Goal: Information Seeking & Learning: Learn about a topic

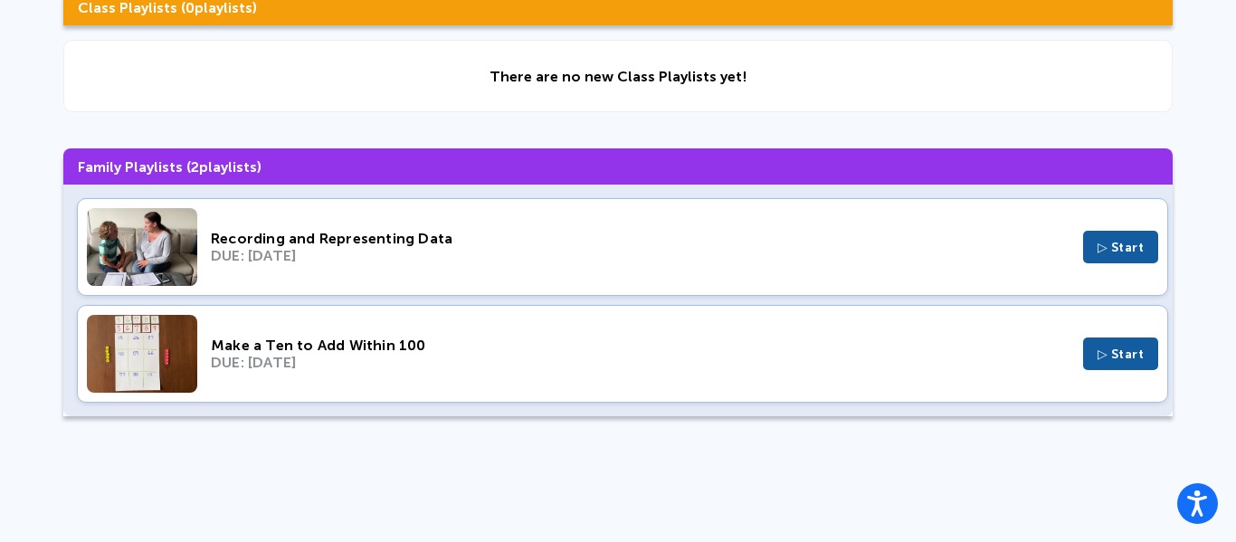
scroll to position [181, 0]
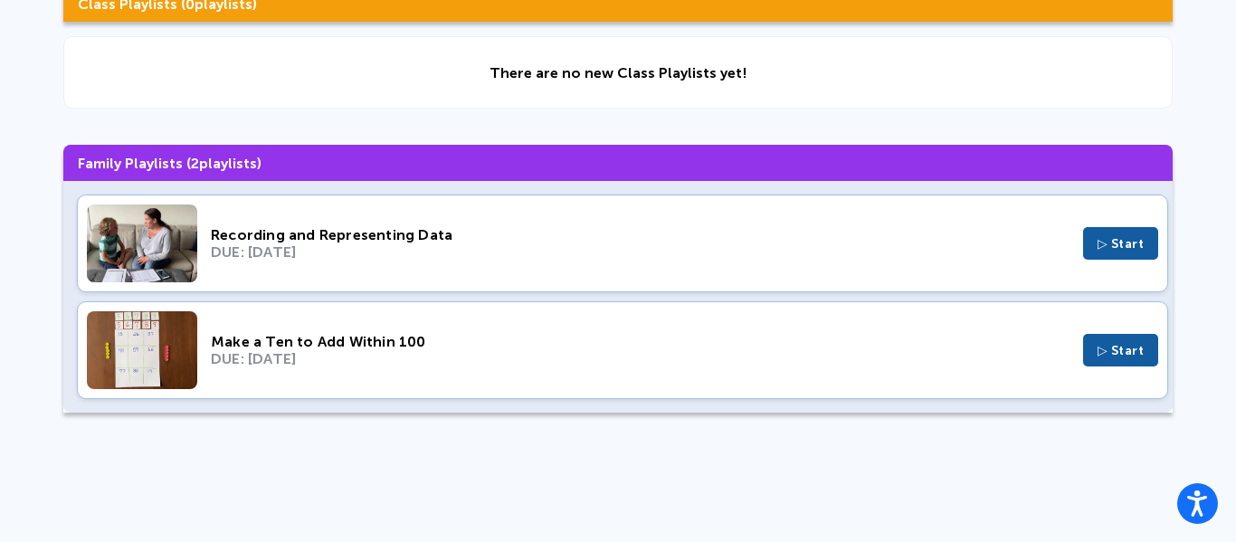
click at [1098, 343] on span "▷ Start" at bounding box center [1121, 350] width 47 height 15
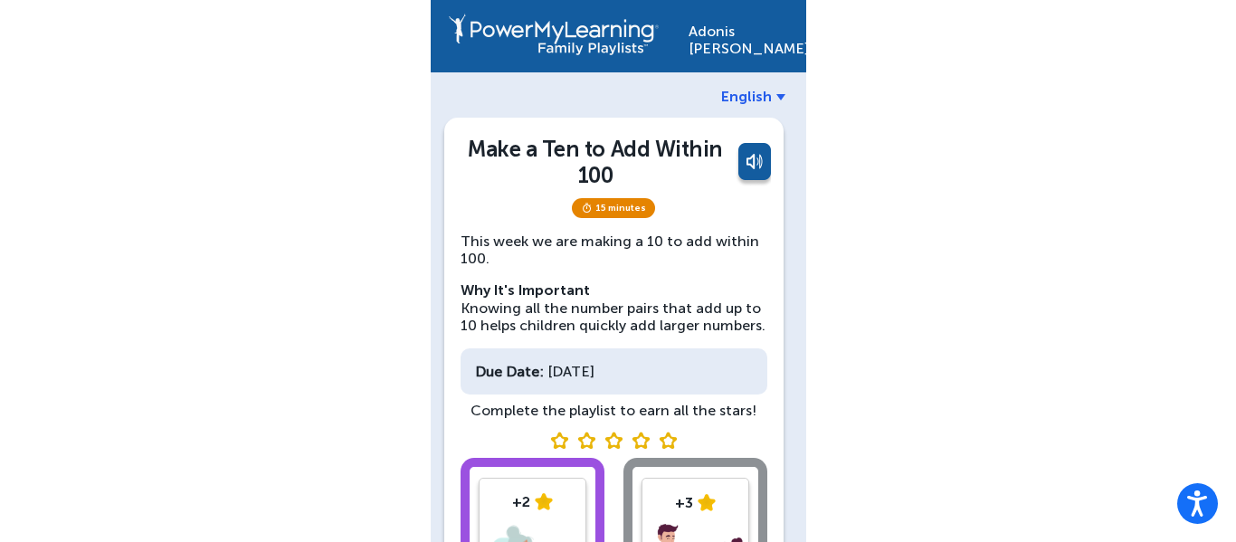
click at [938, 390] on div "[PERSON_NAME] English Make a Ten to Add Within 100 15 minutes This week we are …" at bounding box center [618, 384] width 1236 height 769
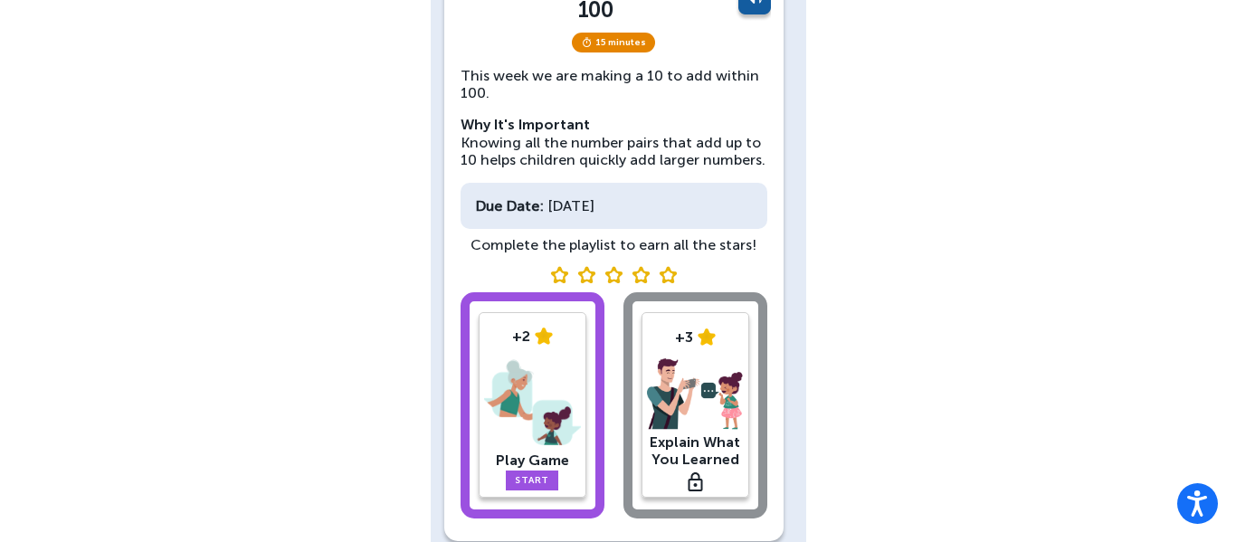
scroll to position [217, 0]
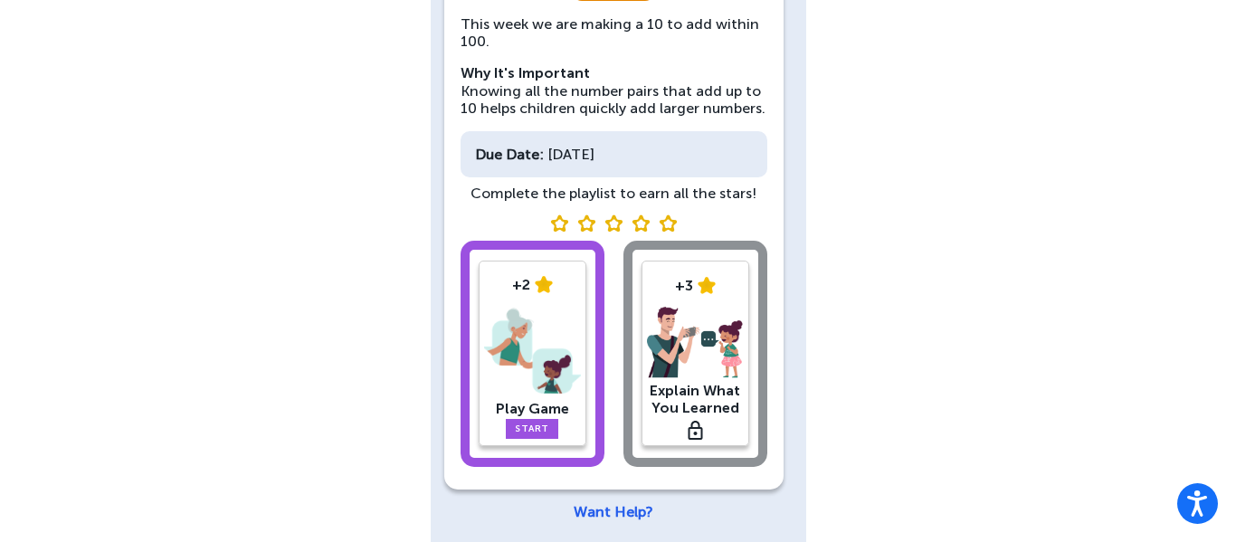
click at [531, 431] on link "Start" at bounding box center [532, 429] width 52 height 20
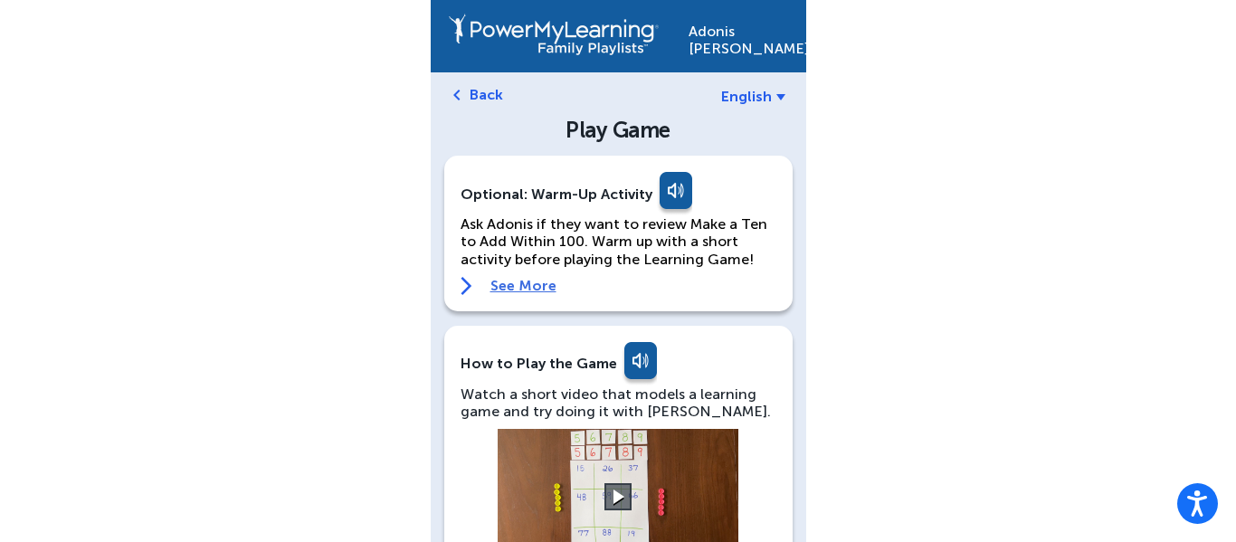
click at [663, 205] on link at bounding box center [674, 193] width 36 height 43
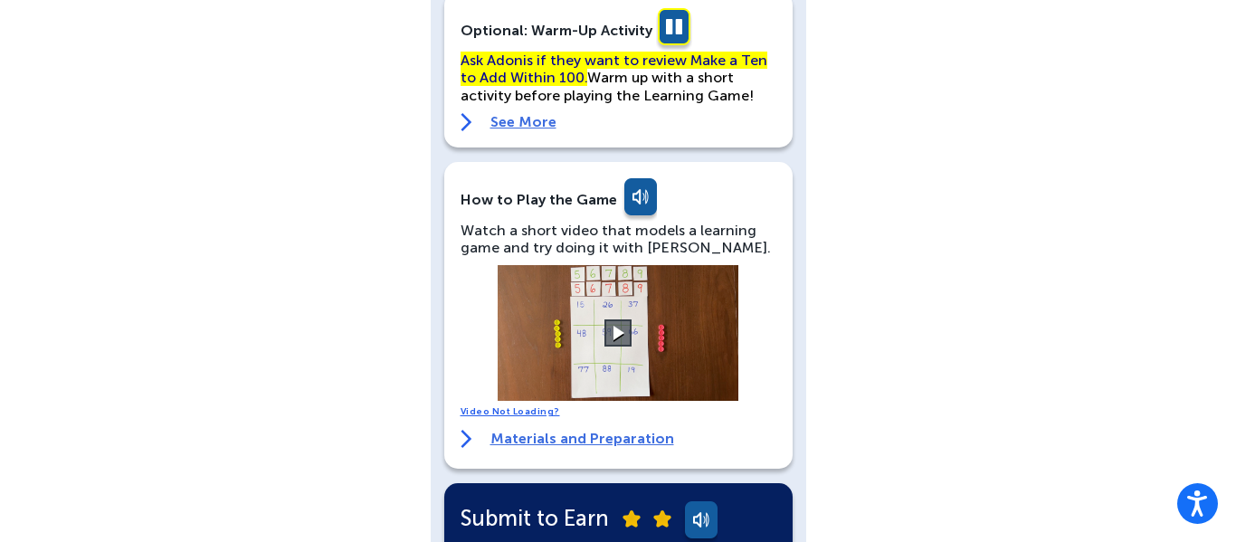
scroll to position [181, 0]
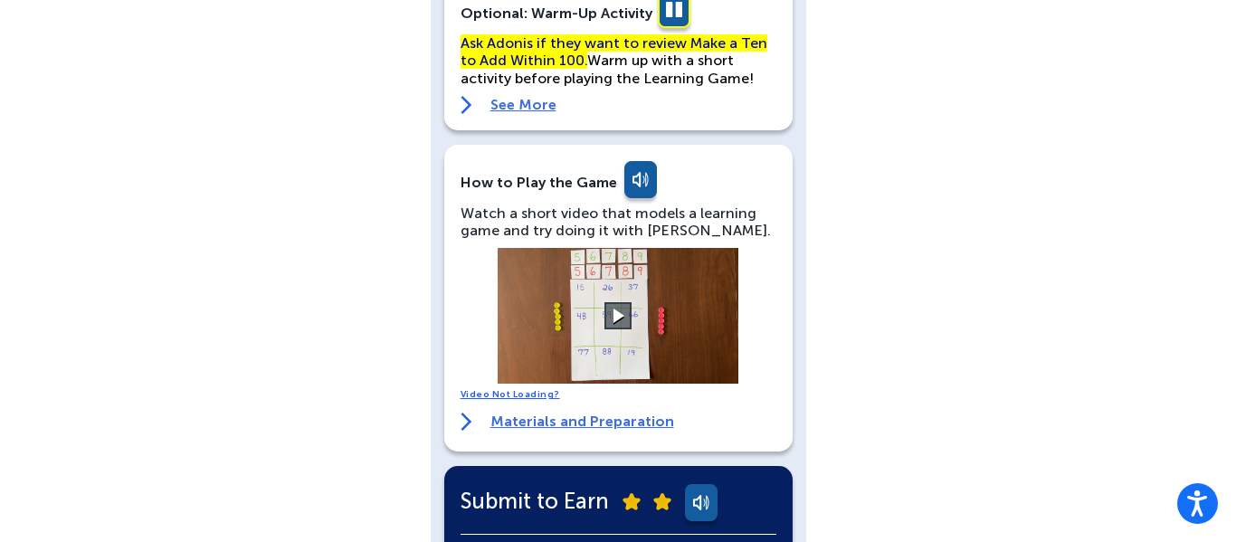
click at [621, 184] on link at bounding box center [639, 182] width 36 height 43
click at [630, 291] on video at bounding box center [618, 316] width 272 height 136
click at [623, 305] on button at bounding box center [619, 316] width 32 height 32
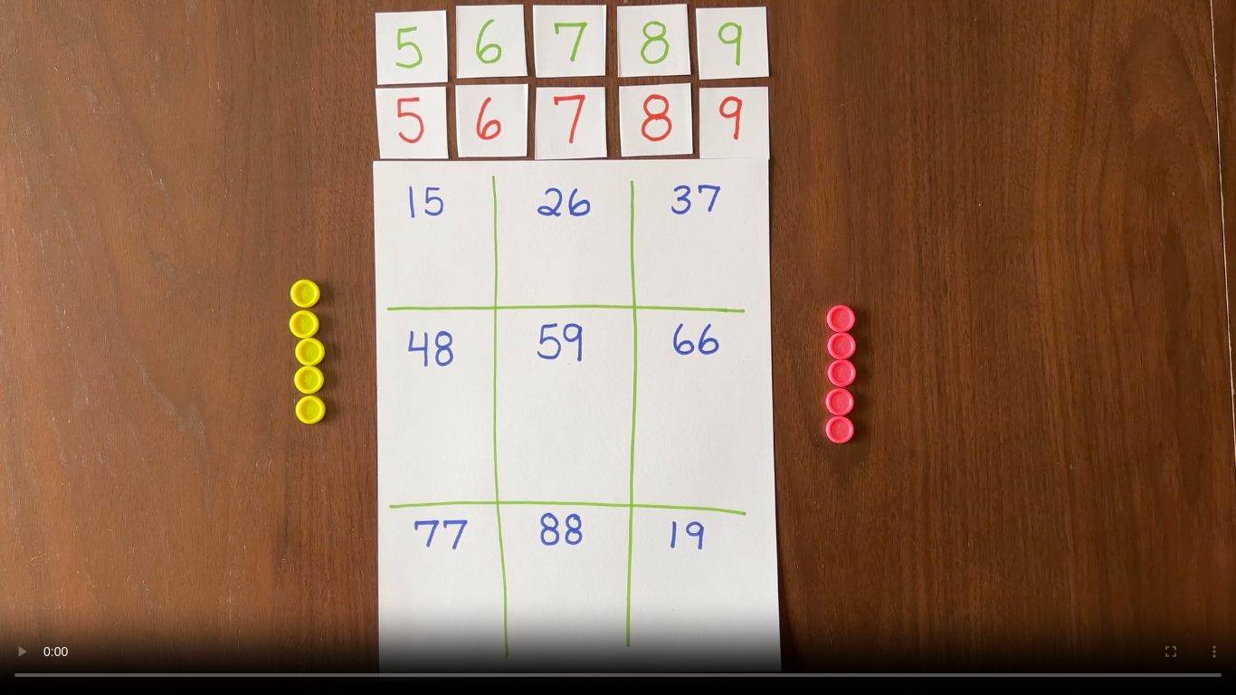
click at [736, 448] on video at bounding box center [618, 347] width 1236 height 695
click at [508, 389] on video at bounding box center [618, 347] width 1236 height 695
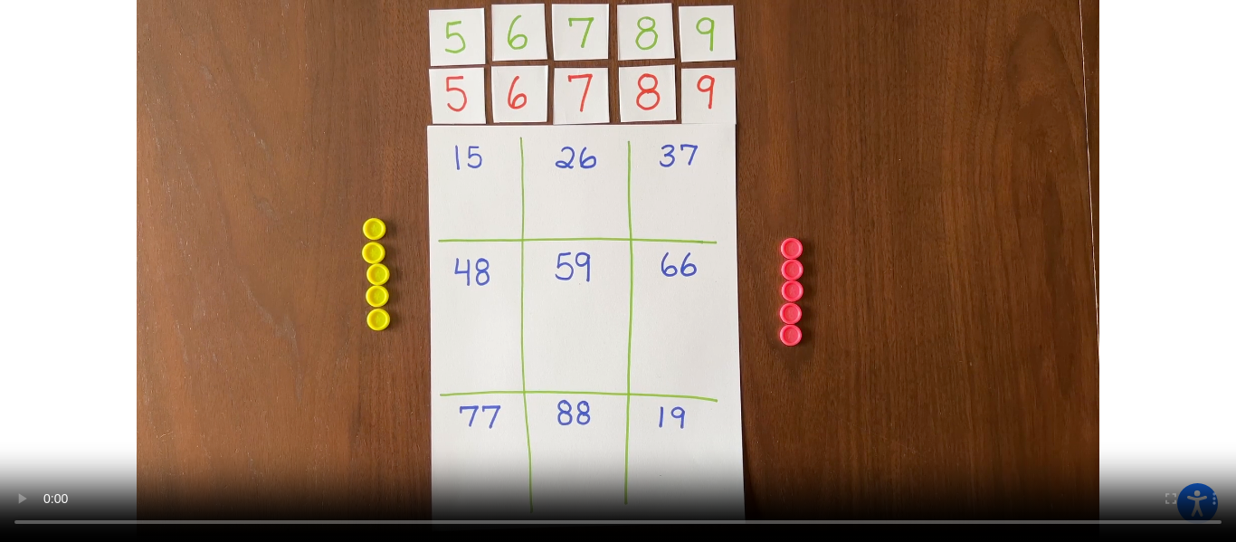
scroll to position [377, 0]
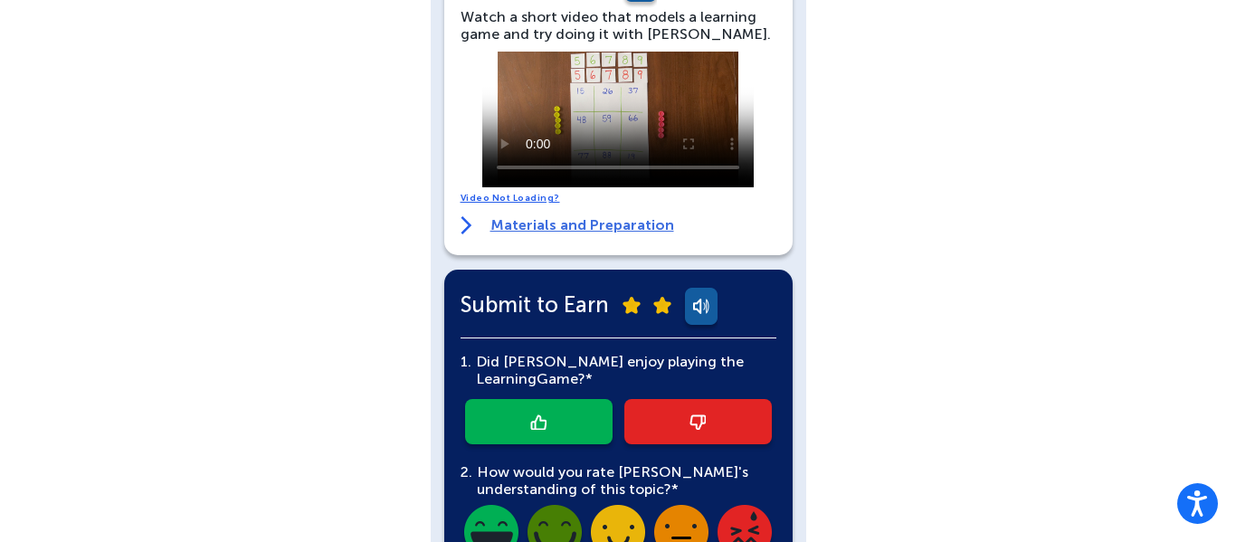
click at [1048, 280] on div "Adonis Russell English Back Play Game Optional: Warm-Up Activity Ask Adonis if …" at bounding box center [618, 236] width 1236 height 1226
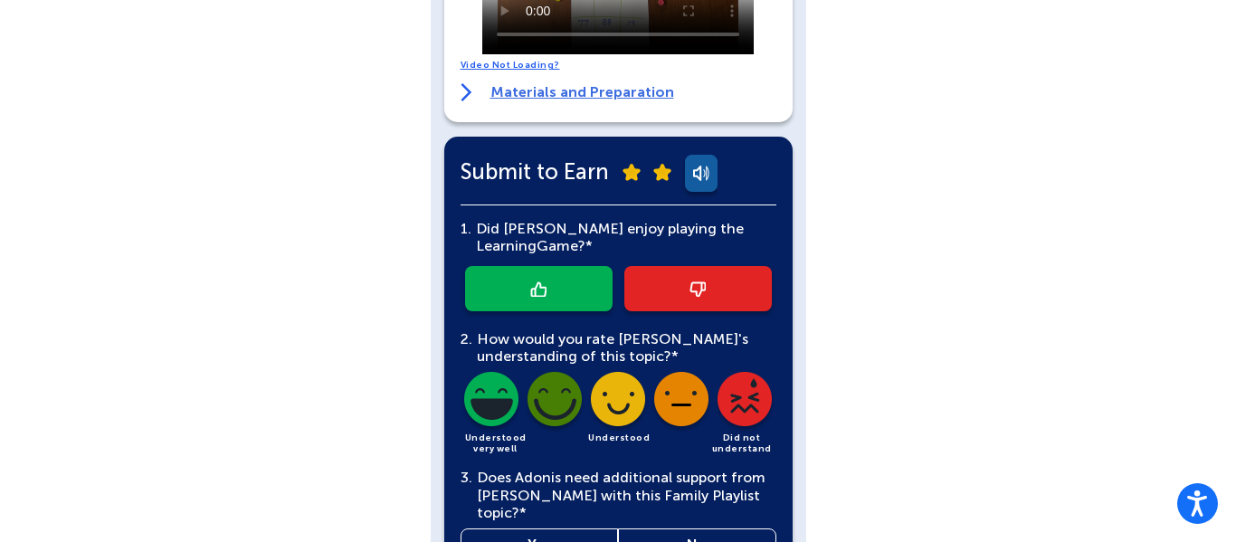
scroll to position [522, 0]
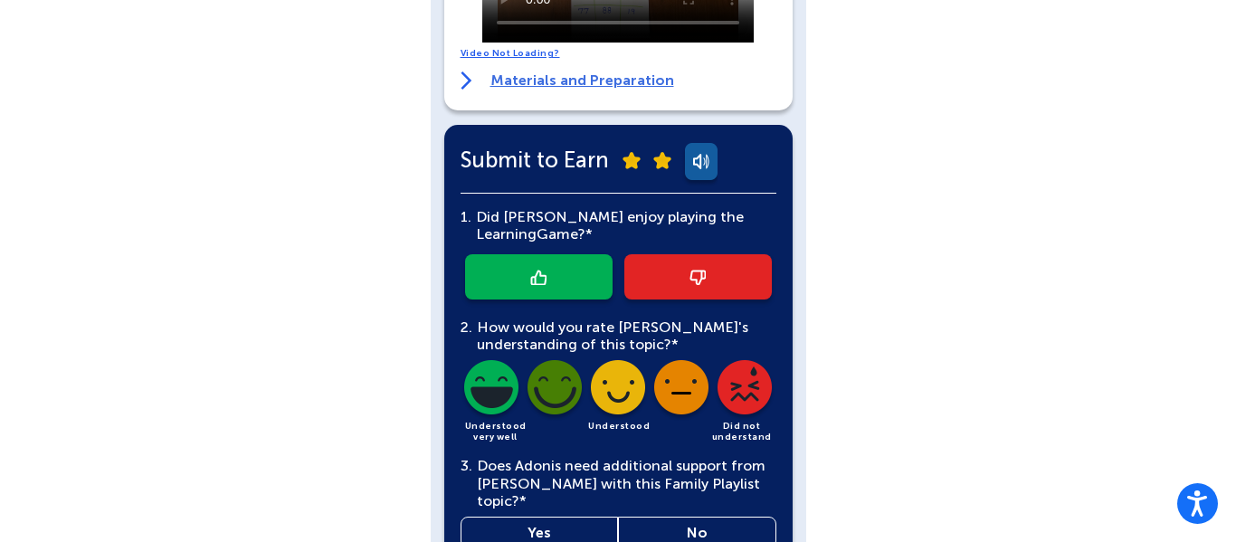
click at [690, 274] on img at bounding box center [698, 277] width 16 height 15
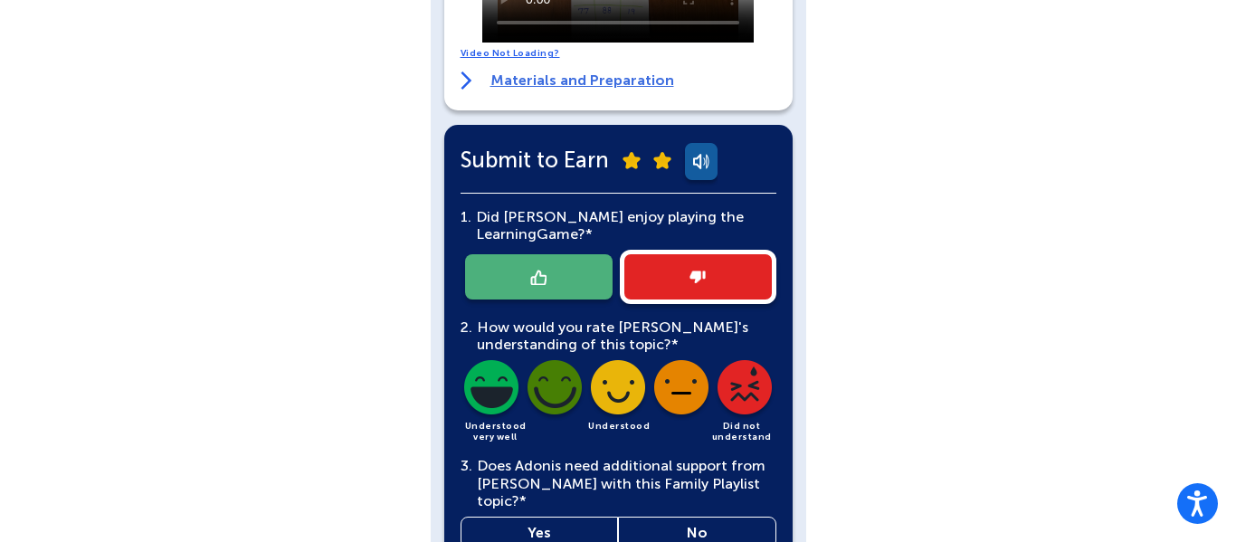
click at [558, 385] on img at bounding box center [555, 391] width 62 height 62
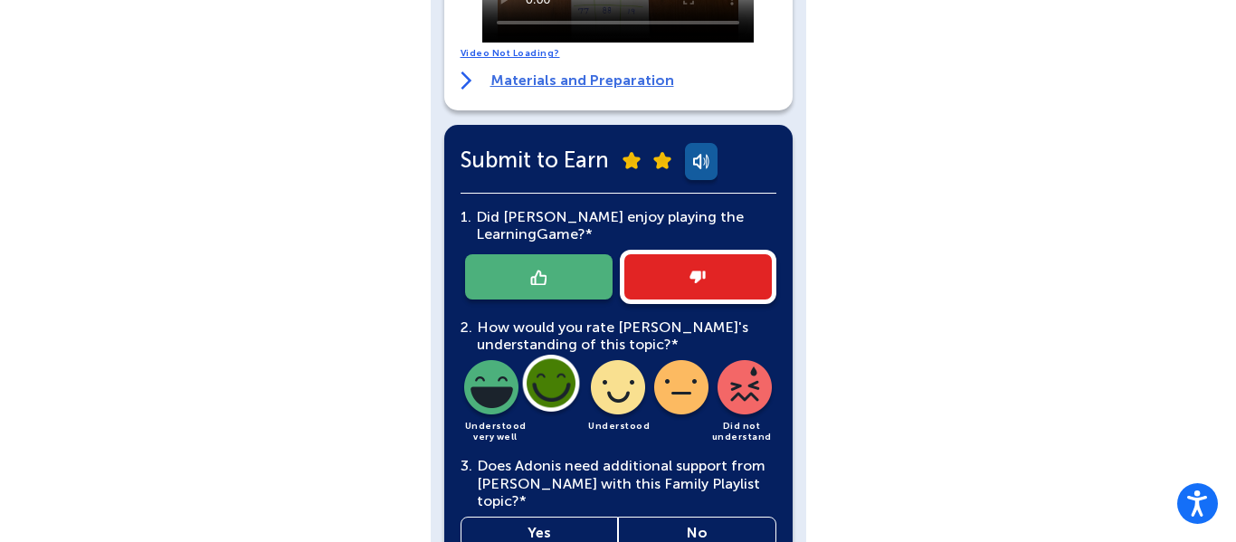
click at [625, 389] on img at bounding box center [618, 391] width 62 height 62
click at [909, 392] on div "Adonis Russell English Back Play Game Optional: Warm-Up Activity Ask Adonis if …" at bounding box center [618, 91] width 1236 height 1226
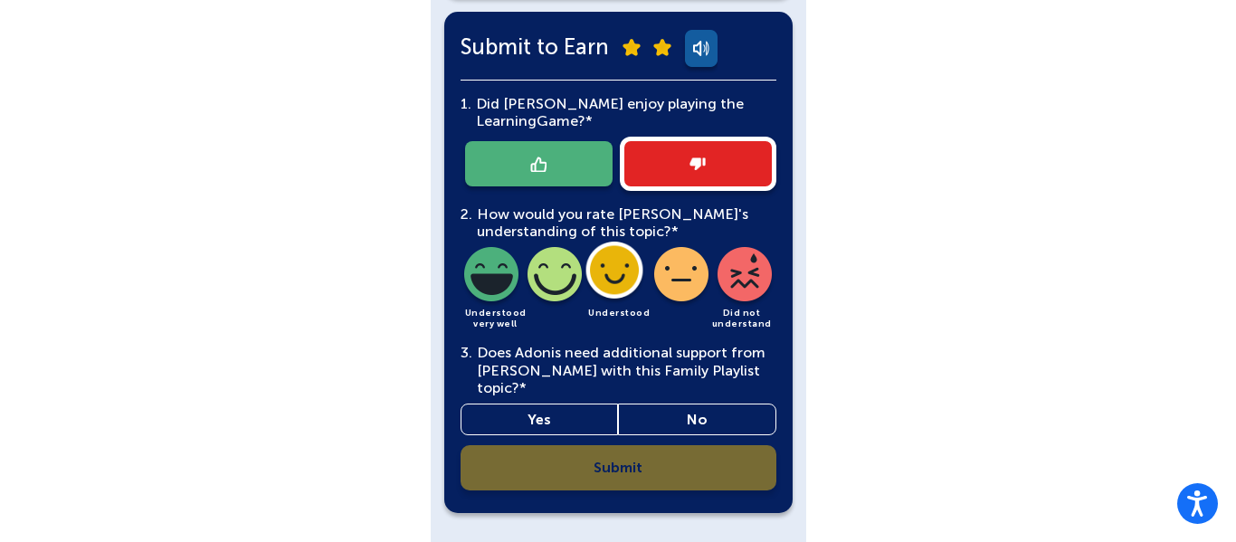
scroll to position [666, 0]
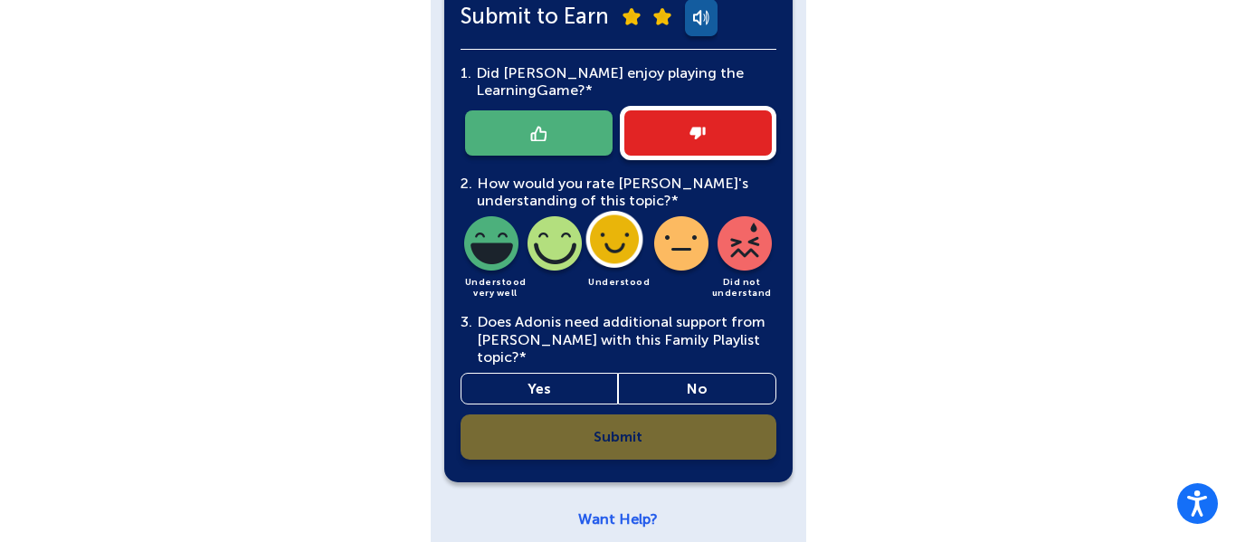
click at [739, 233] on img at bounding box center [745, 247] width 62 height 62
click at [632, 236] on img at bounding box center [618, 247] width 62 height 62
click at [554, 373] on link "Yes" at bounding box center [540, 389] width 158 height 32
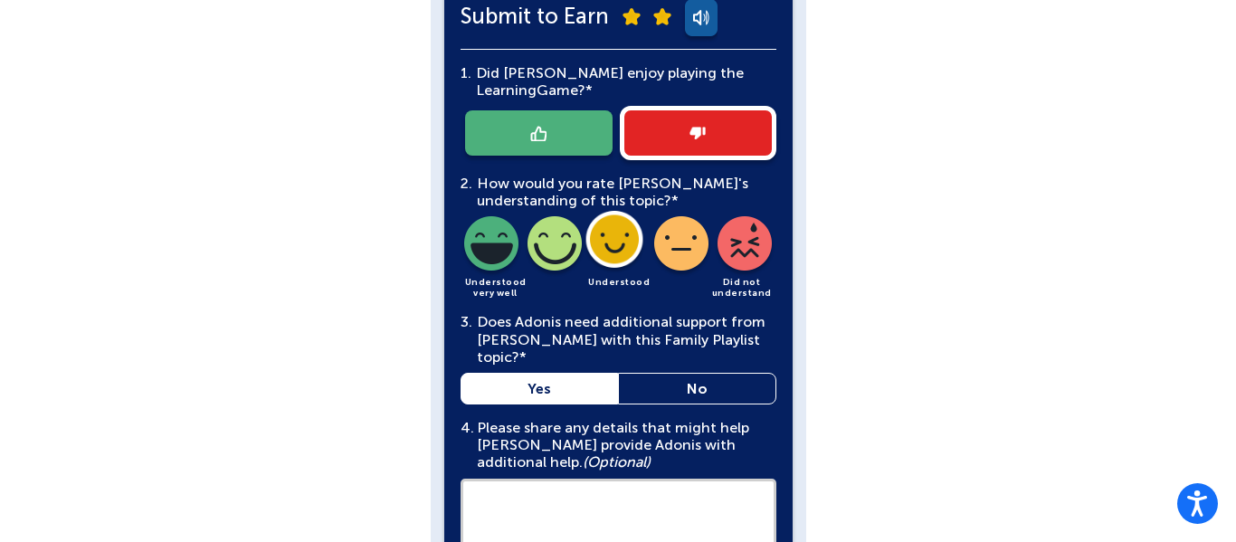
click at [654, 479] on textarea at bounding box center [619, 548] width 316 height 138
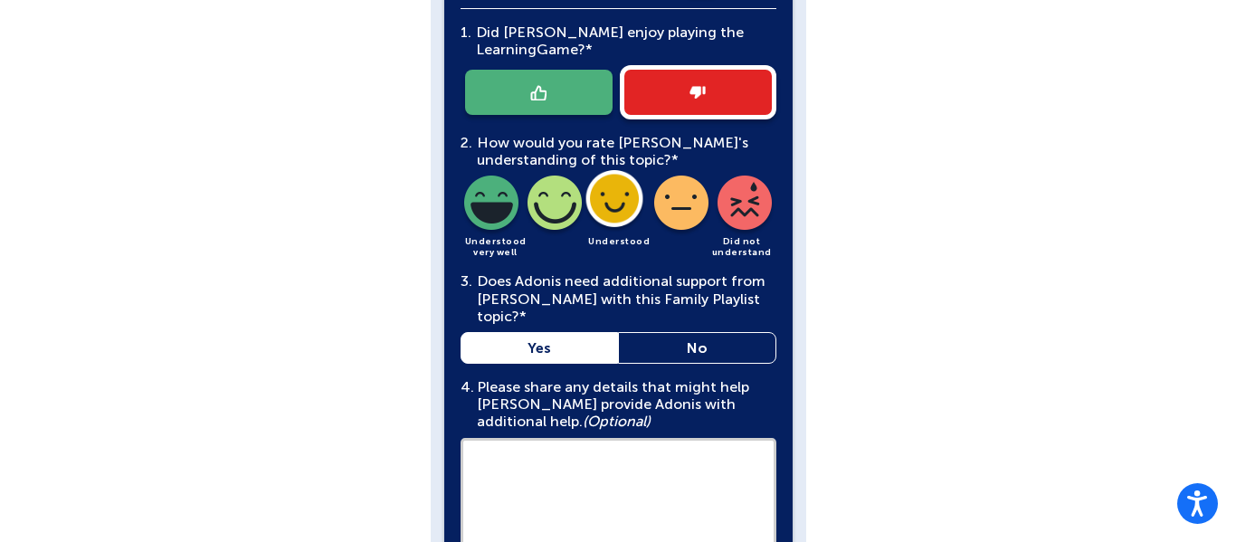
scroll to position [710, 0]
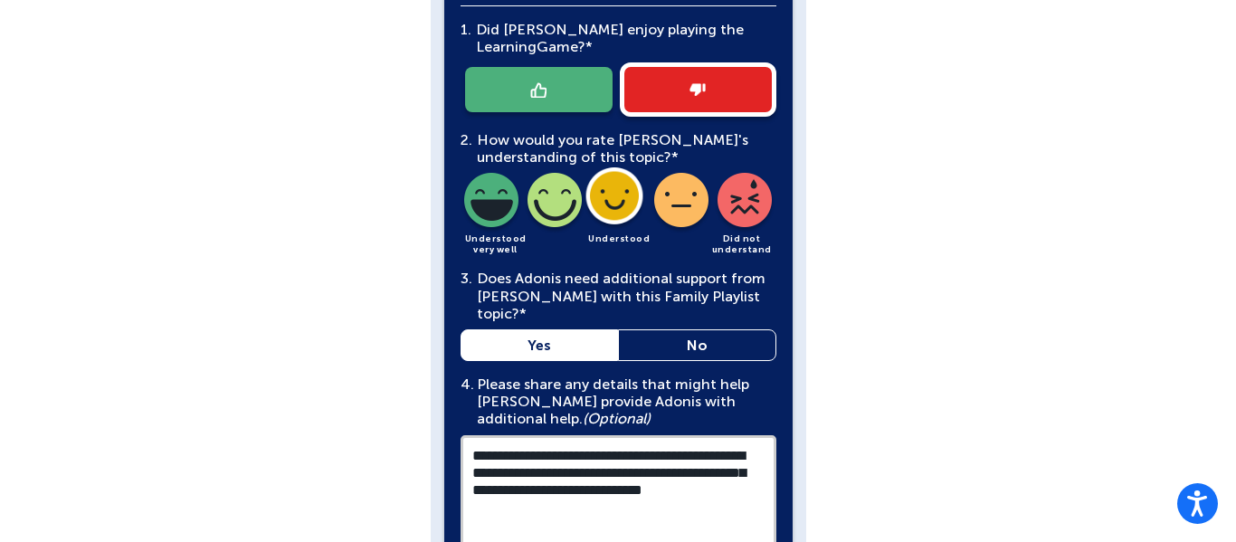
type textarea "**********"
click at [1135, 434] on div "**********" at bounding box center [618, 10] width 1236 height 1441
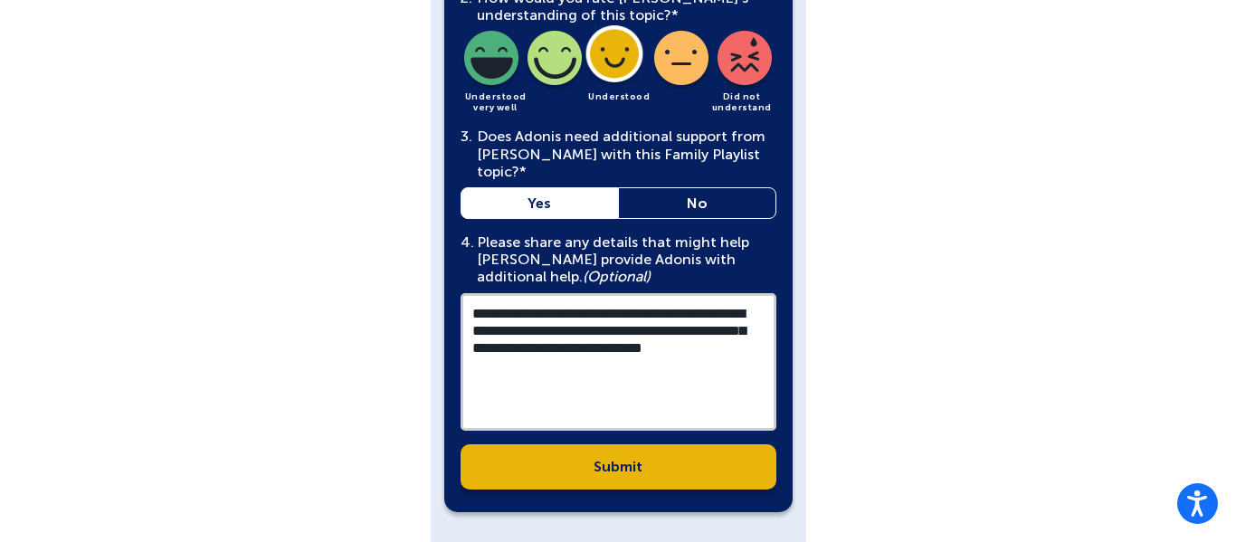
scroll to position [854, 0]
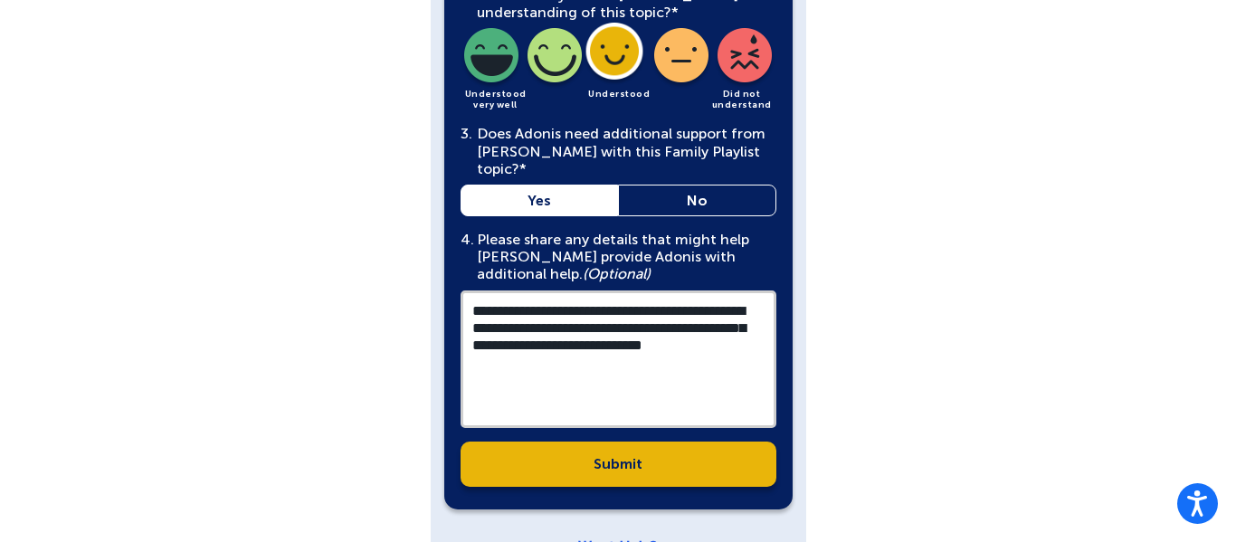
click at [620, 442] on link "Submit" at bounding box center [619, 464] width 316 height 45
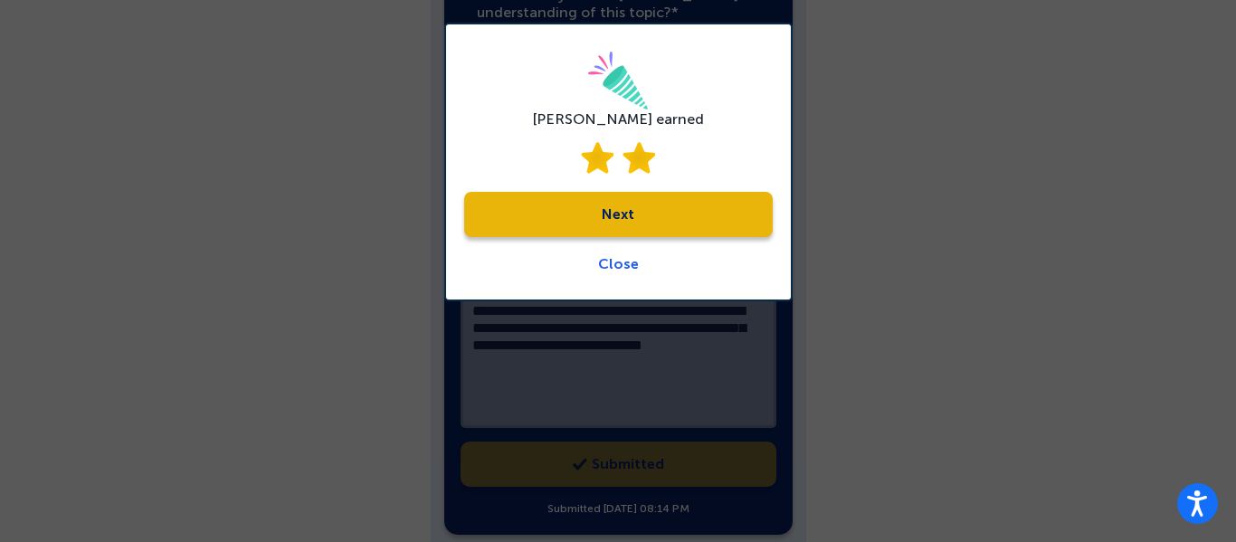
click at [637, 218] on link "Next" at bounding box center [618, 214] width 309 height 45
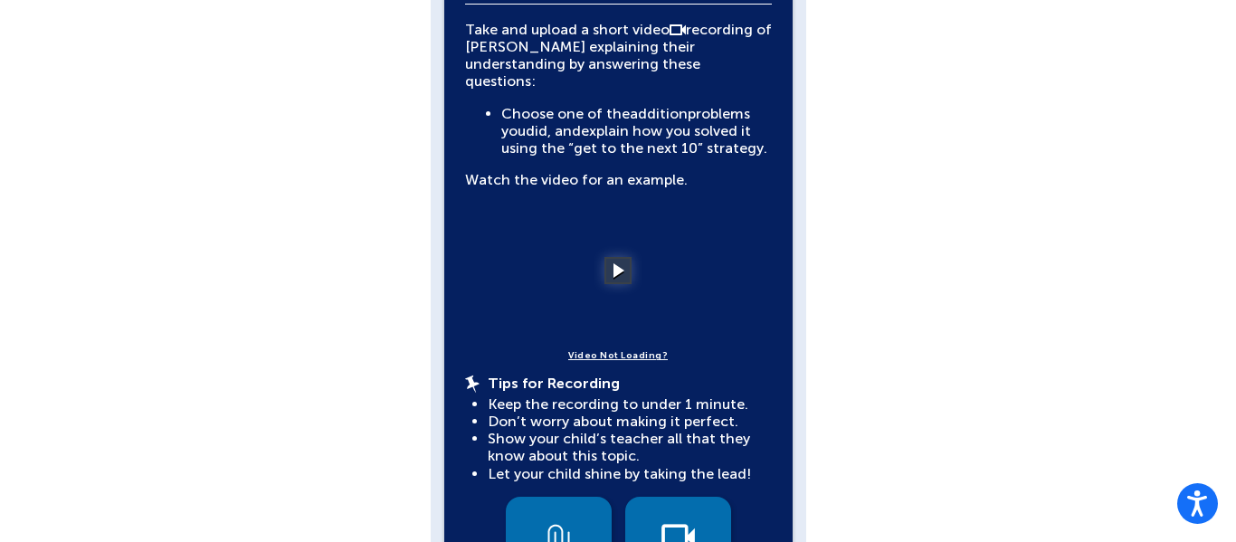
scroll to position [579, 0]
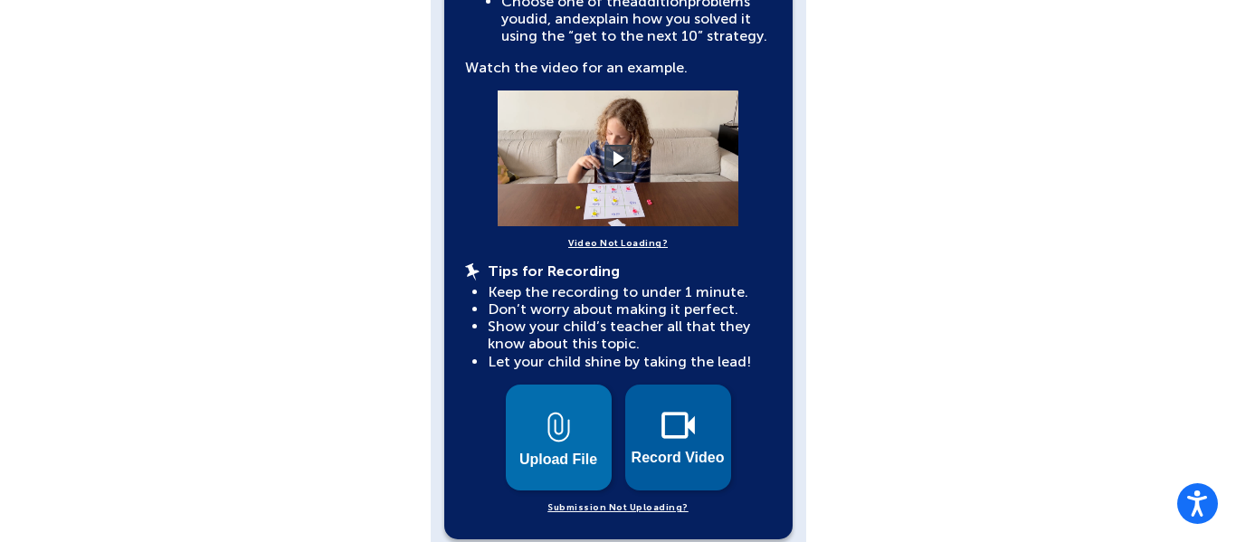
click at [689, 421] on button "Record Video" at bounding box center [678, 438] width 106 height 106
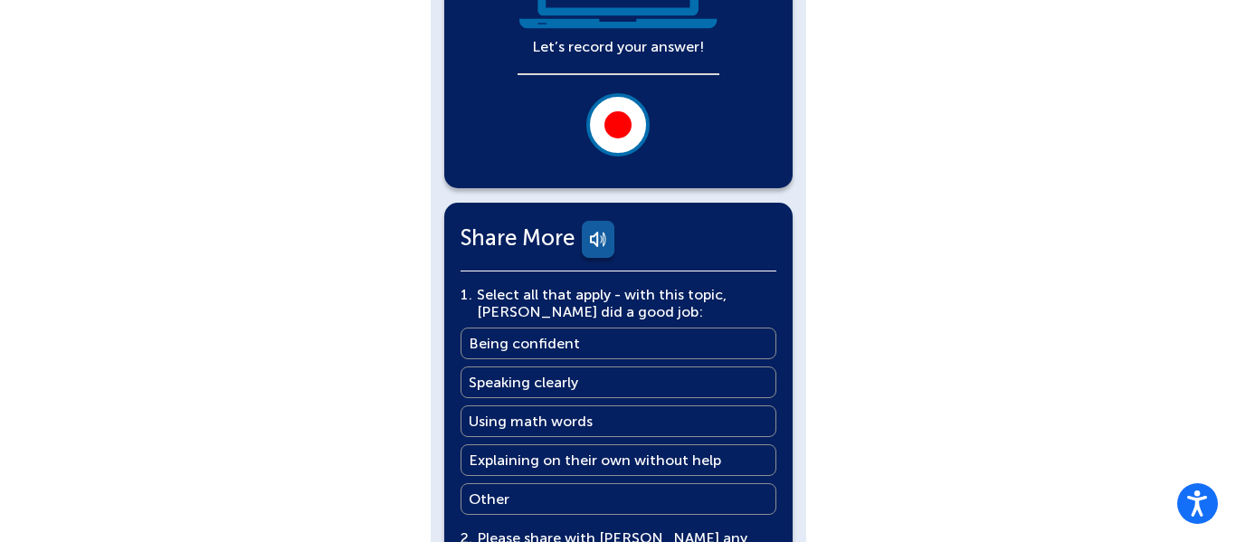
scroll to position [409, 0]
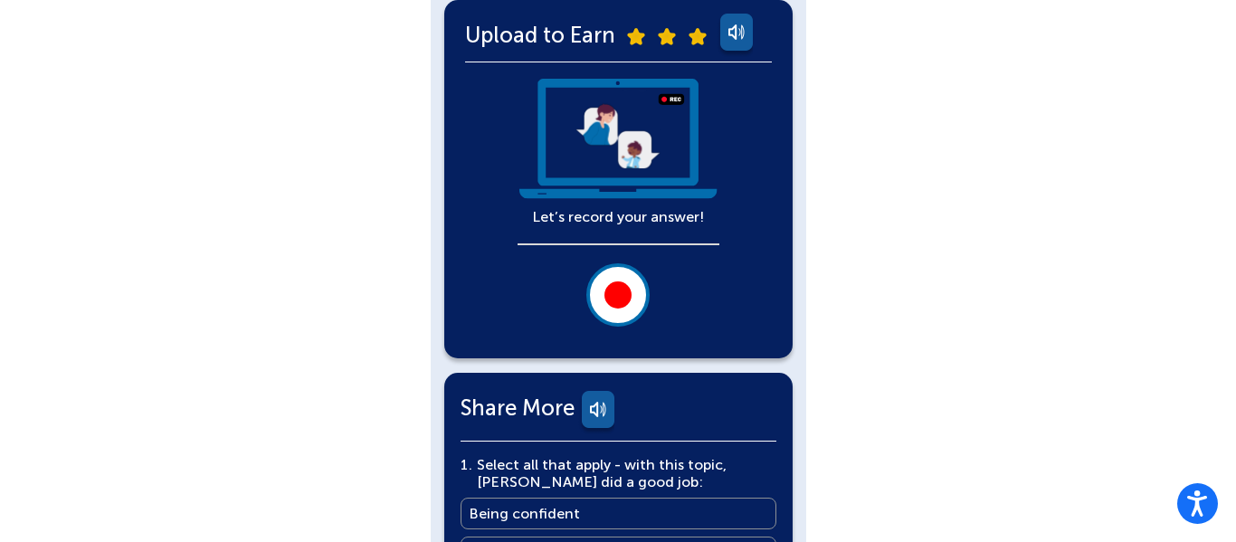
click at [624, 291] on div at bounding box center [618, 294] width 27 height 27
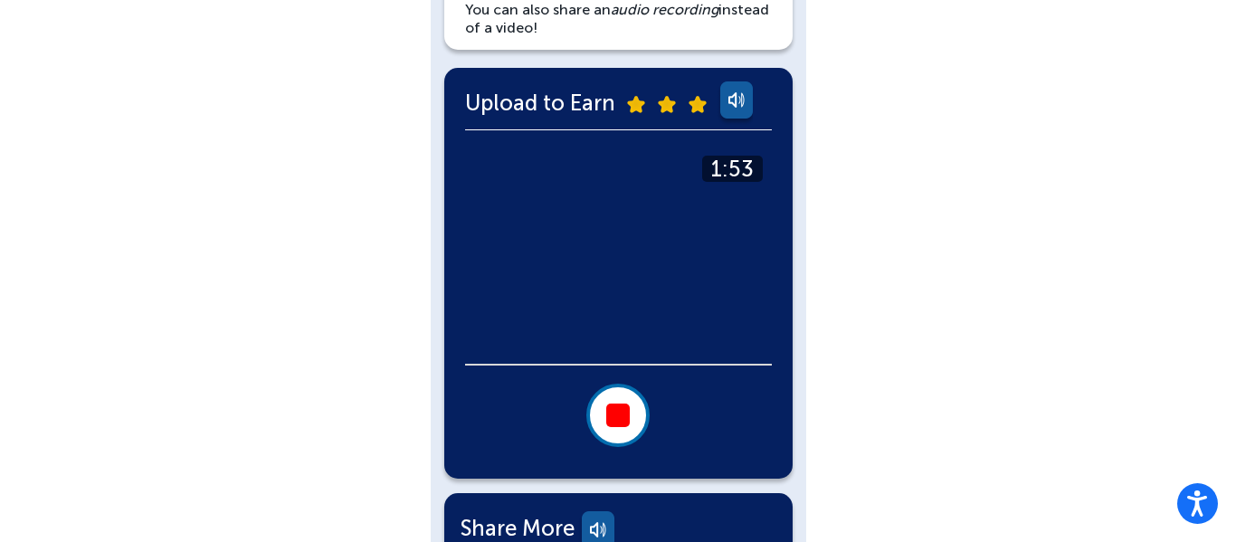
scroll to position [338, 0]
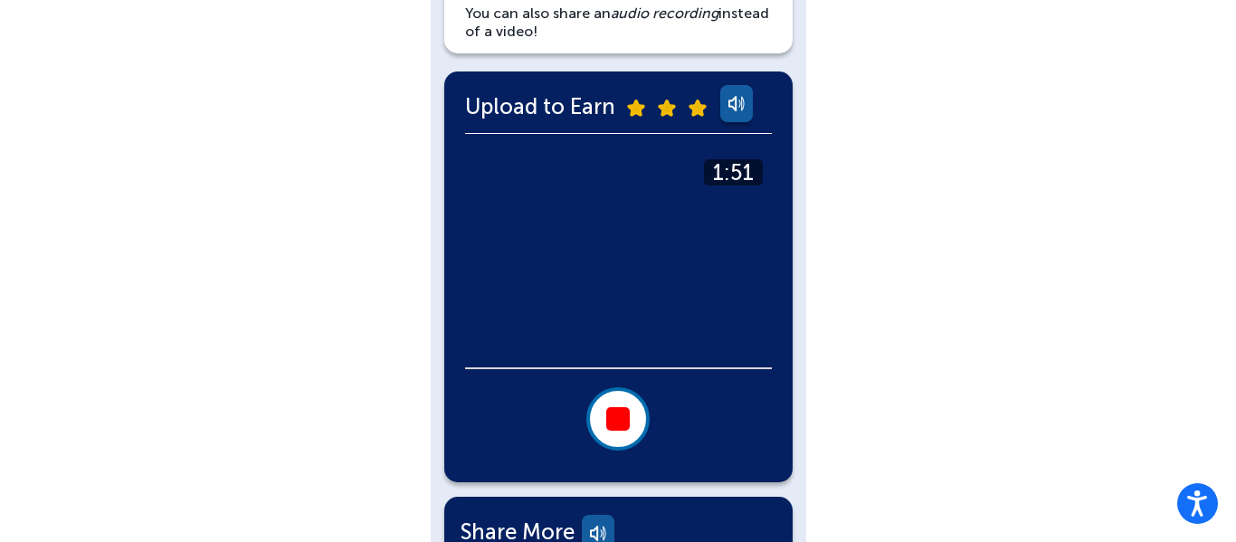
click at [626, 402] on button at bounding box center [618, 418] width 63 height 63
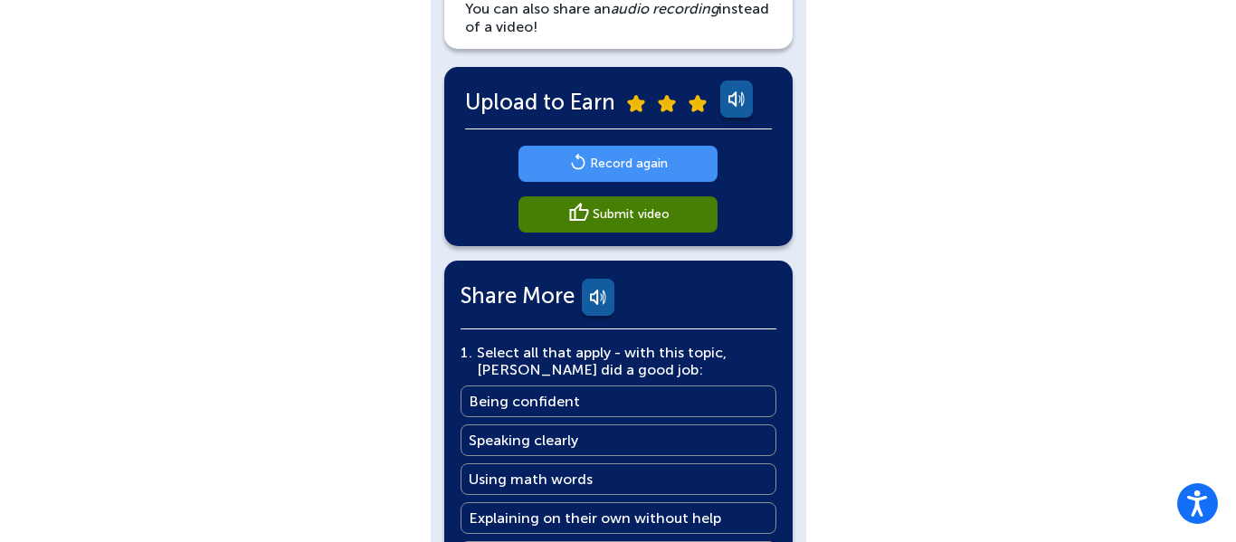
click at [641, 164] on main "Record again" at bounding box center [629, 163] width 78 height 17
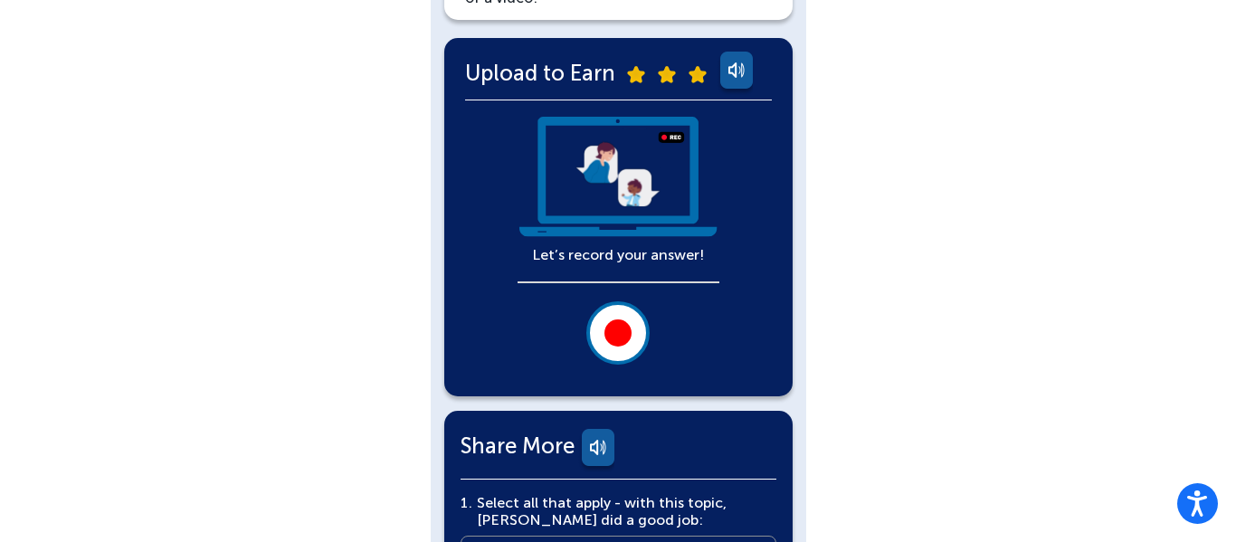
scroll to position [378, 0]
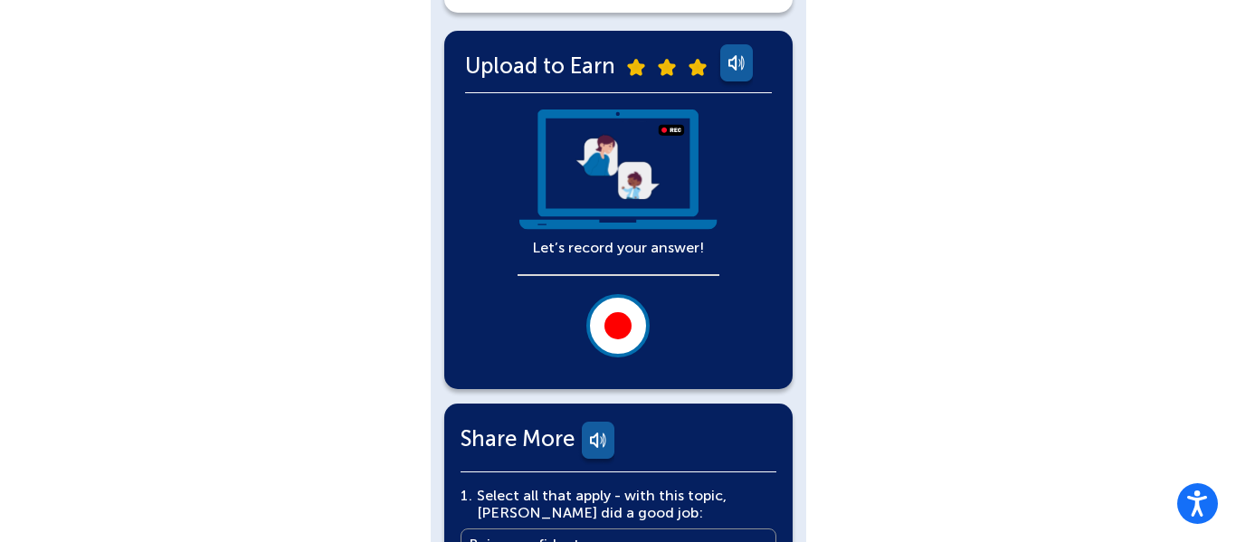
click at [630, 322] on div at bounding box center [618, 325] width 27 height 27
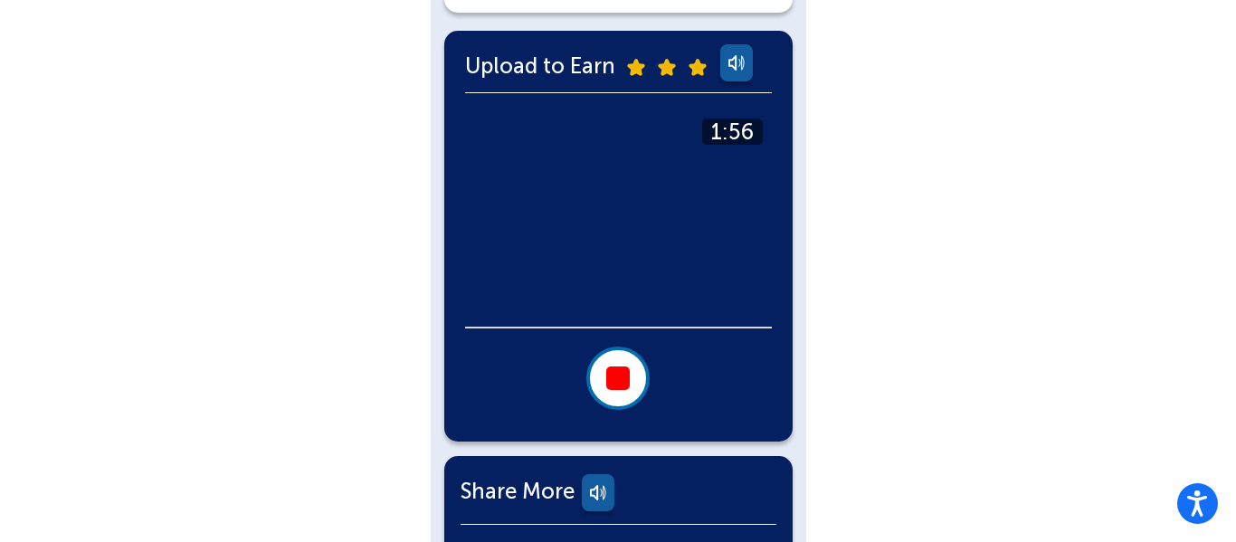
click at [616, 357] on button at bounding box center [618, 378] width 63 height 63
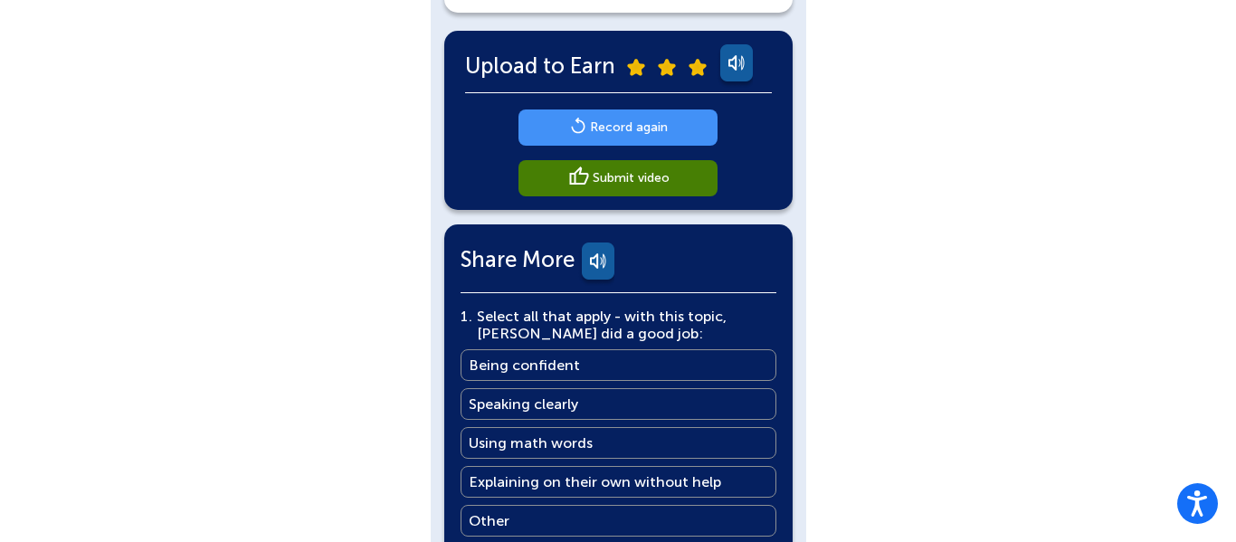
click at [593, 124] on main "Record again" at bounding box center [629, 127] width 78 height 17
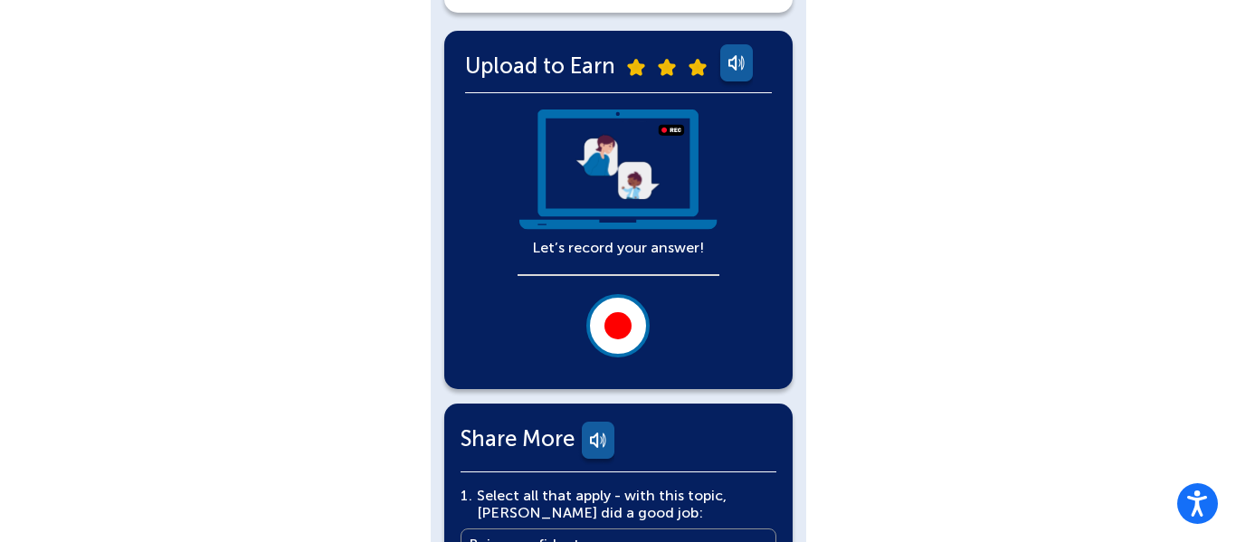
click at [626, 326] on div at bounding box center [618, 325] width 27 height 27
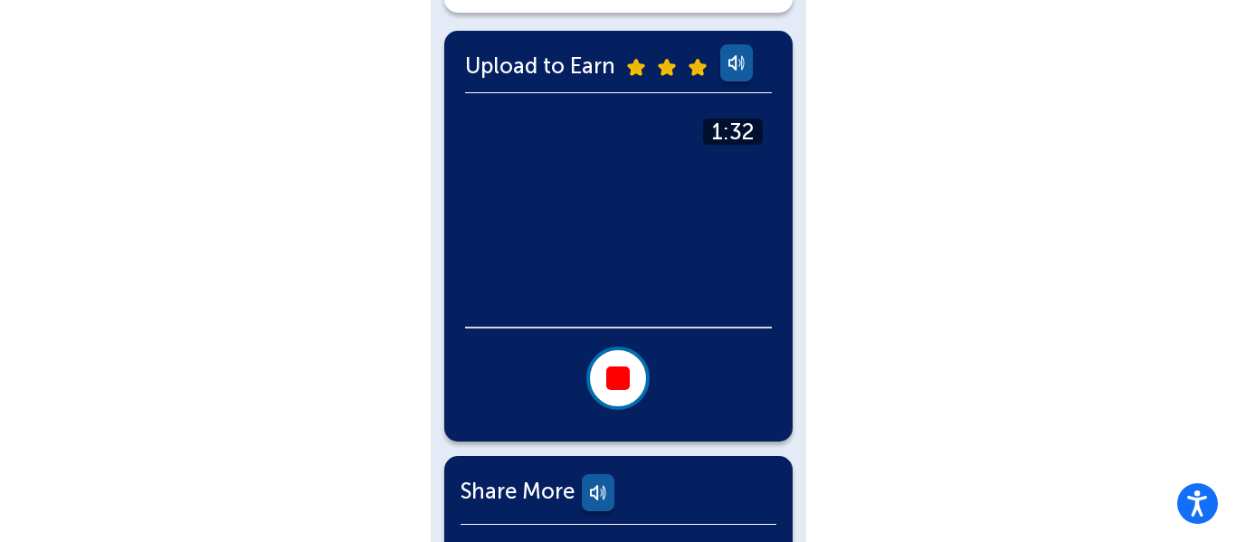
click at [592, 385] on button at bounding box center [618, 378] width 63 height 63
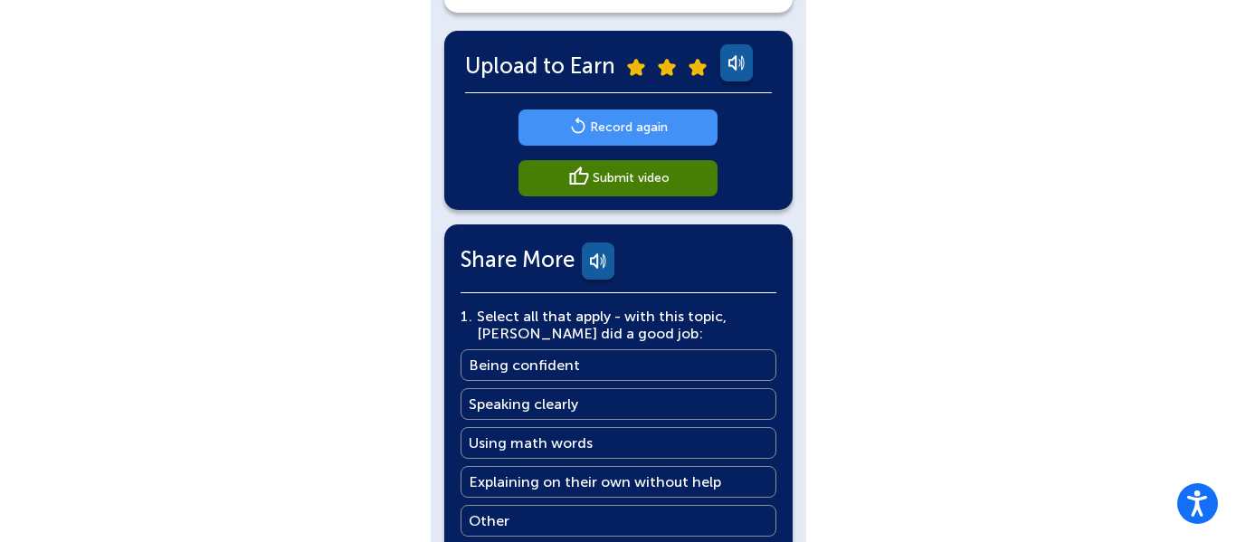
click at [591, 127] on main "Record again" at bounding box center [629, 127] width 78 height 17
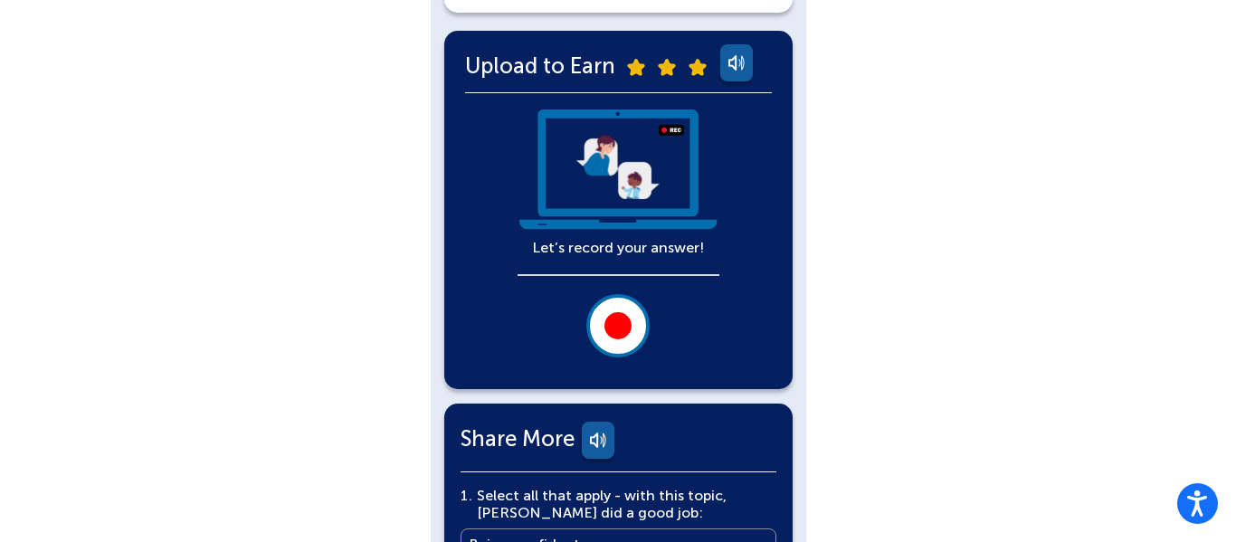
click at [632, 304] on button at bounding box center [618, 325] width 63 height 63
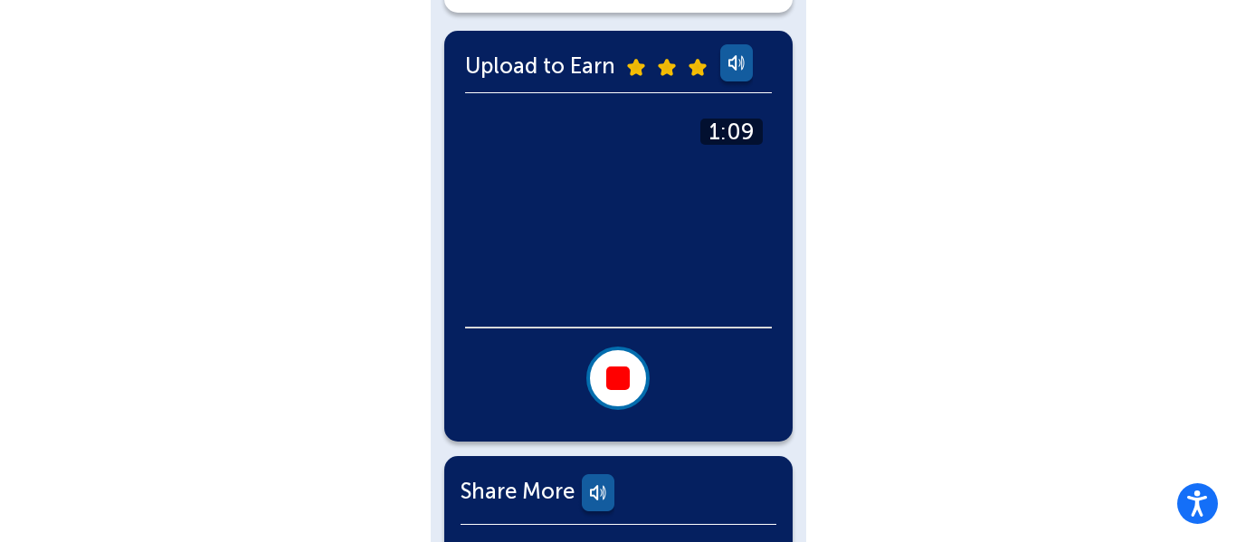
click at [613, 381] on div at bounding box center [618, 379] width 24 height 24
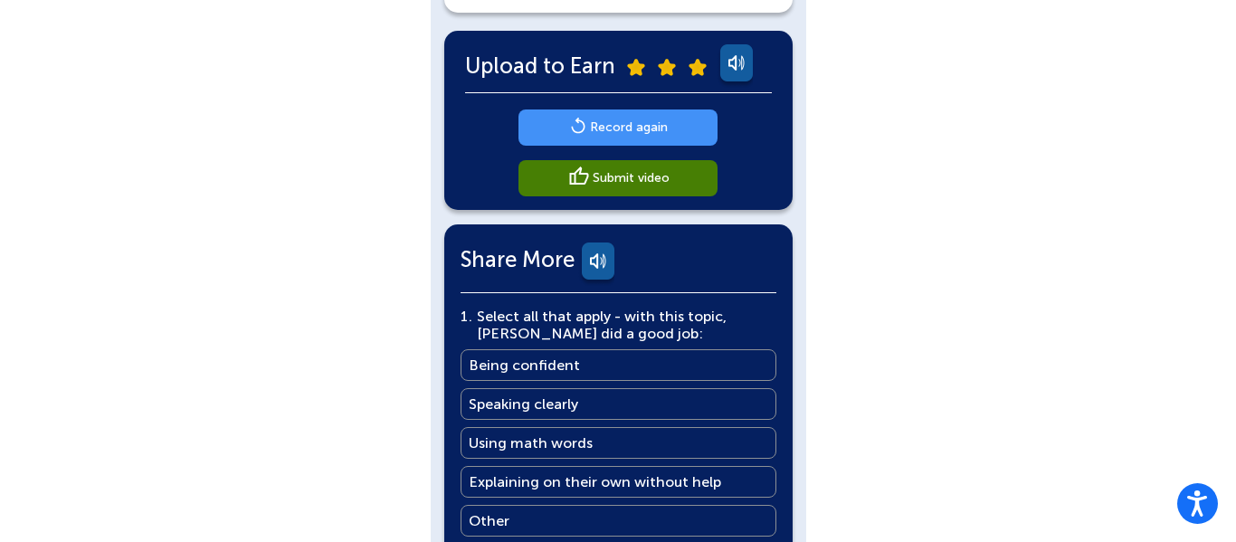
click at [640, 123] on main "Record again" at bounding box center [629, 127] width 78 height 17
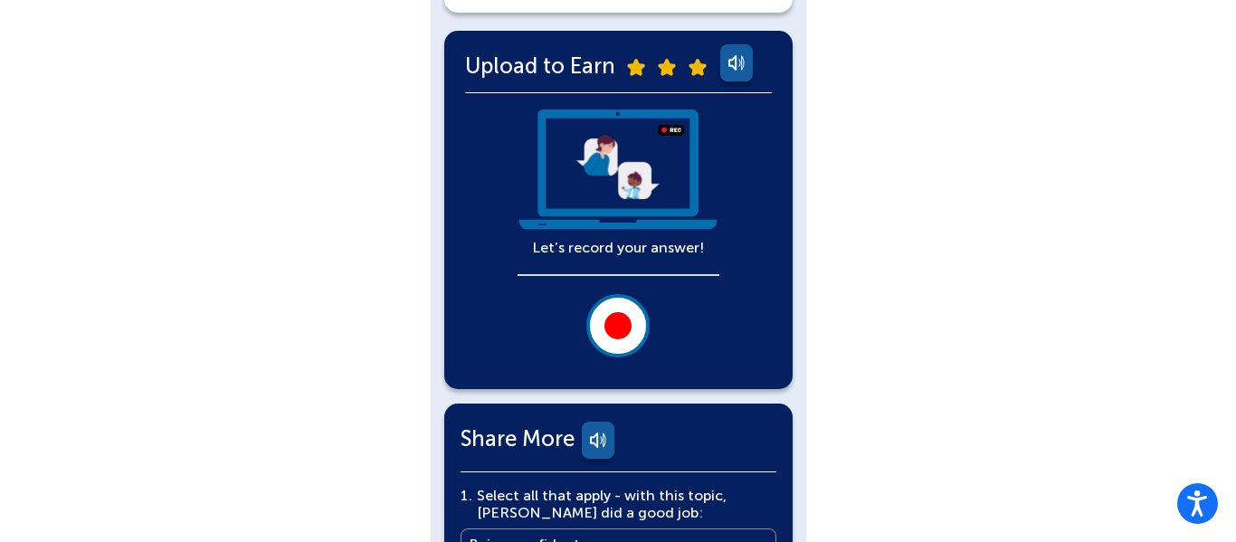
click at [620, 318] on div at bounding box center [618, 325] width 27 height 27
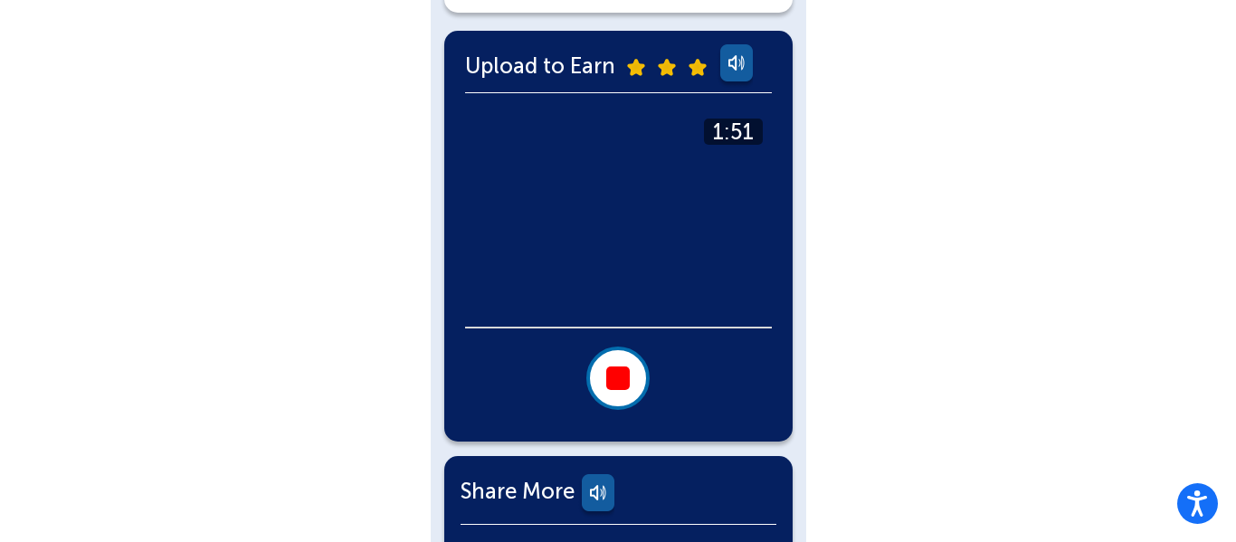
click at [616, 379] on div at bounding box center [618, 379] width 24 height 24
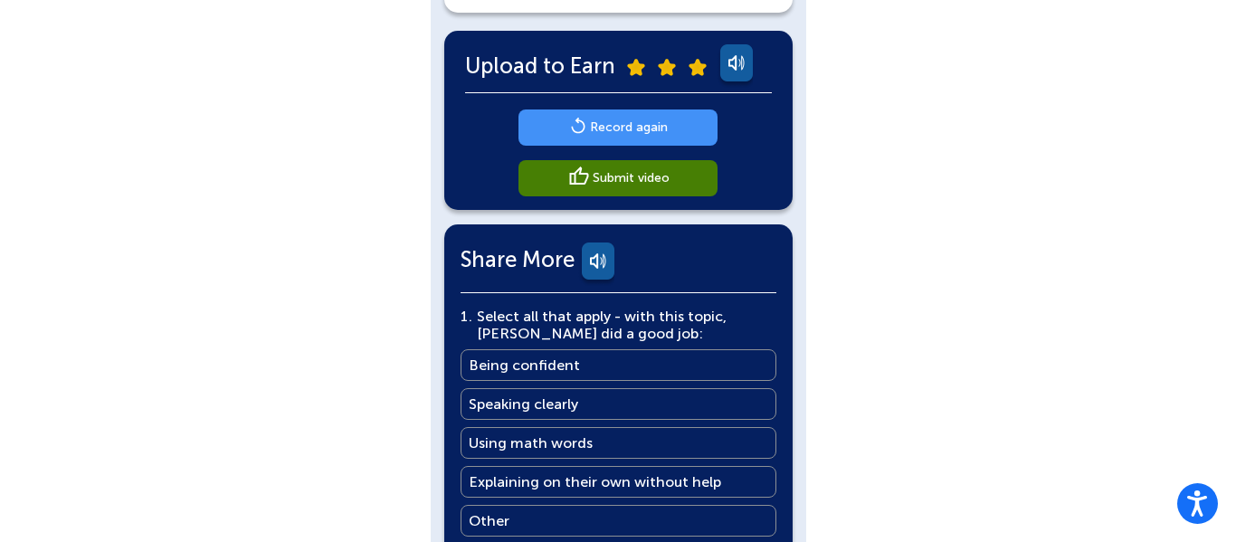
click at [624, 128] on main "Record again" at bounding box center [629, 127] width 78 height 17
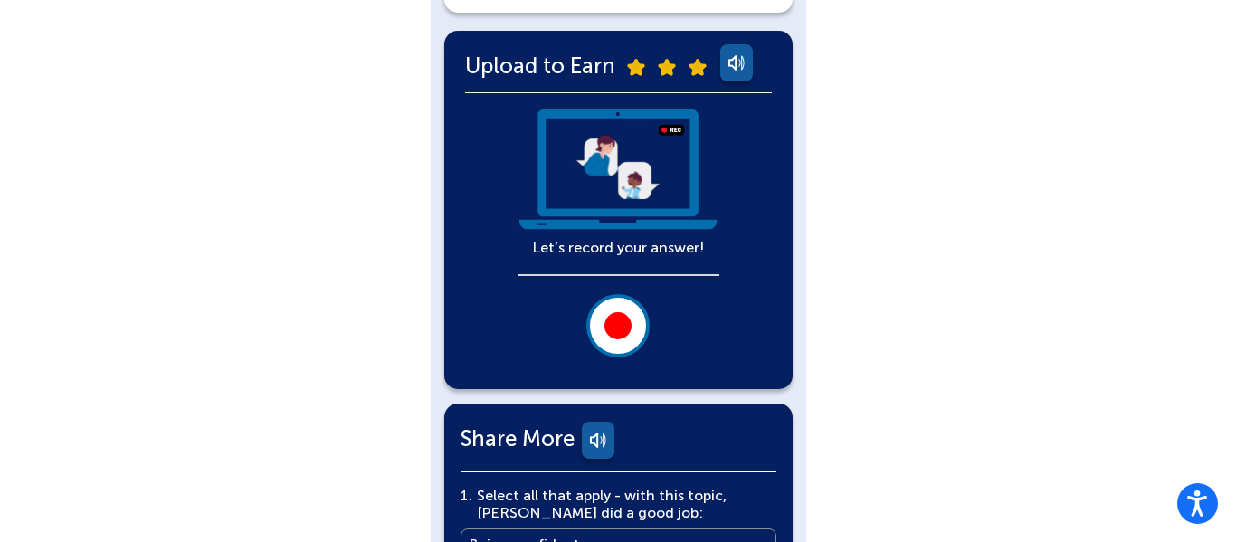
click at [617, 348] on button at bounding box center [618, 325] width 63 height 63
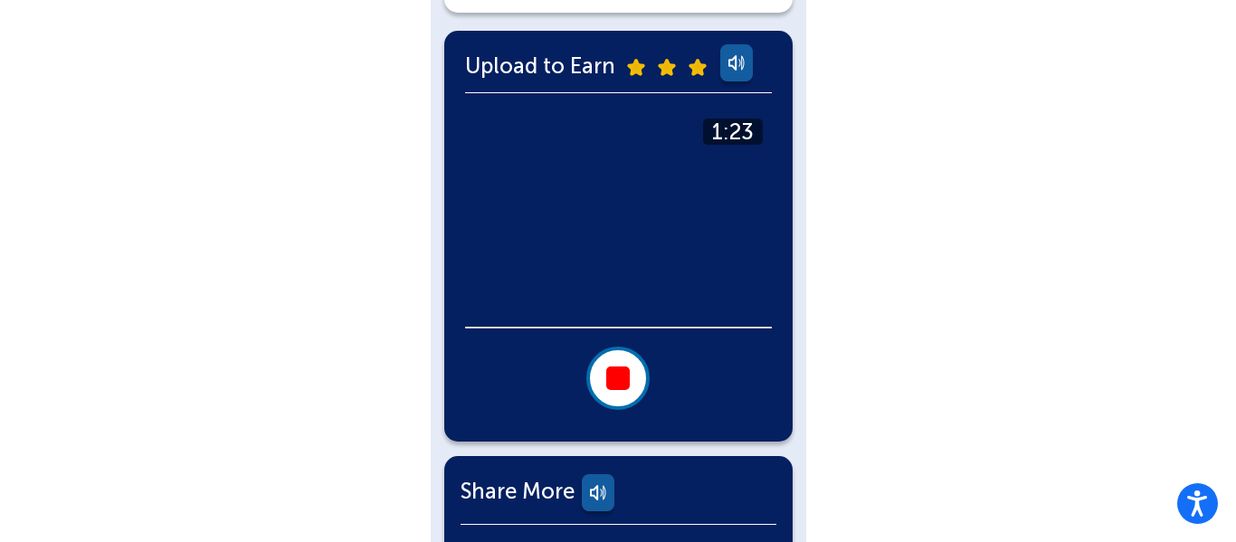
click at [618, 368] on div at bounding box center [618, 379] width 24 height 24
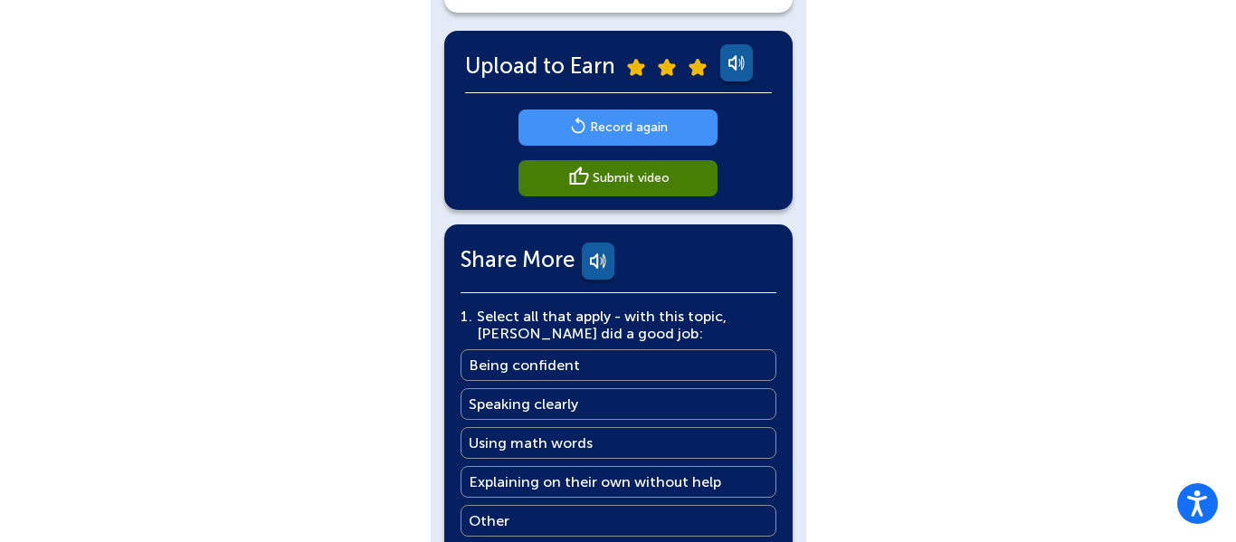
click at [600, 121] on main "Record again" at bounding box center [629, 127] width 78 height 17
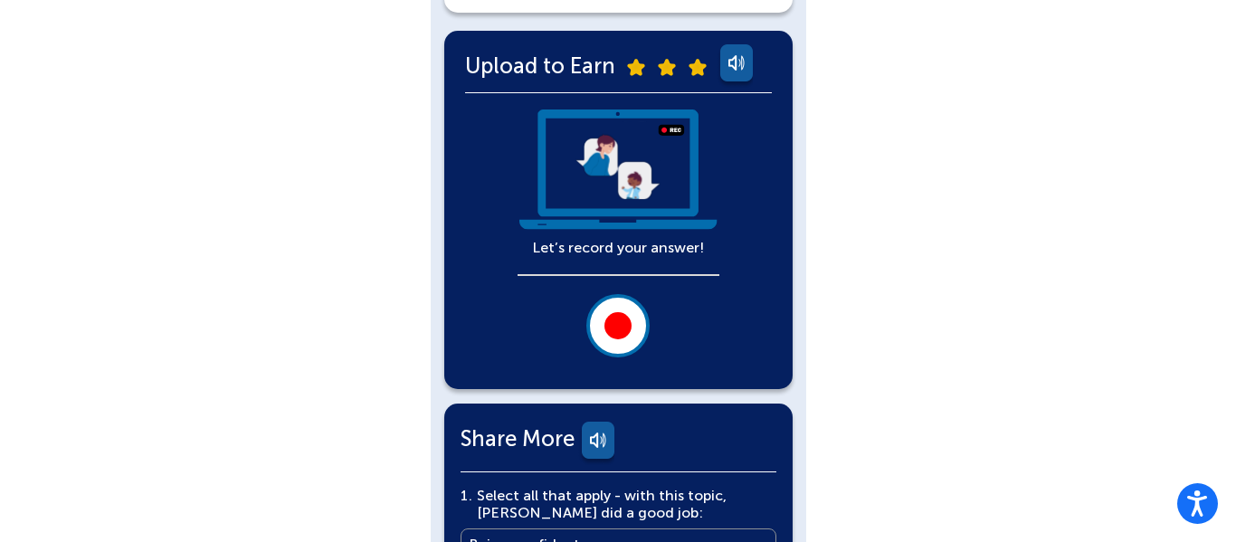
click at [618, 335] on div at bounding box center [618, 325] width 27 height 27
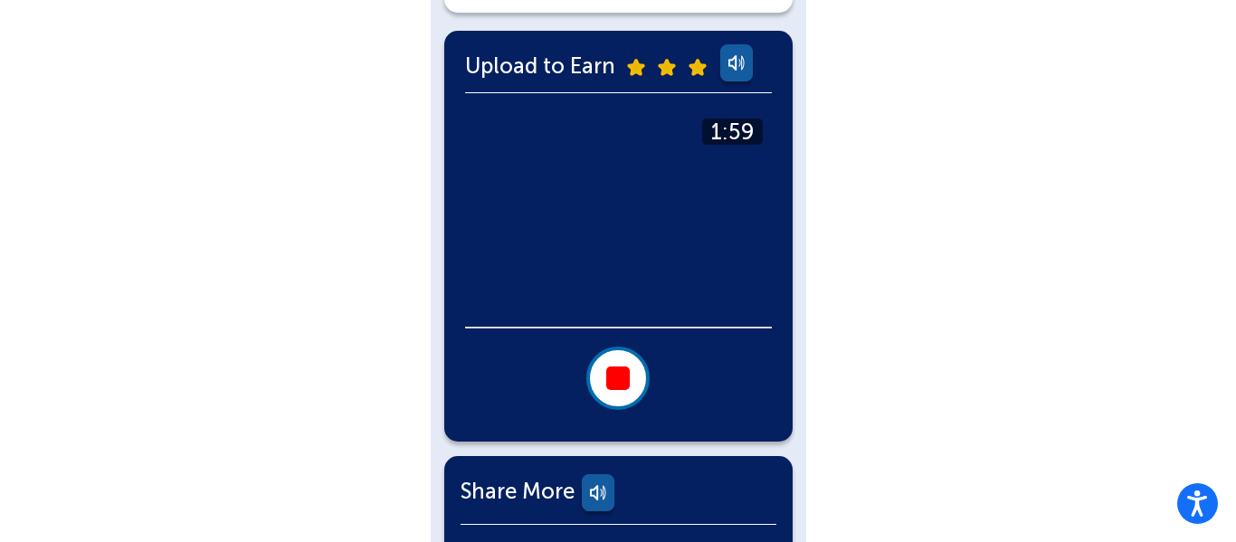
click at [942, 516] on div "Adonis Russell English Back Explain What You Learned More You Know: Why Videos?…" at bounding box center [618, 389] width 1236 height 1534
click at [624, 369] on div at bounding box center [618, 379] width 24 height 24
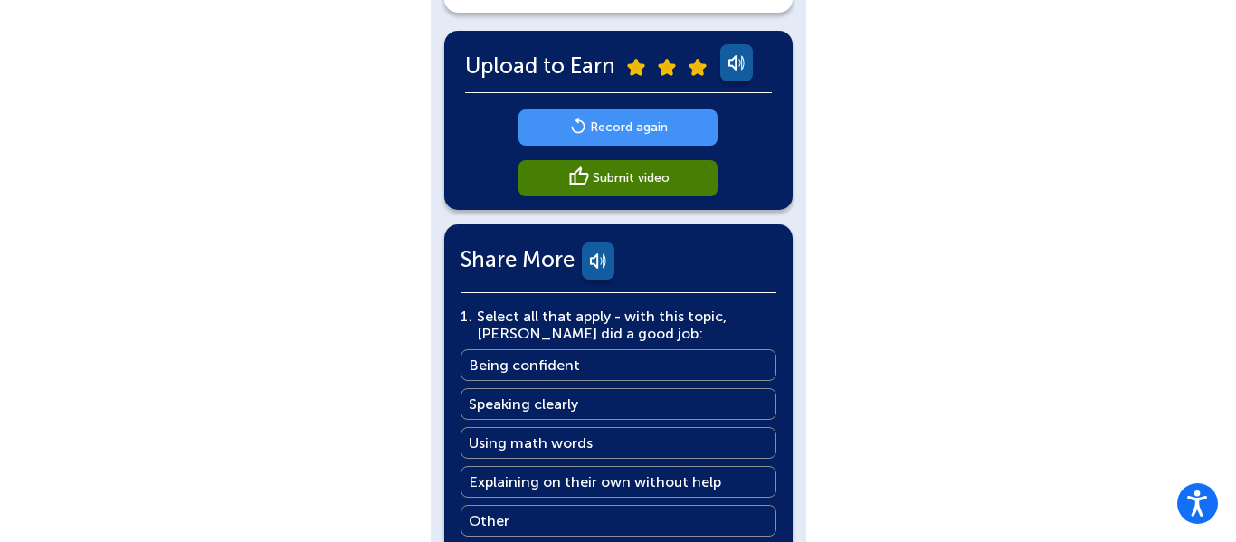
click at [591, 128] on main "Record again" at bounding box center [629, 127] width 78 height 17
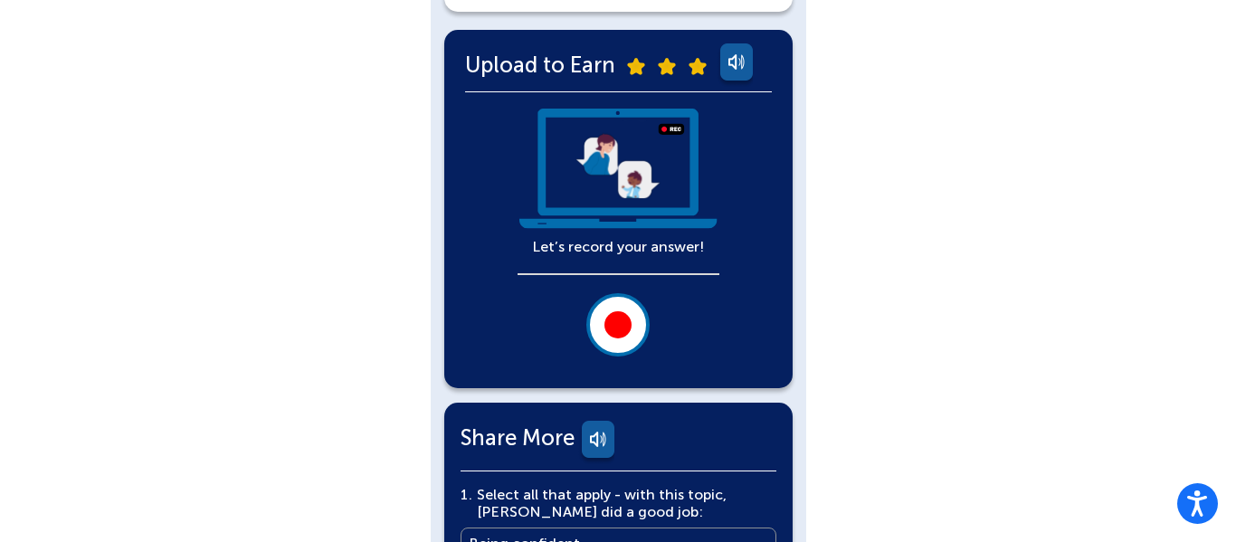
scroll to position [380, 0]
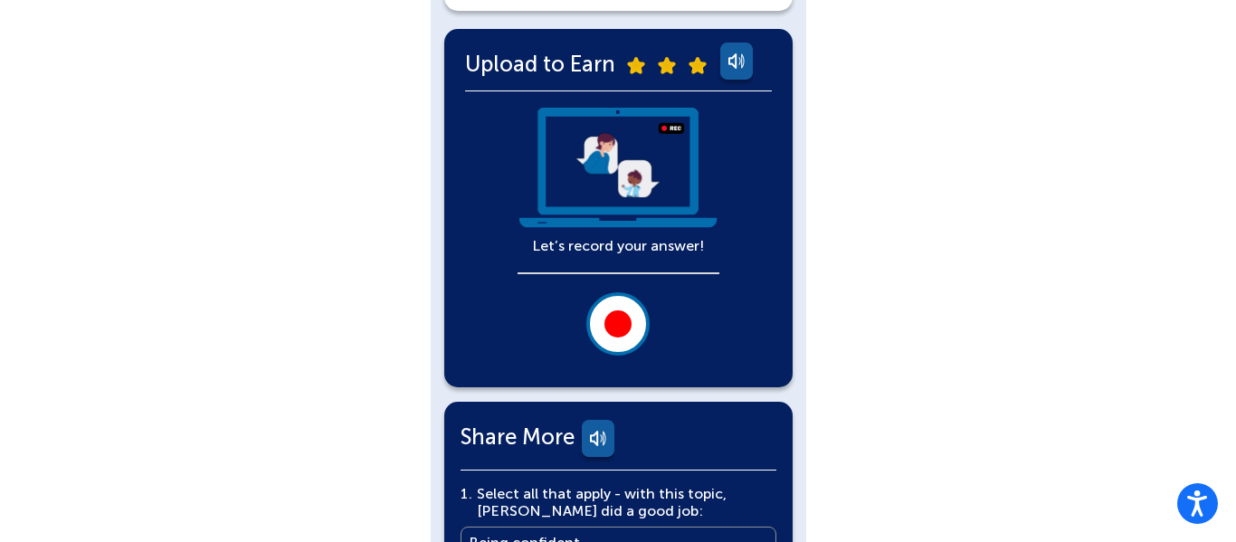
click at [642, 340] on button at bounding box center [618, 323] width 63 height 63
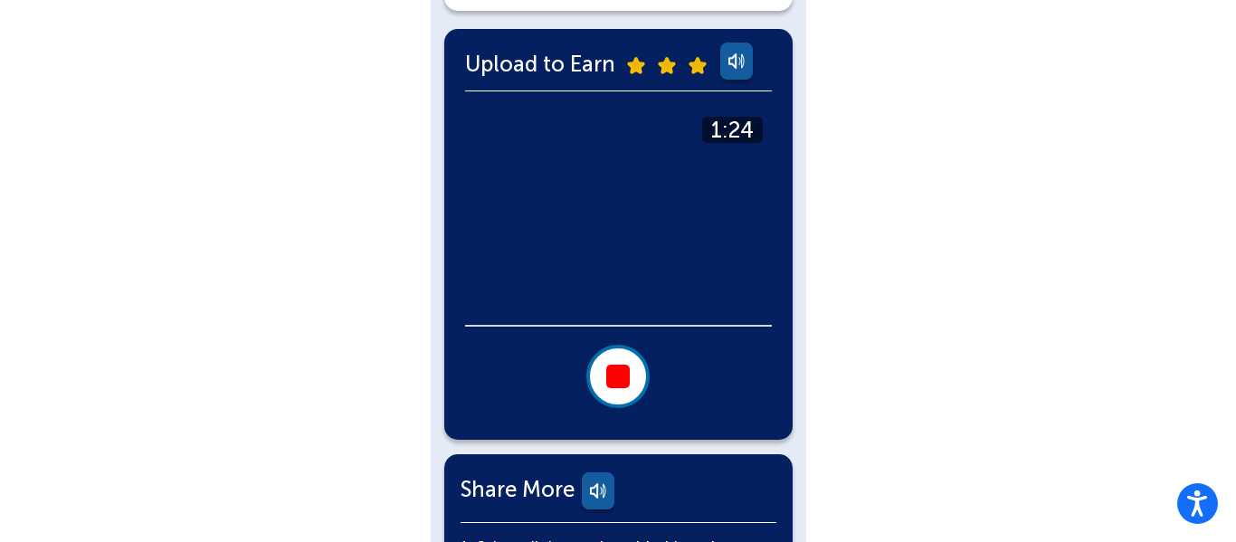
click at [607, 406] on button at bounding box center [618, 376] width 63 height 63
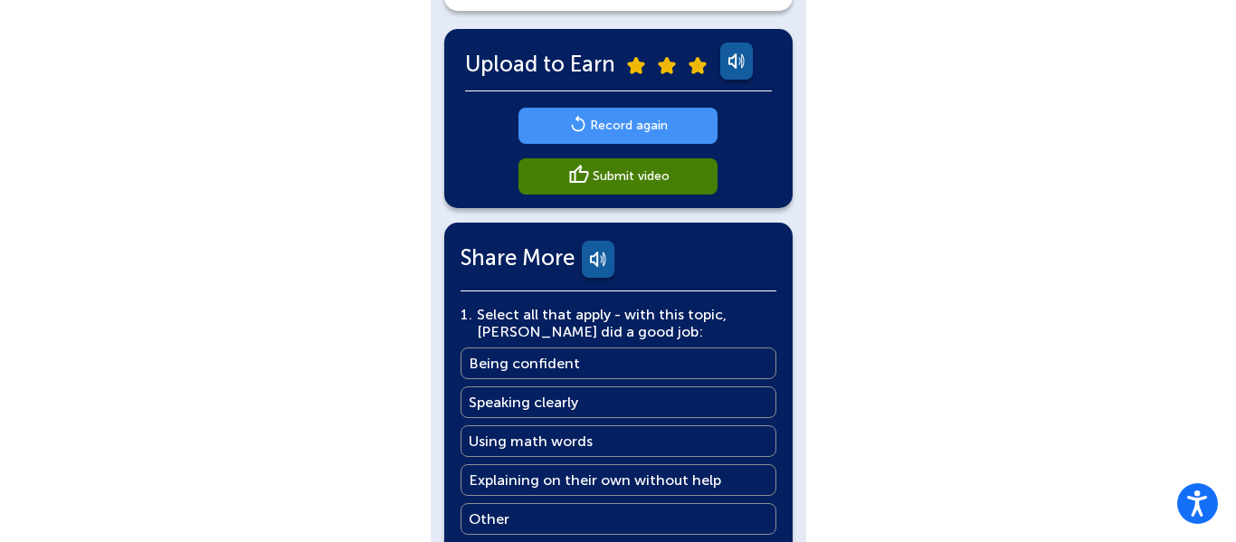
click at [585, 108] on link "Record again" at bounding box center [618, 126] width 199 height 36
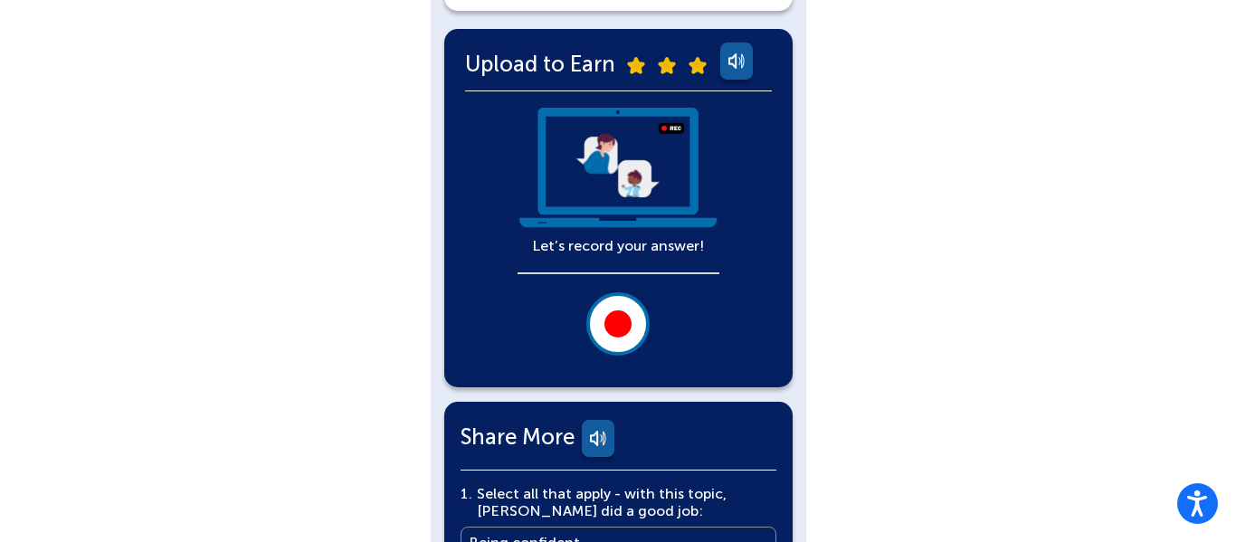
click at [615, 320] on div at bounding box center [618, 323] width 27 height 27
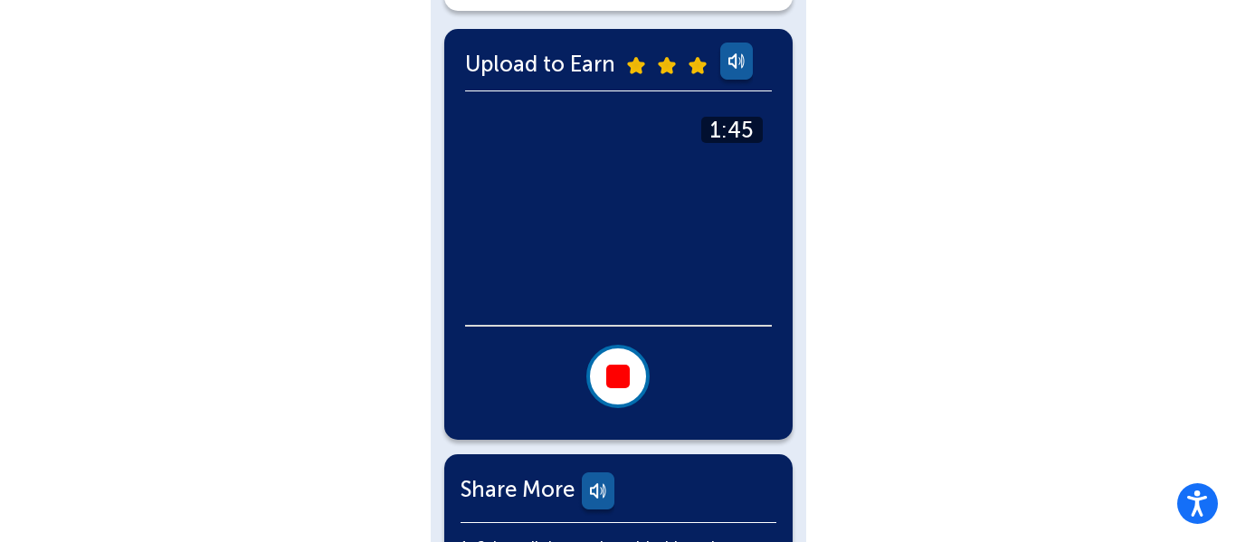
click at [617, 358] on button at bounding box center [618, 376] width 63 height 63
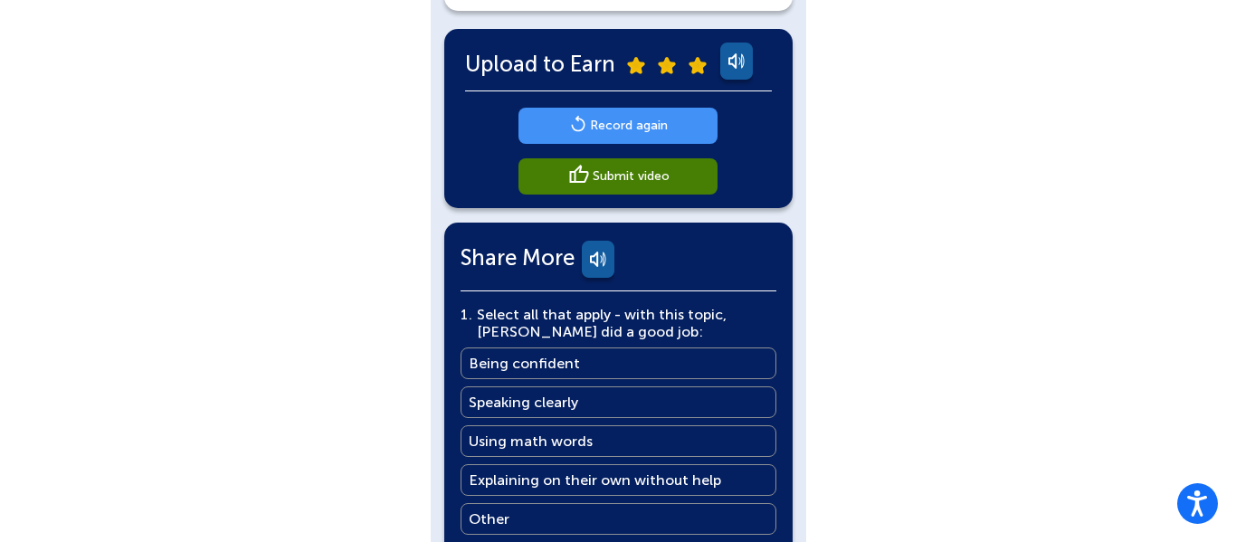
click at [618, 138] on link "Record again" at bounding box center [618, 126] width 199 height 36
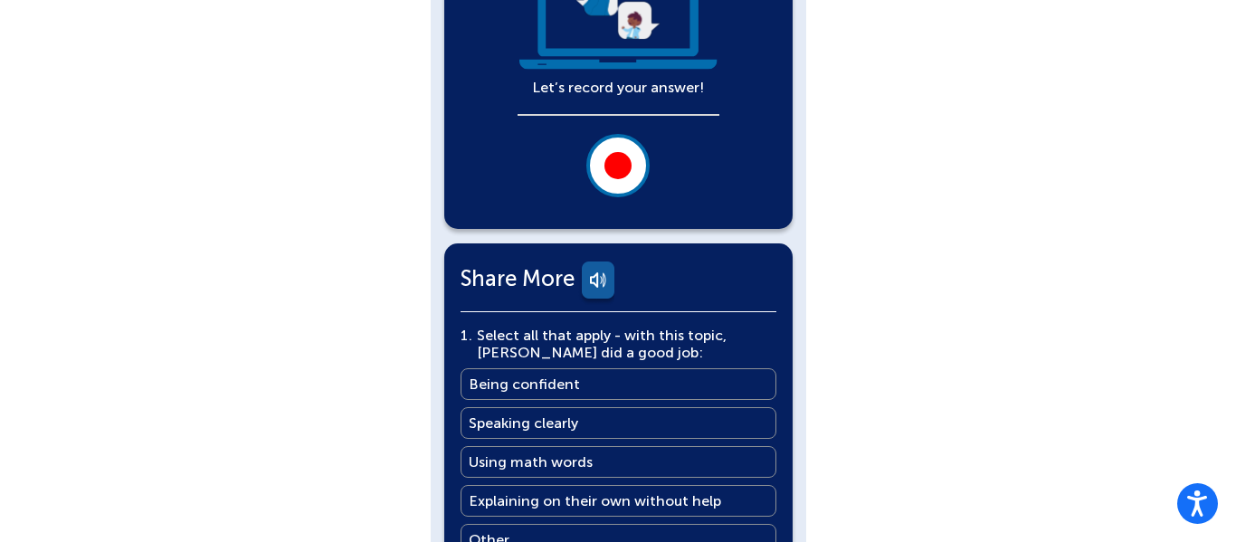
scroll to position [545, 0]
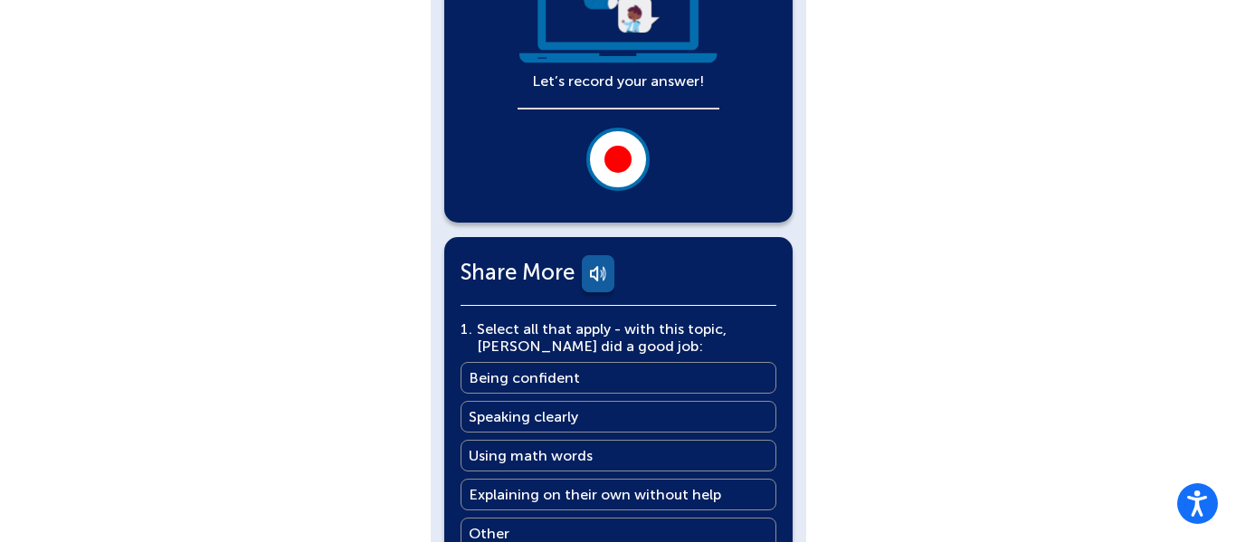
click at [606, 167] on button at bounding box center [618, 159] width 63 height 63
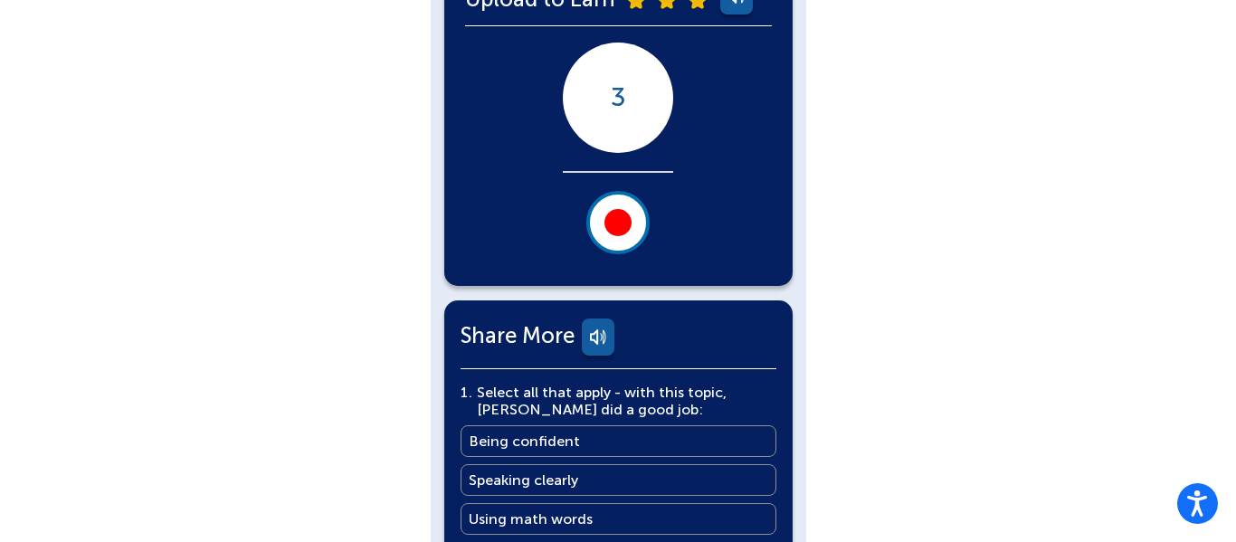
scroll to position [446, 0]
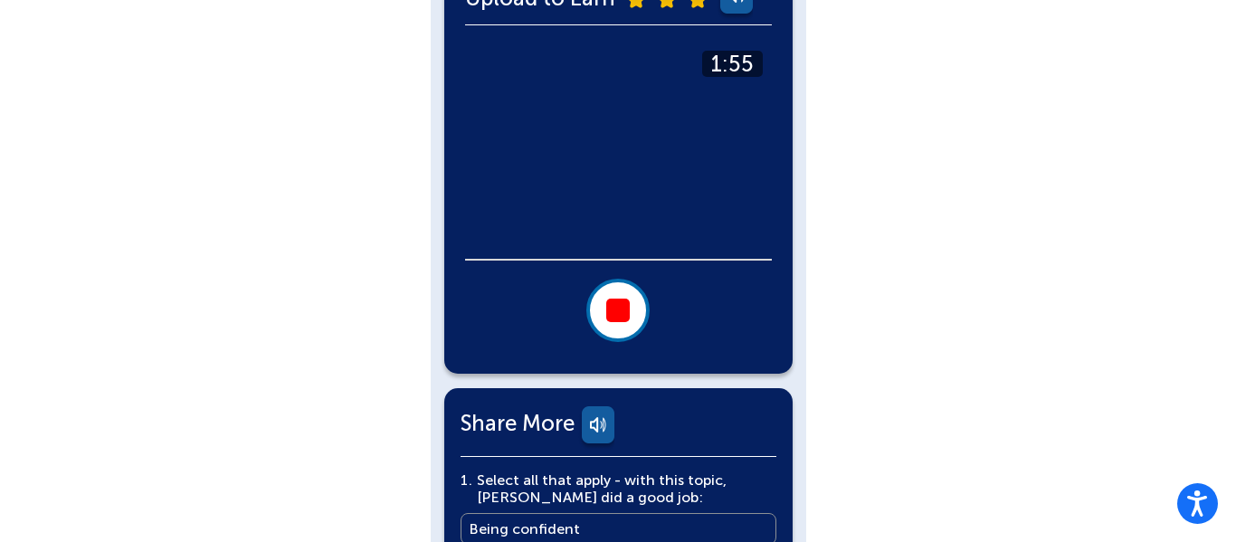
click at [616, 305] on div at bounding box center [618, 311] width 24 height 24
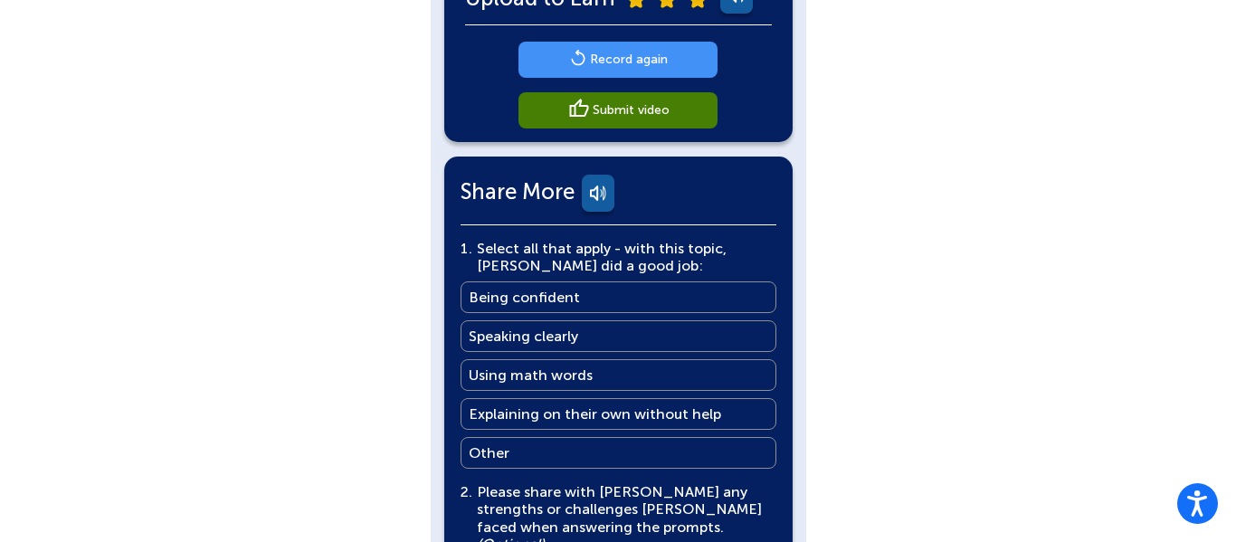
click at [596, 75] on link "Record again" at bounding box center [618, 60] width 199 height 36
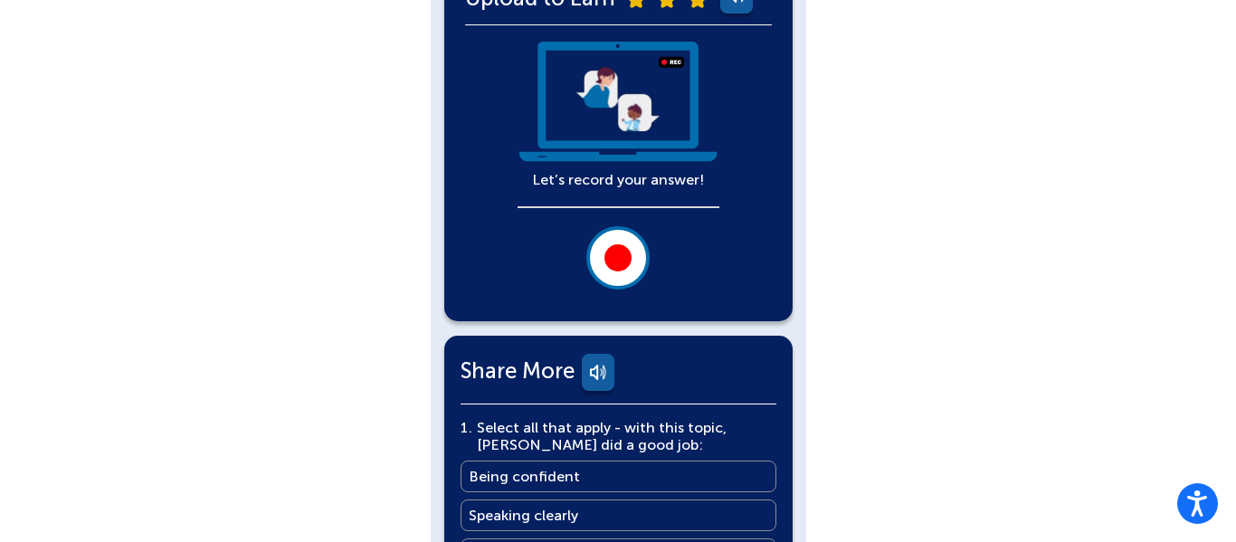
click at [644, 247] on button at bounding box center [618, 257] width 63 height 63
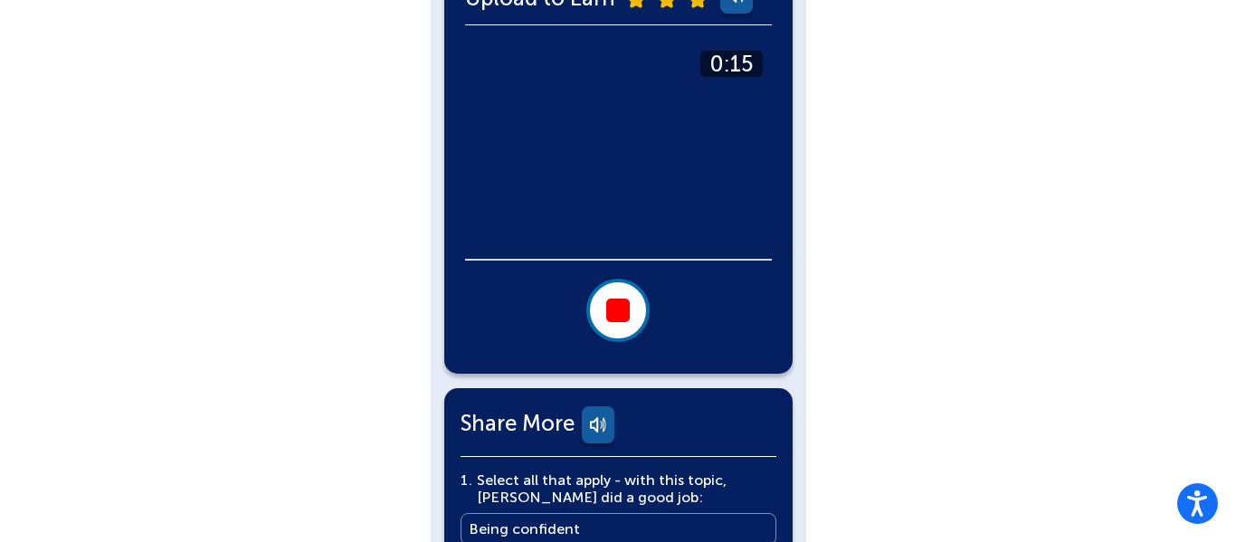
click at [617, 299] on div at bounding box center [618, 311] width 24 height 24
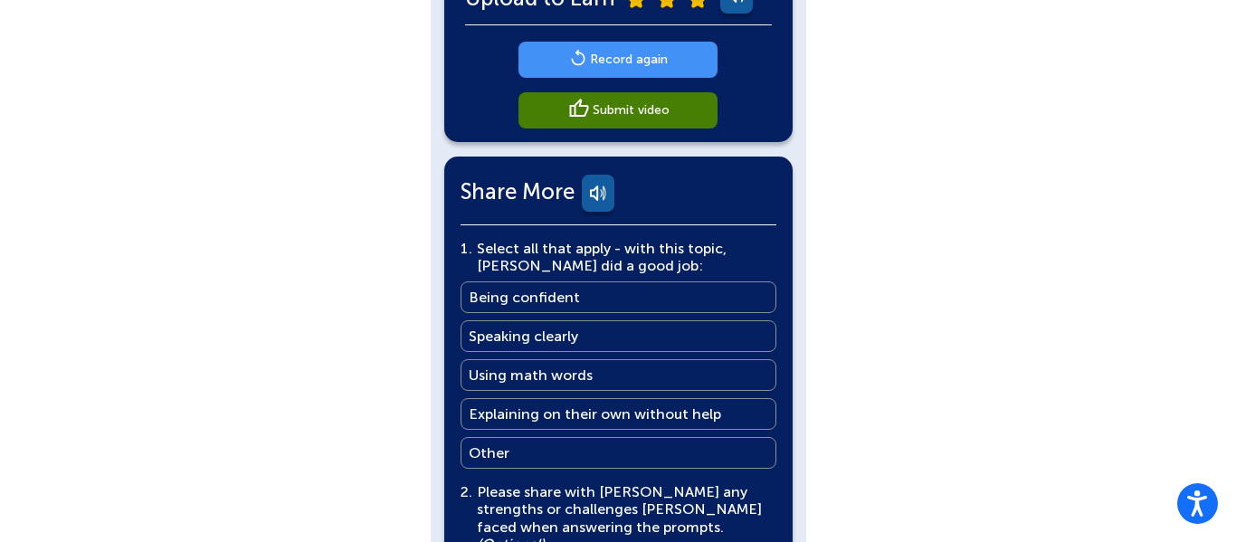
click at [615, 72] on link "Record again" at bounding box center [618, 60] width 199 height 36
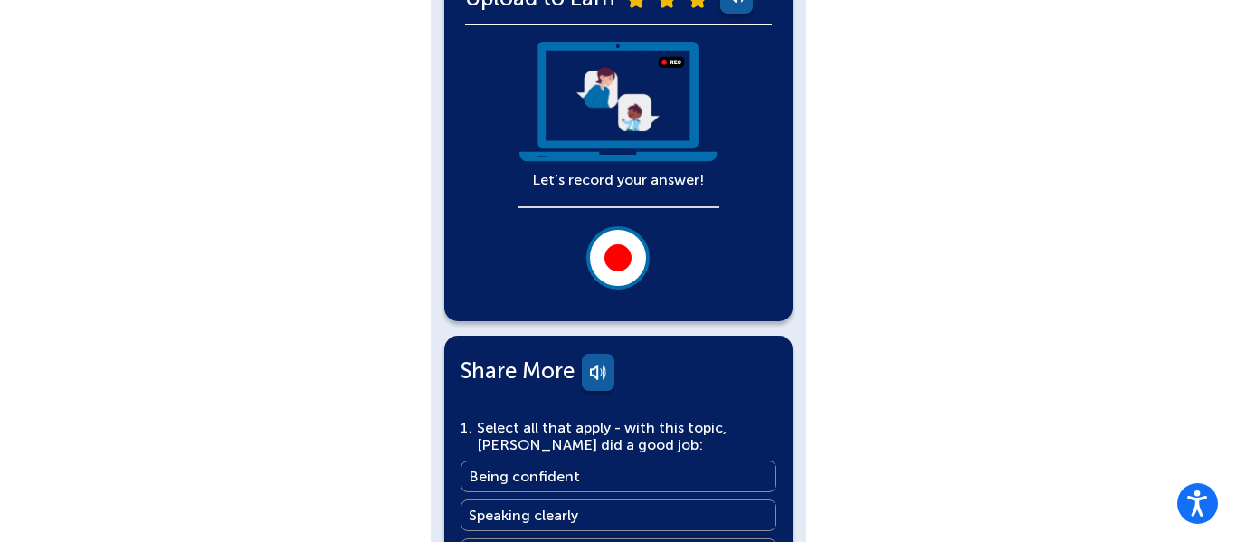
click at [596, 267] on button at bounding box center [618, 257] width 63 height 63
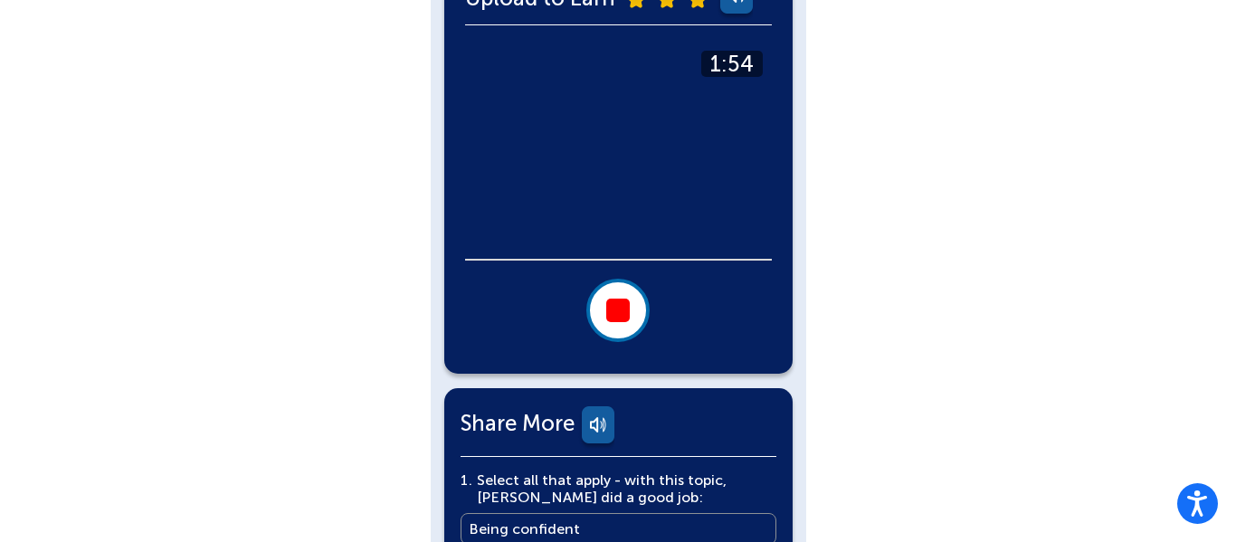
click at [614, 295] on button at bounding box center [618, 310] width 63 height 63
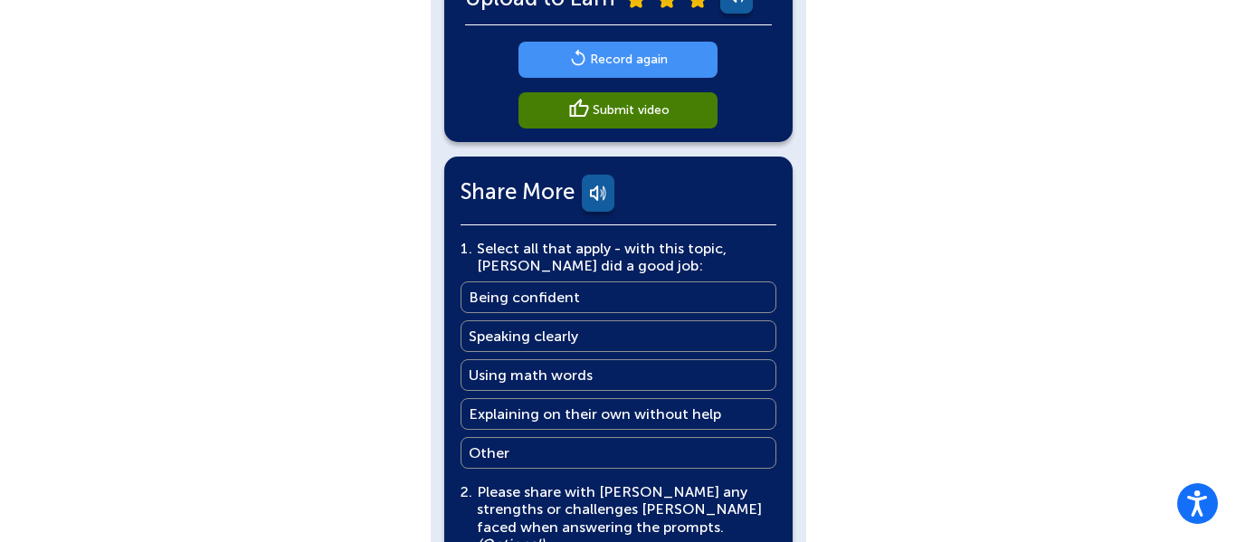
click at [580, 60] on img at bounding box center [578, 58] width 18 height 18
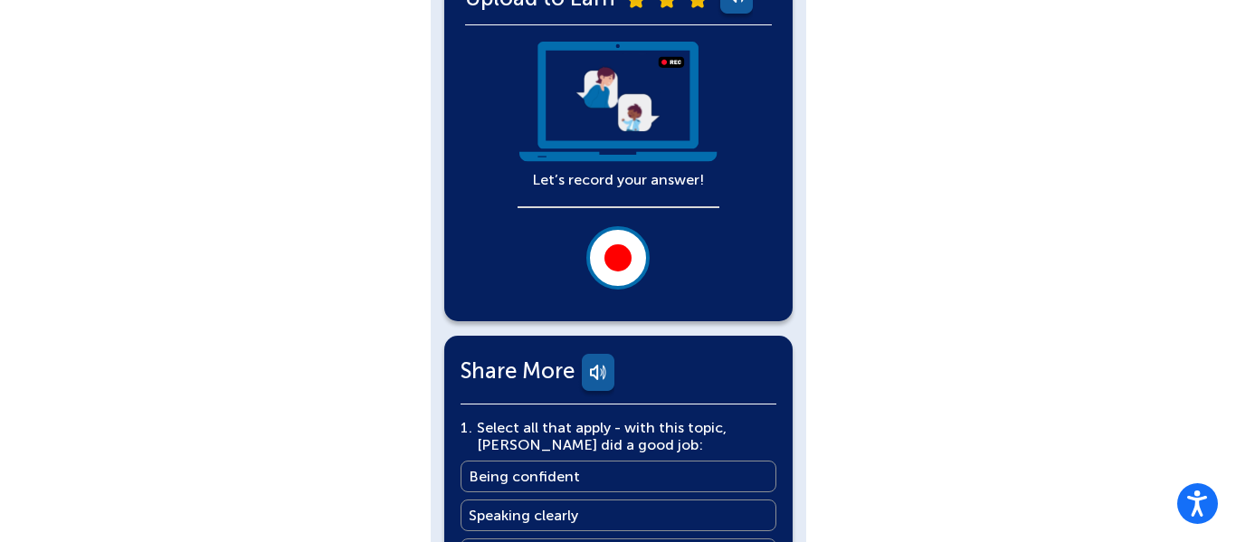
click at [602, 267] on button at bounding box center [618, 257] width 63 height 63
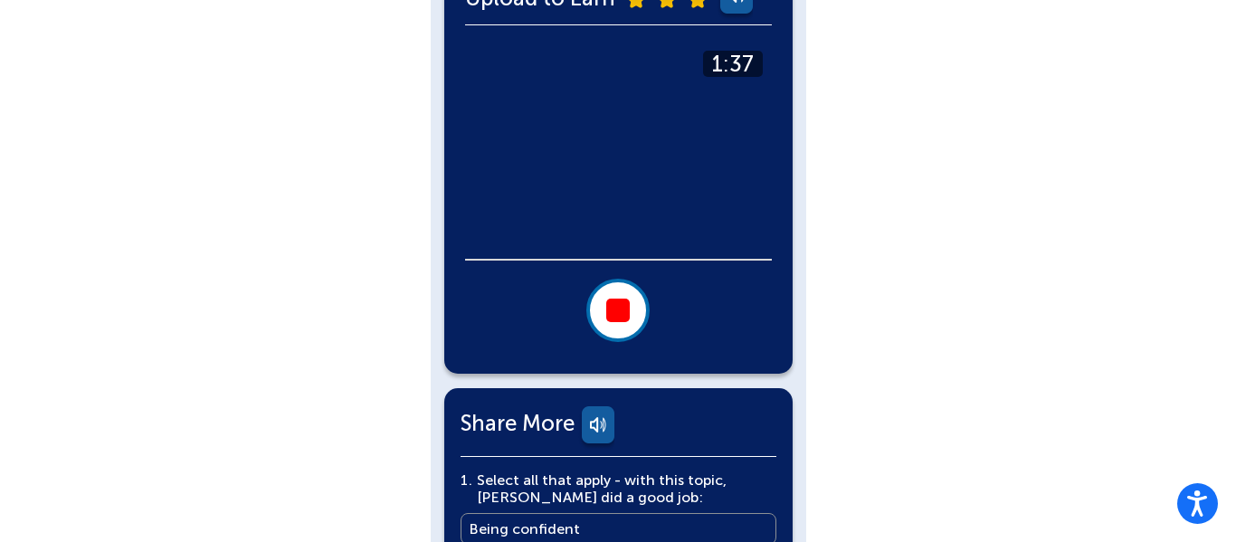
click at [616, 325] on button at bounding box center [618, 310] width 63 height 63
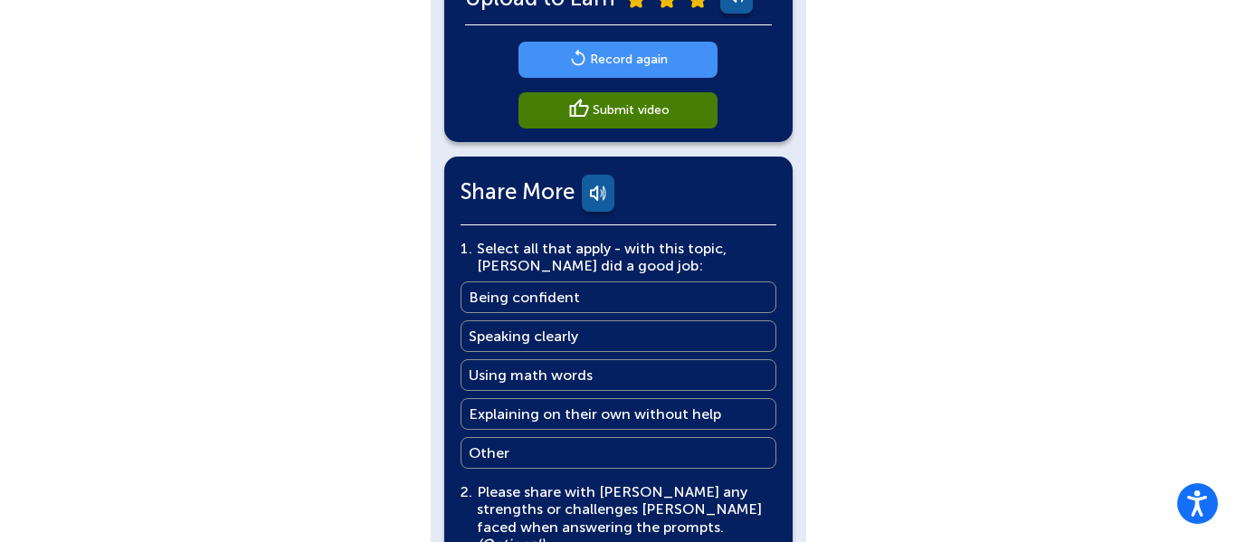
click at [576, 60] on img at bounding box center [578, 58] width 18 height 18
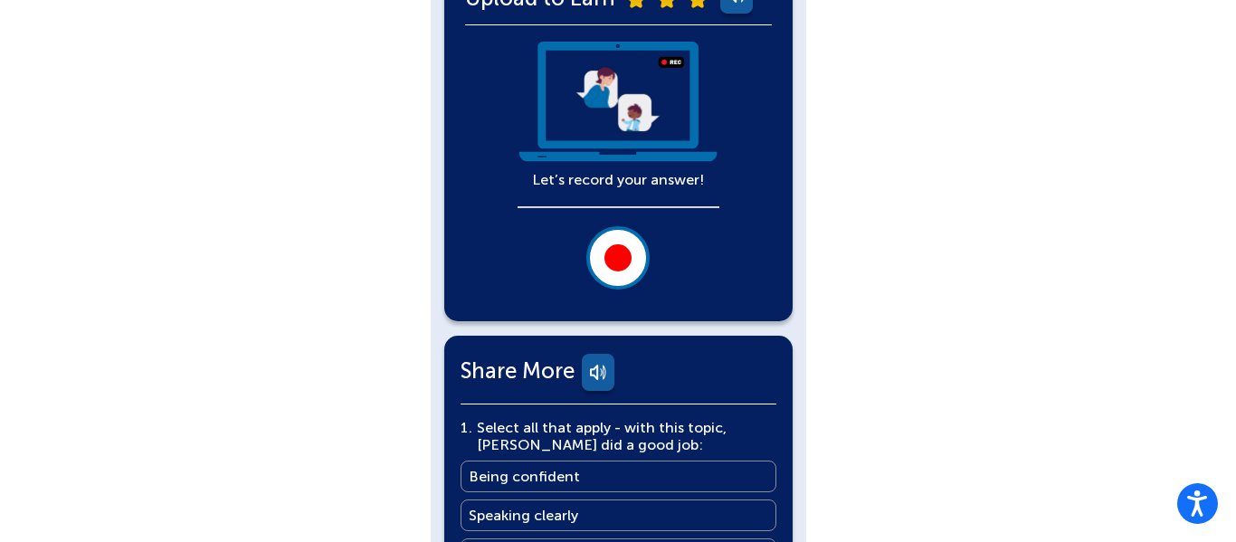
click at [614, 267] on div at bounding box center [618, 257] width 27 height 27
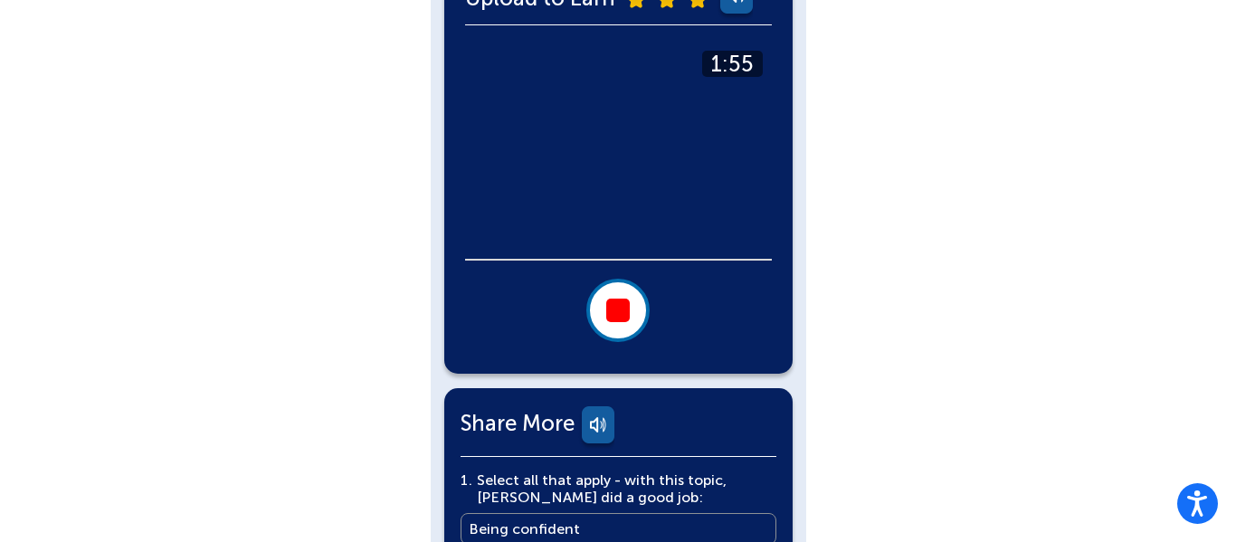
click at [635, 294] on button at bounding box center [618, 310] width 63 height 63
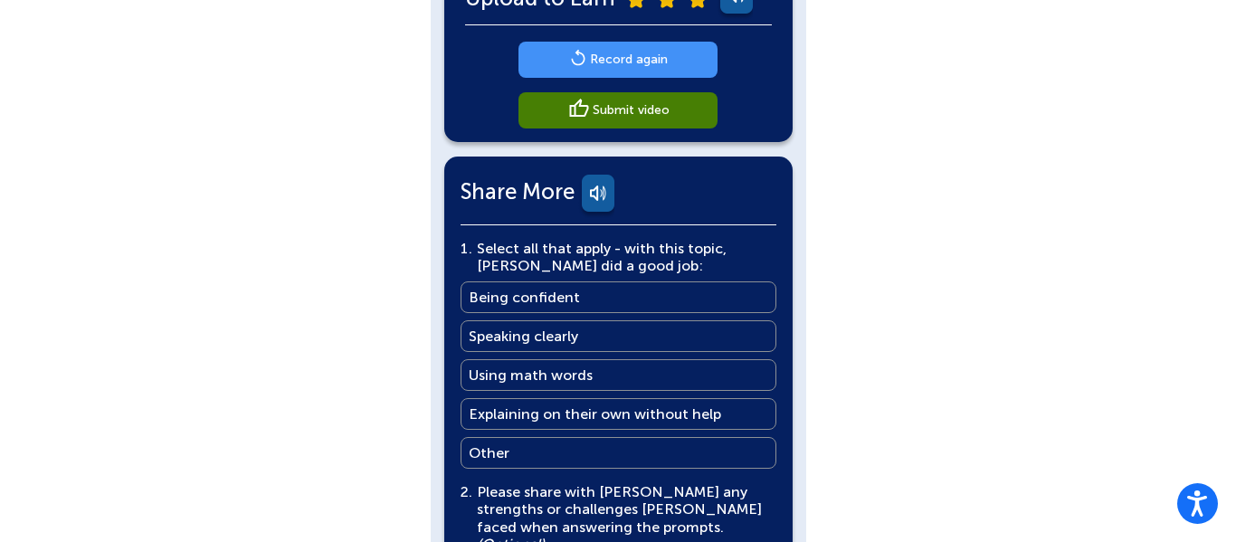
click at [574, 64] on img at bounding box center [578, 58] width 18 height 18
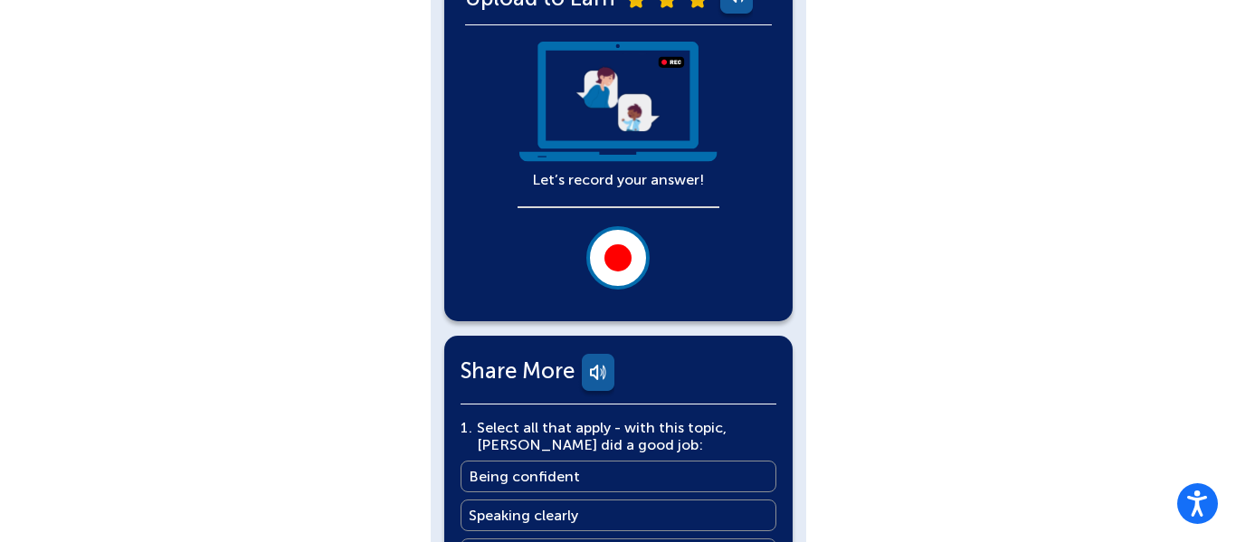
click at [631, 259] on div at bounding box center [618, 257] width 27 height 27
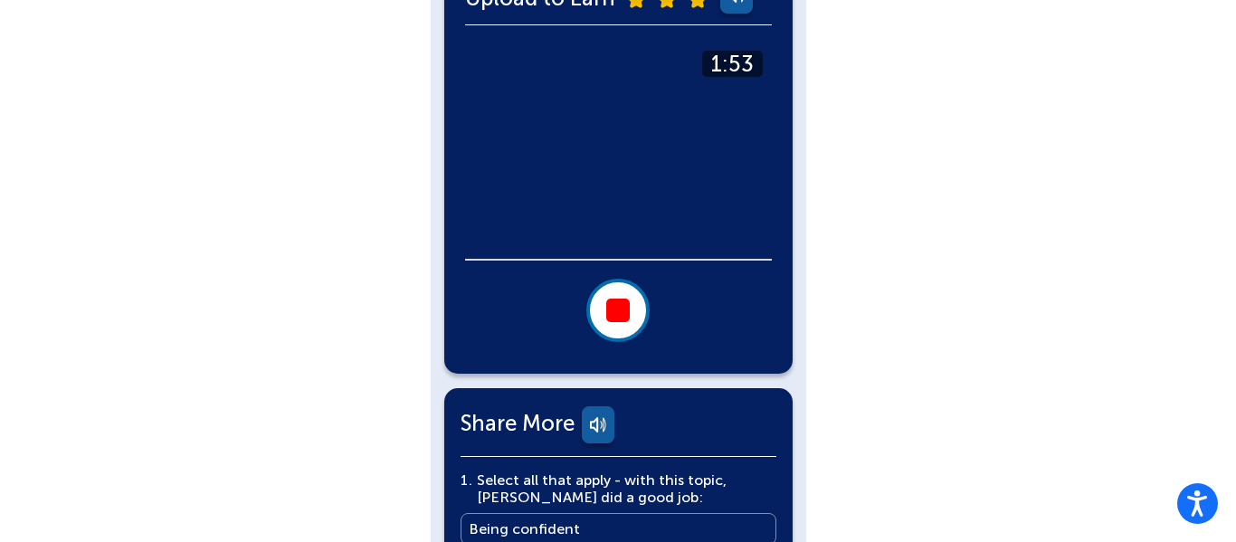
click at [622, 301] on div at bounding box center [618, 311] width 24 height 24
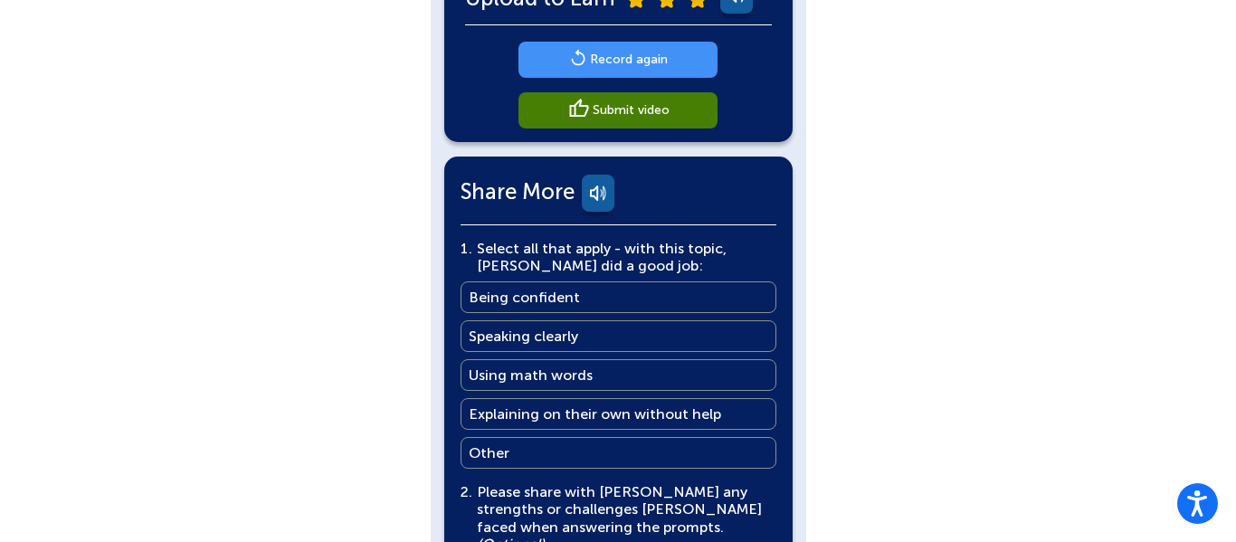
click at [543, 62] on link "Record again" at bounding box center [618, 60] width 199 height 36
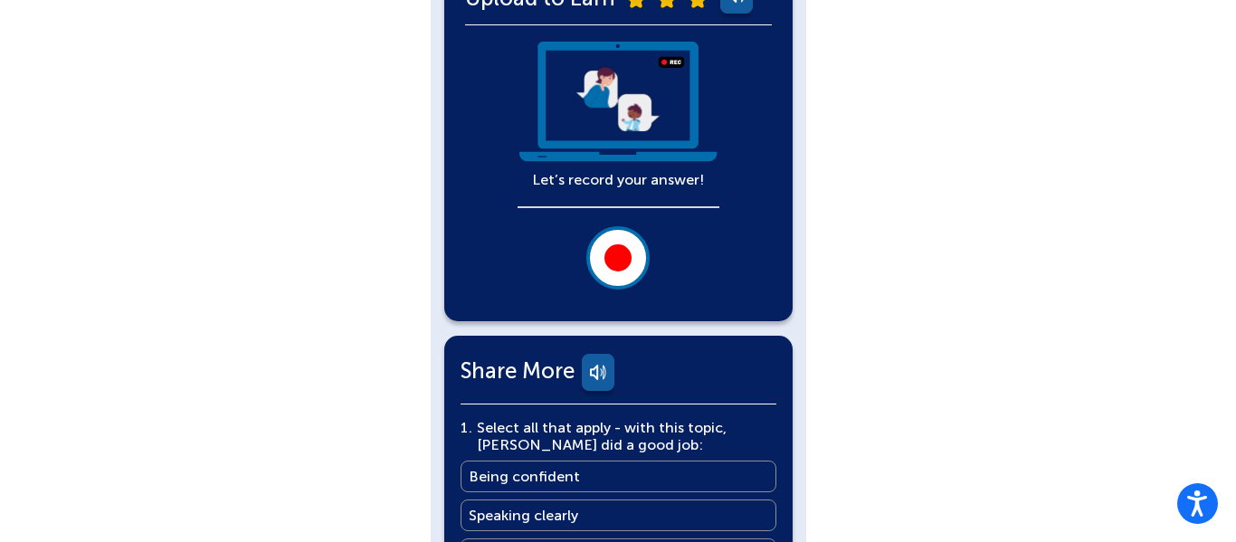
click at [610, 257] on div at bounding box center [618, 257] width 27 height 27
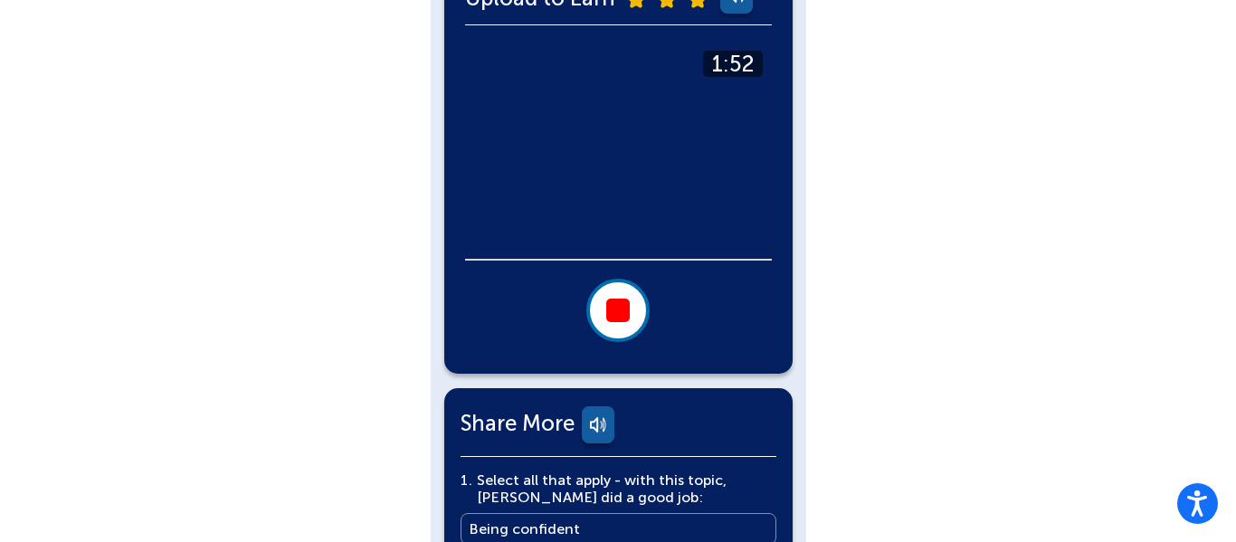
click at [627, 315] on div at bounding box center [618, 311] width 24 height 24
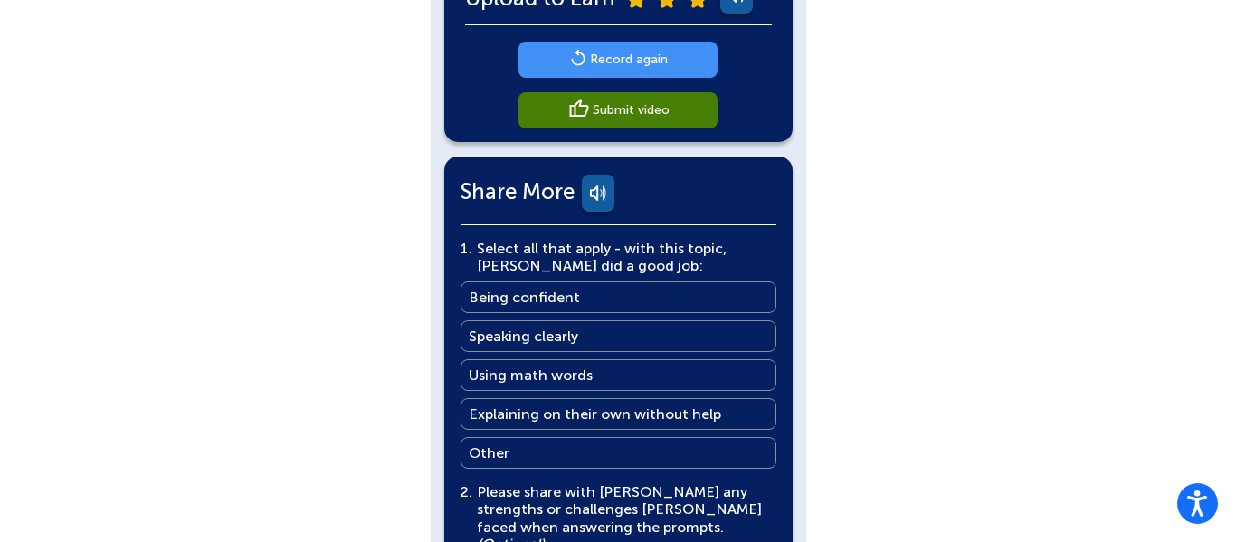
click at [632, 56] on main "Record again" at bounding box center [629, 59] width 78 height 17
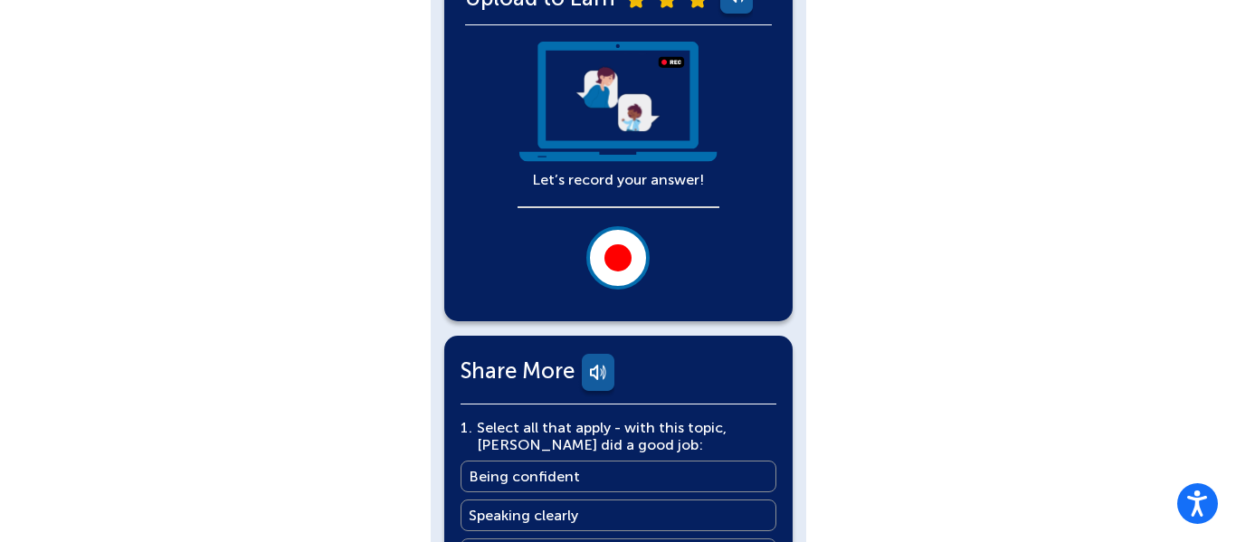
click at [629, 259] on div at bounding box center [618, 257] width 27 height 27
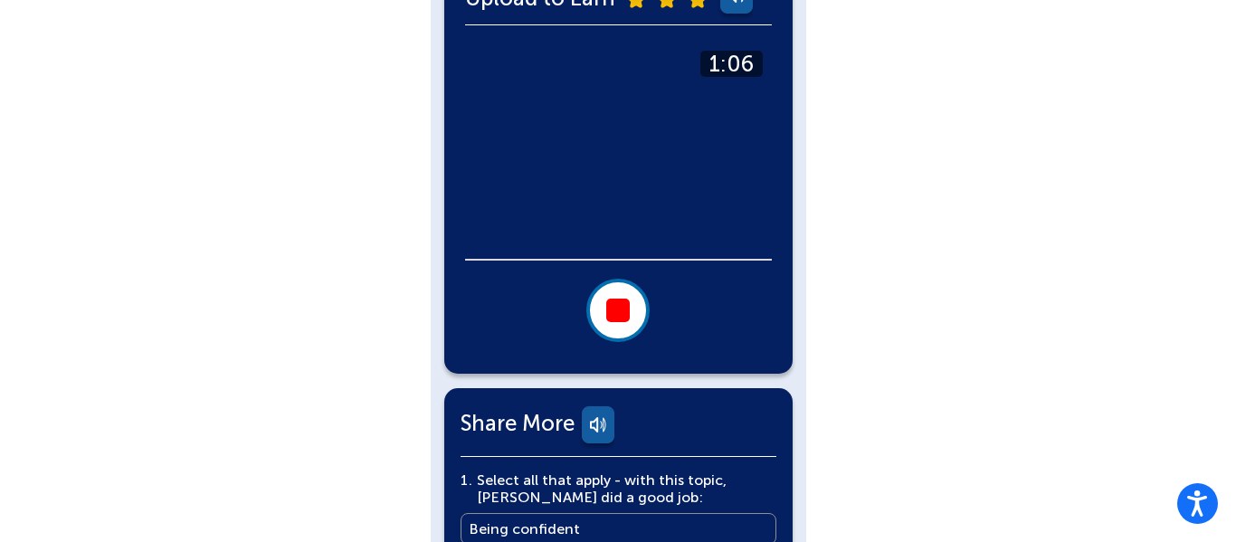
click at [607, 306] on div at bounding box center [618, 311] width 24 height 24
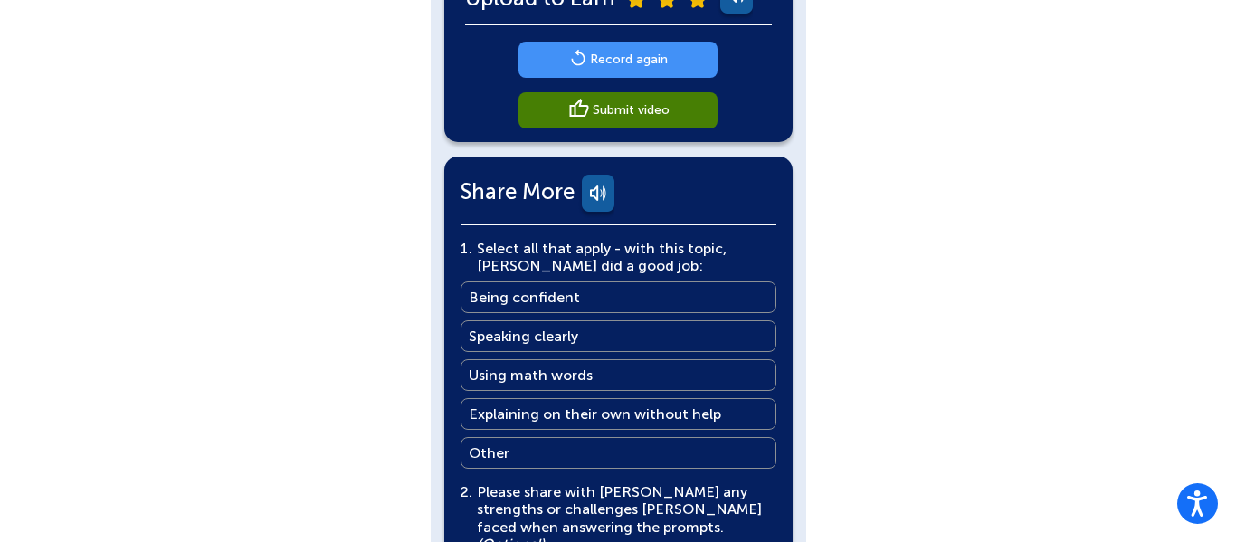
click at [612, 64] on main "Record again" at bounding box center [629, 59] width 78 height 17
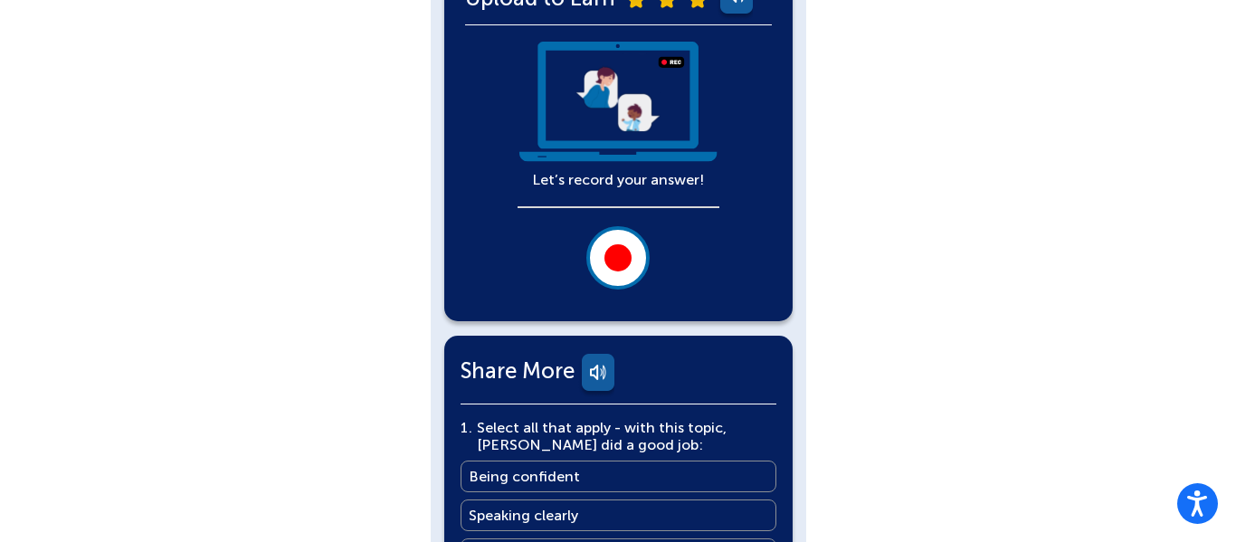
click at [604, 251] on button at bounding box center [618, 257] width 63 height 63
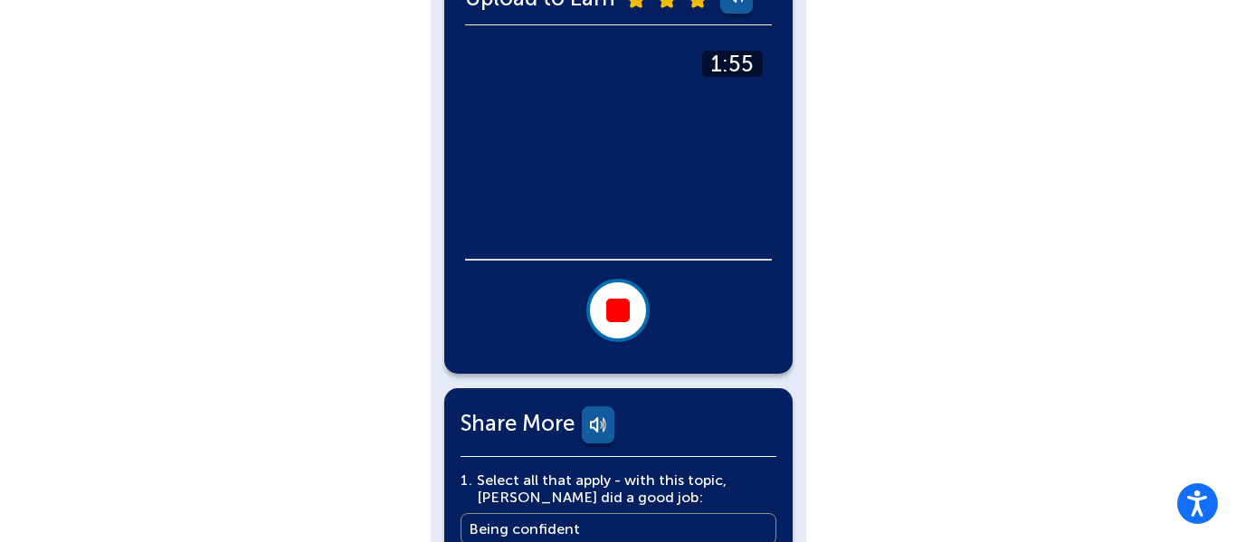
click at [640, 301] on button at bounding box center [618, 310] width 63 height 63
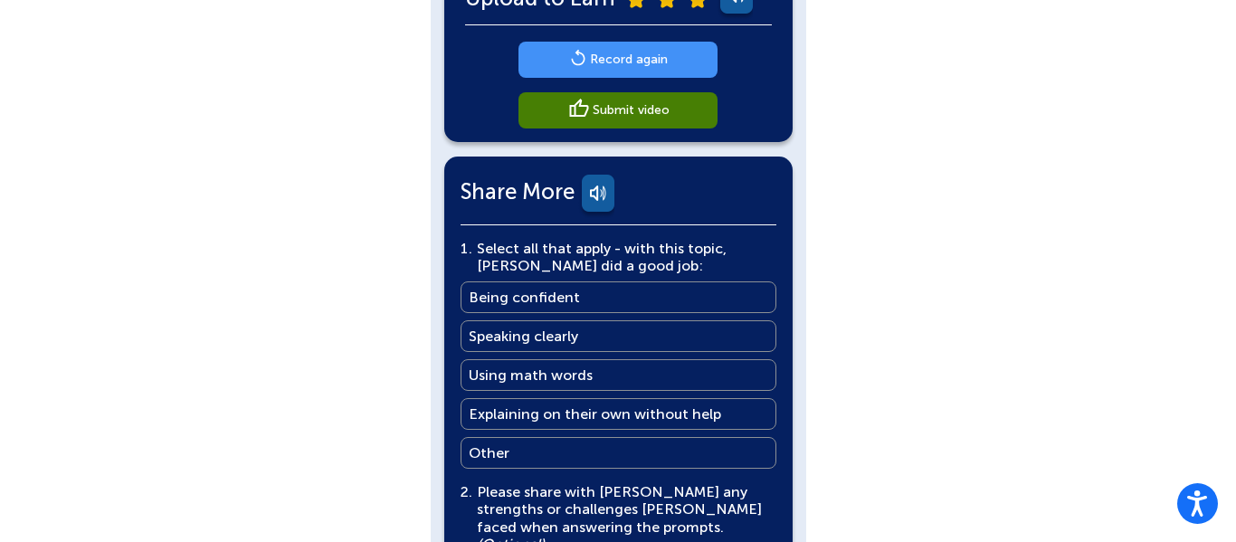
click at [632, 73] on link "Record again" at bounding box center [618, 60] width 199 height 36
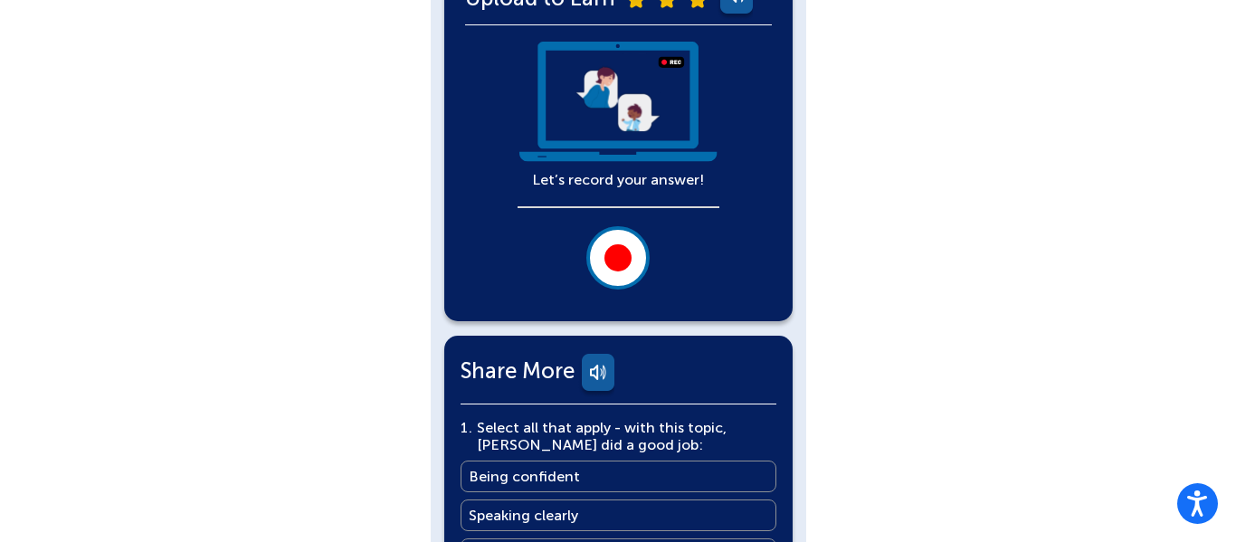
click at [615, 274] on button at bounding box center [618, 257] width 63 height 63
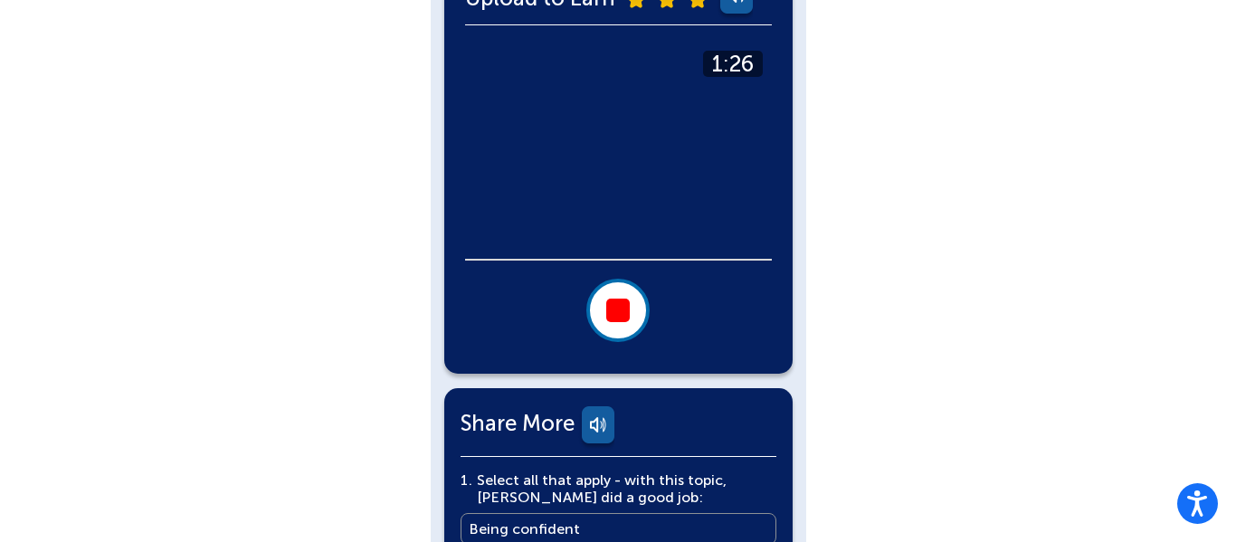
click at [619, 297] on button at bounding box center [618, 310] width 63 height 63
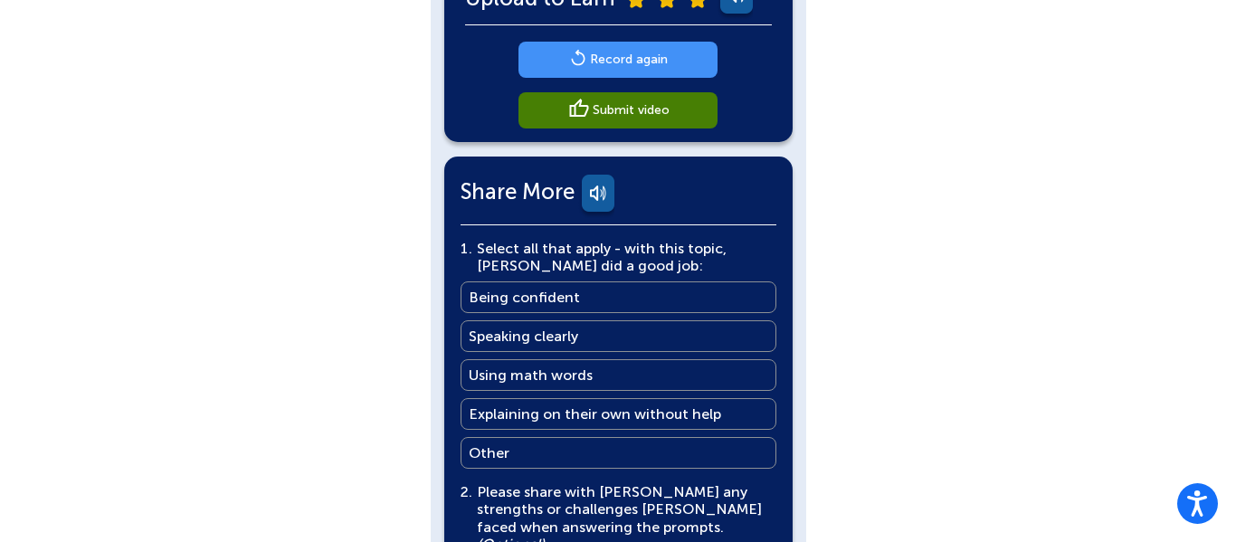
click at [594, 66] on main "Record again" at bounding box center [629, 59] width 78 height 17
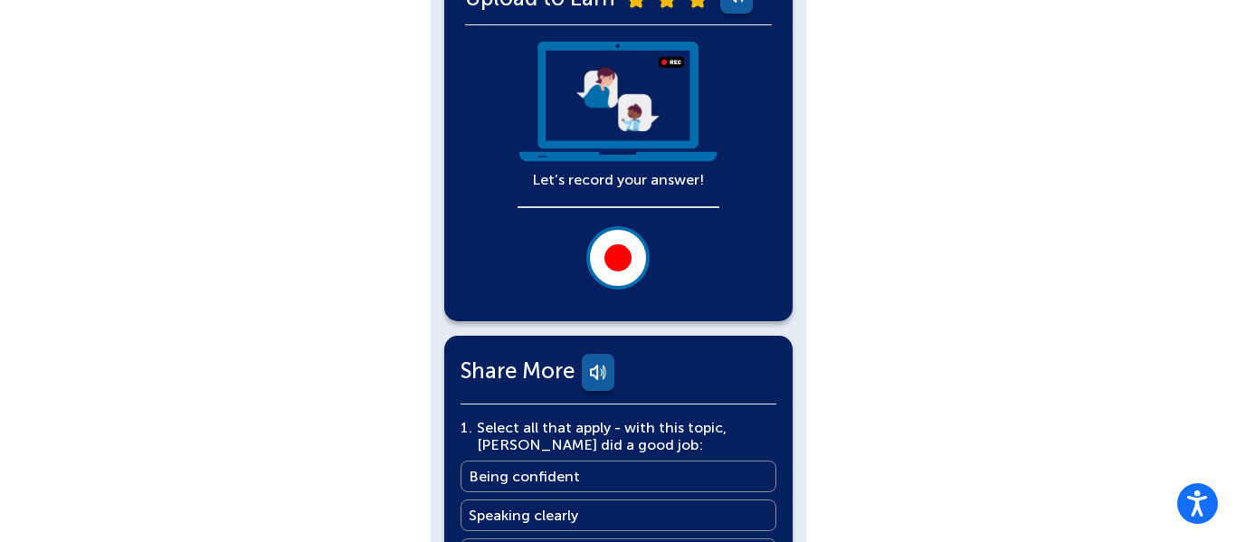
click at [634, 249] on button at bounding box center [618, 257] width 63 height 63
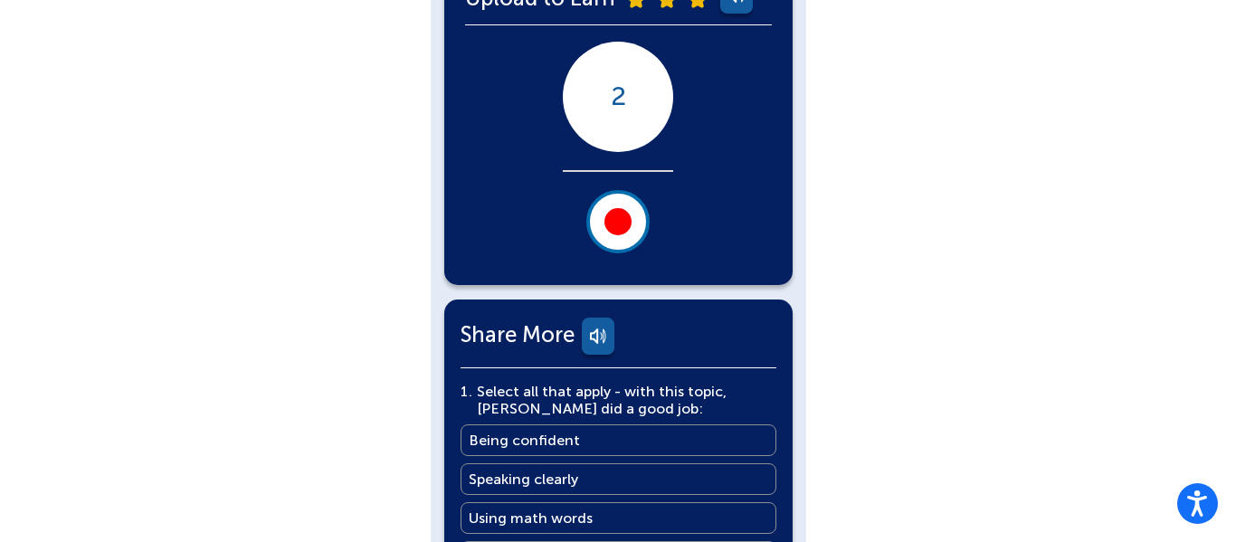
click at [603, 221] on button at bounding box center [618, 221] width 63 height 63
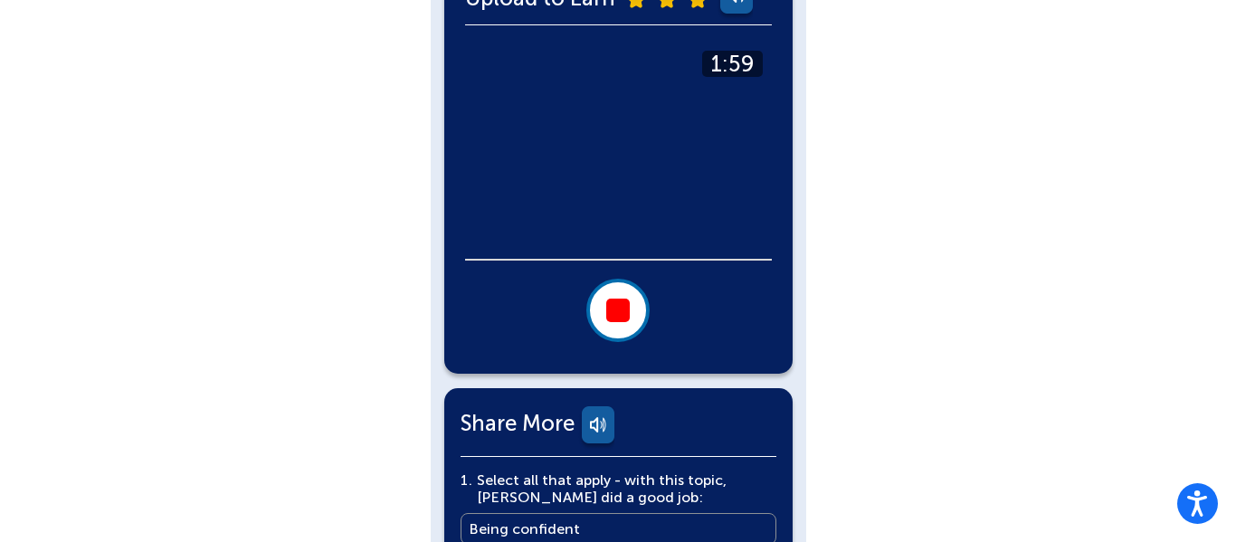
click at [624, 299] on div at bounding box center [618, 311] width 24 height 24
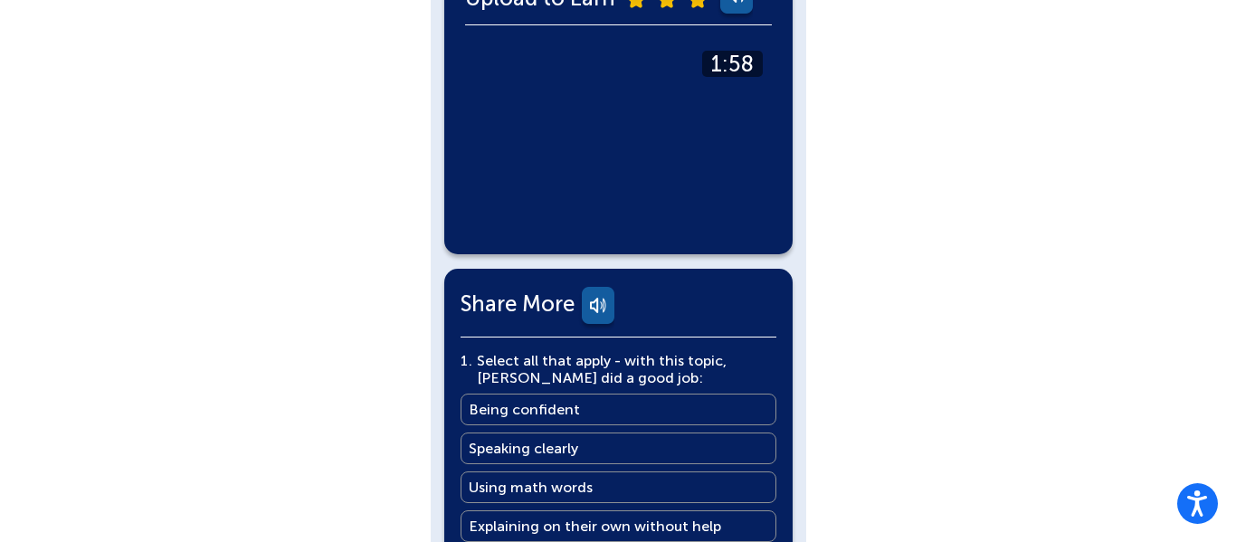
click at [593, 198] on video at bounding box center [618, 150] width 307 height 217
click at [348, 284] on div "Adonis Russell English Back Explain What You Learned More You Know: Why Videos?…" at bounding box center [618, 261] width 1236 height 1415
click at [739, 211] on video at bounding box center [618, 150] width 307 height 217
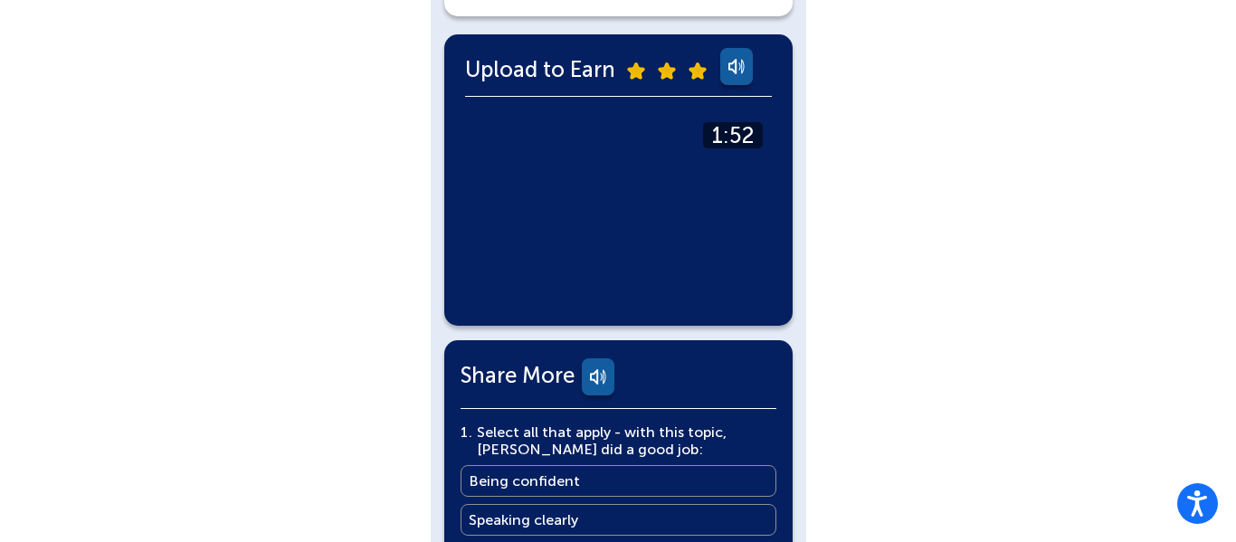
scroll to position [374, 0]
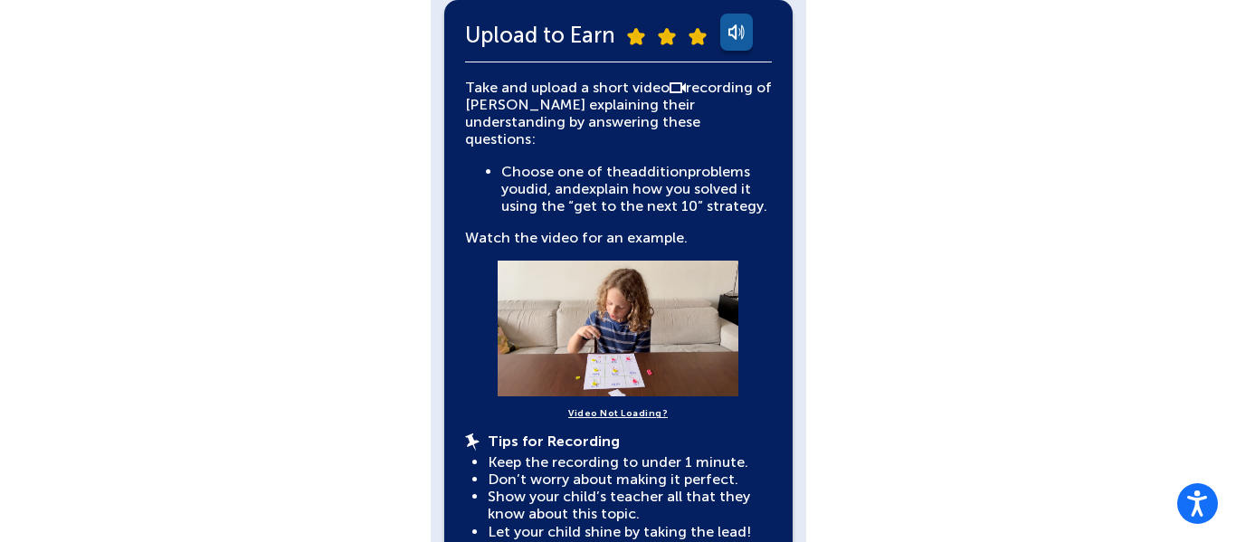
scroll to position [409, 0]
click at [899, 315] on div "[PERSON_NAME] English Back Explain What You Learned More You Know: Why Videos? …" at bounding box center [618, 508] width 1236 height 1834
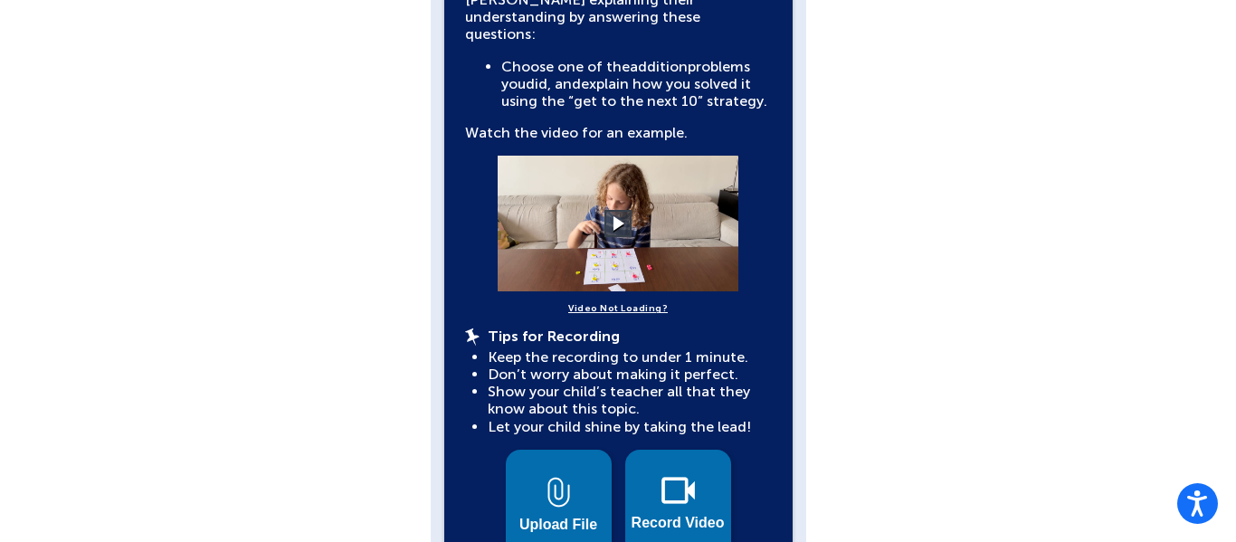
scroll to position [554, 0]
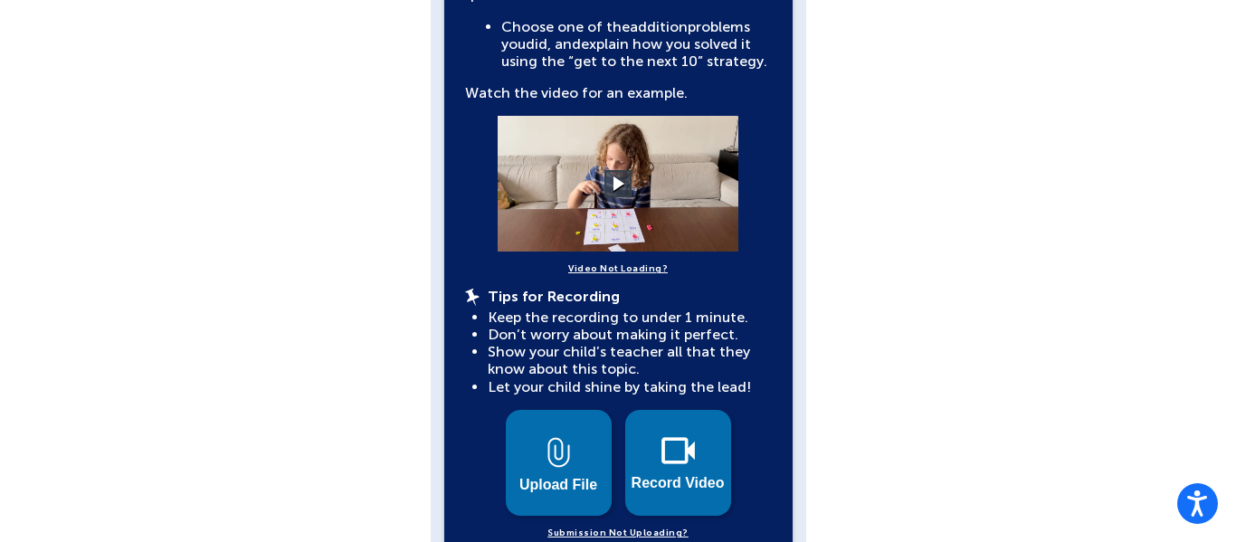
click at [1070, 205] on div "[PERSON_NAME] English Back Explain What You Learned More You Know: Why Videos? …" at bounding box center [618, 363] width 1236 height 1834
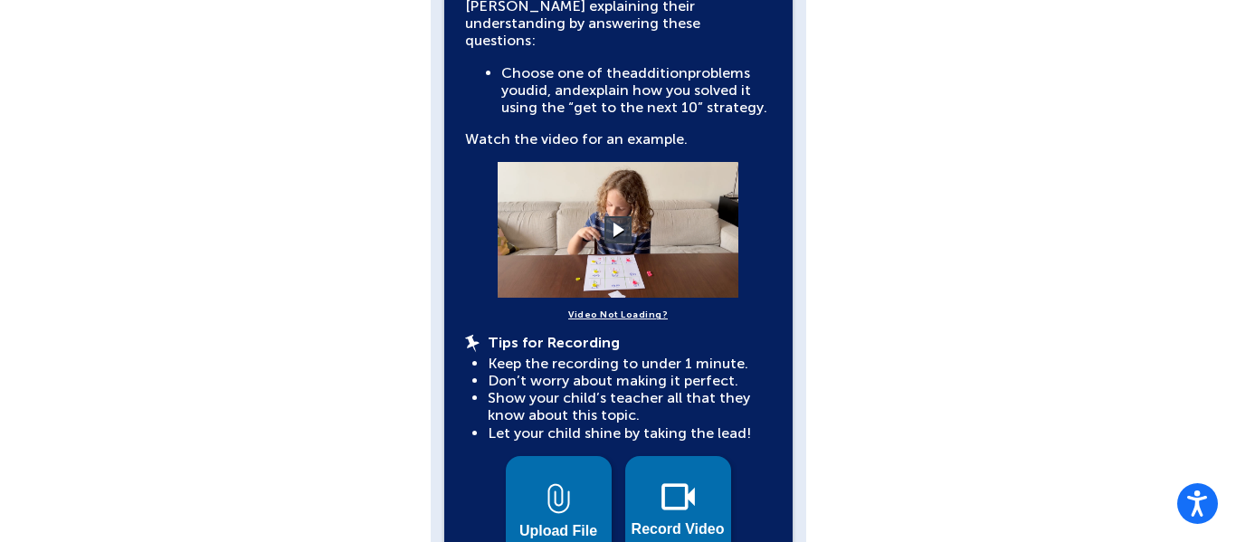
scroll to position [568, 0]
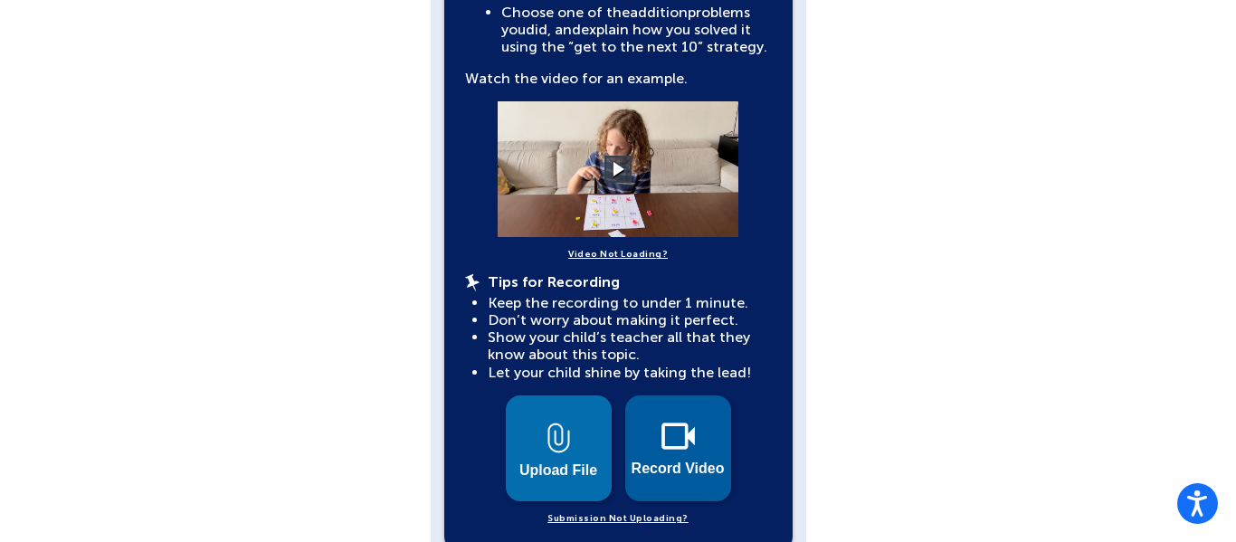
click at [682, 439] on button "Record Video" at bounding box center [678, 449] width 106 height 106
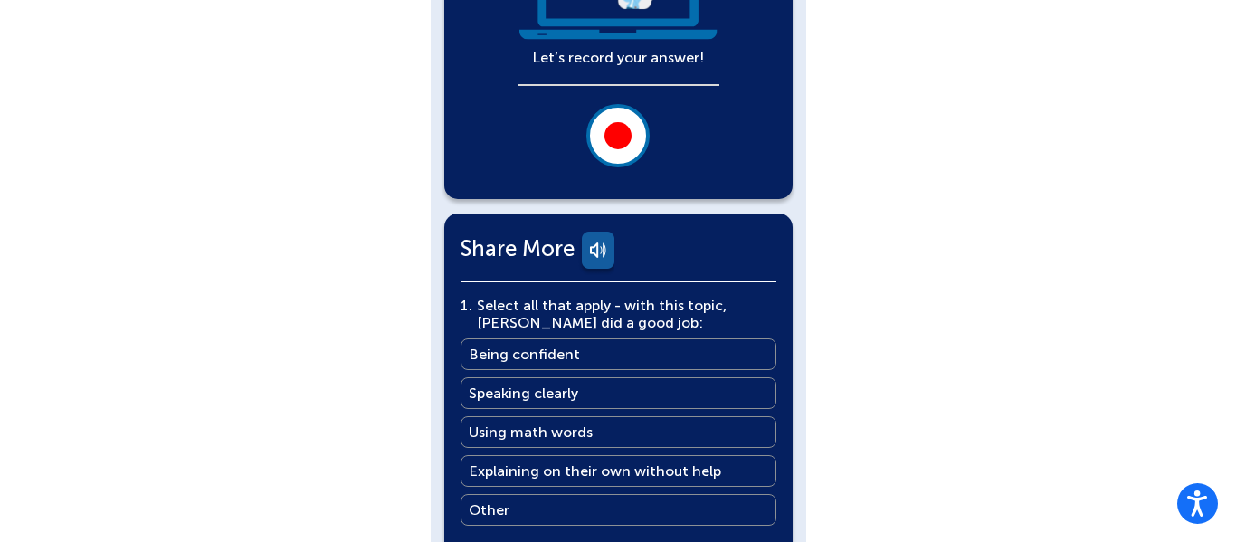
scroll to position [409, 0]
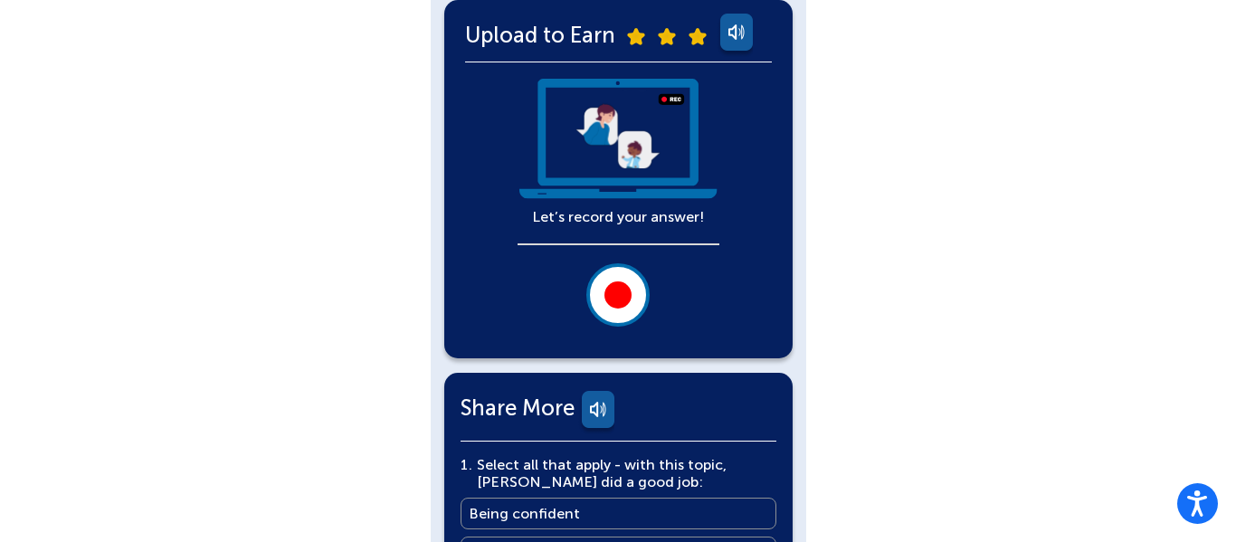
click at [603, 305] on button at bounding box center [618, 294] width 63 height 63
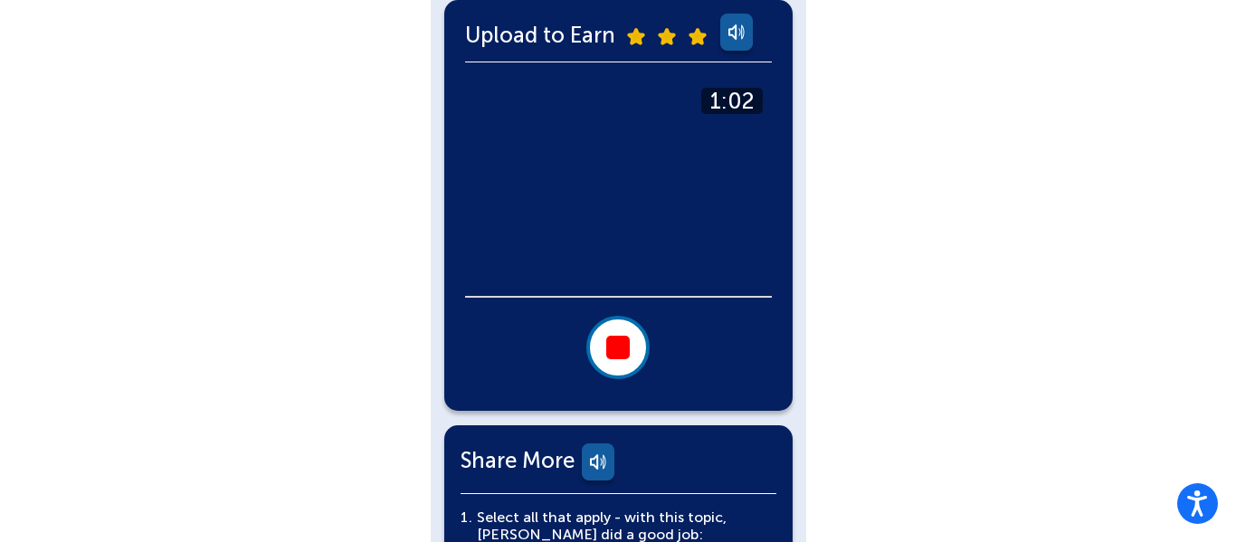
click at [614, 333] on button at bounding box center [618, 347] width 63 height 63
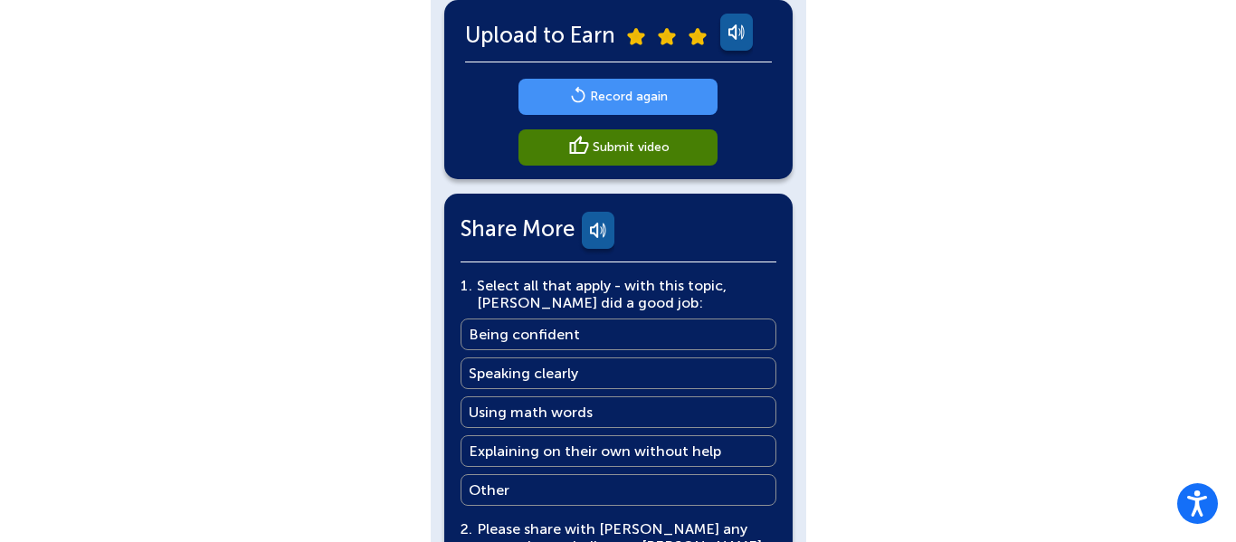
click at [600, 100] on main "Record again" at bounding box center [629, 96] width 78 height 17
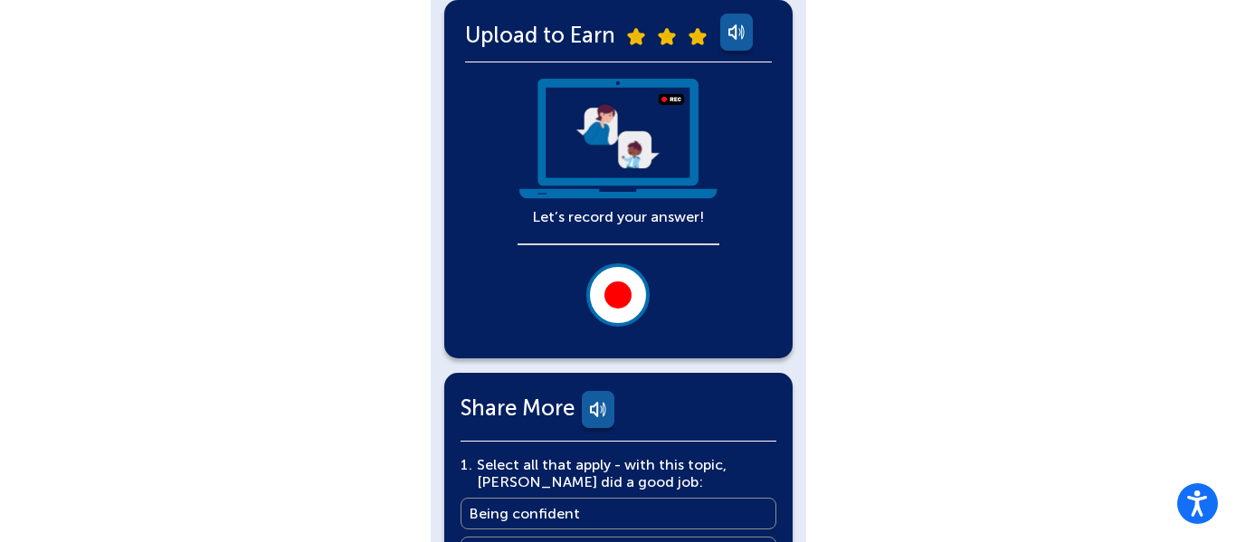
click at [659, 281] on div at bounding box center [619, 284] width 202 height 83
click at [639, 282] on button at bounding box center [618, 294] width 63 height 63
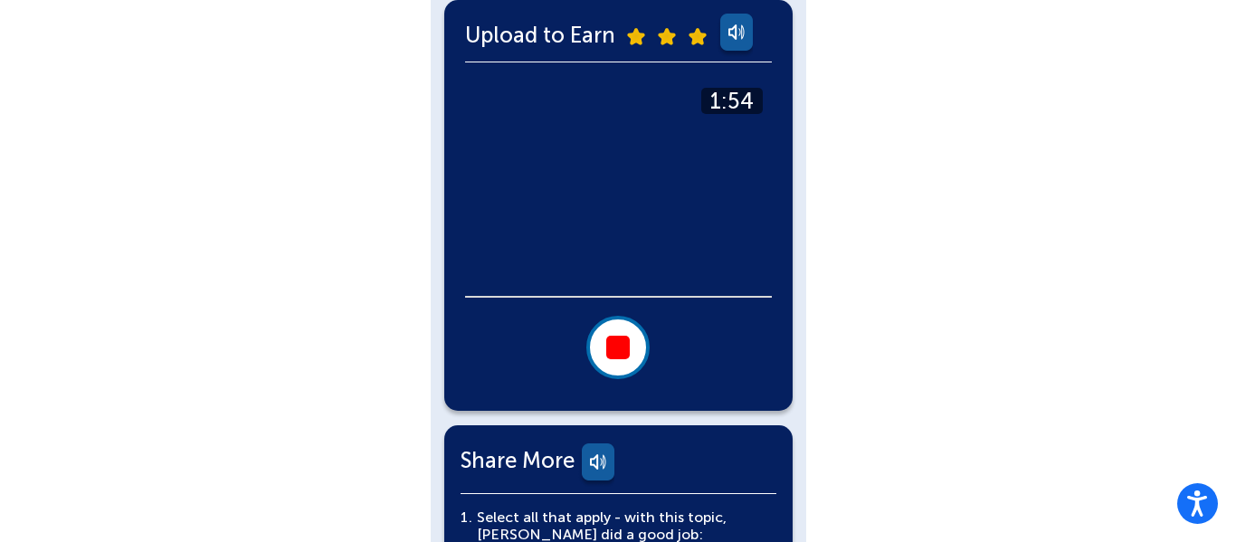
click at [615, 333] on button at bounding box center [618, 347] width 63 height 63
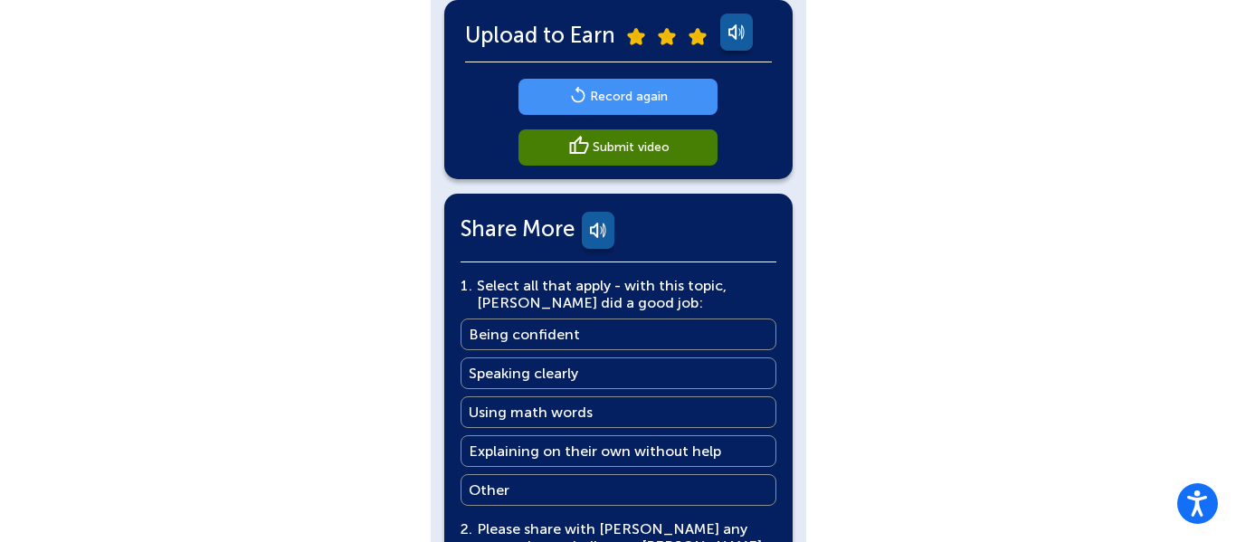
click at [635, 88] on main "Record again" at bounding box center [629, 96] width 78 height 17
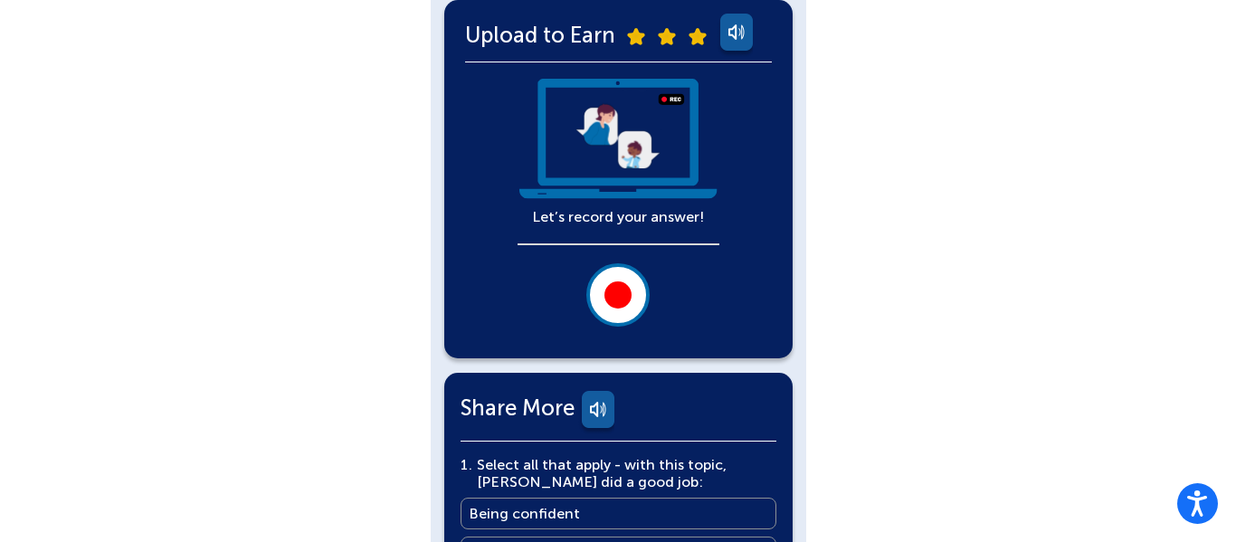
click at [615, 282] on div at bounding box center [618, 294] width 27 height 27
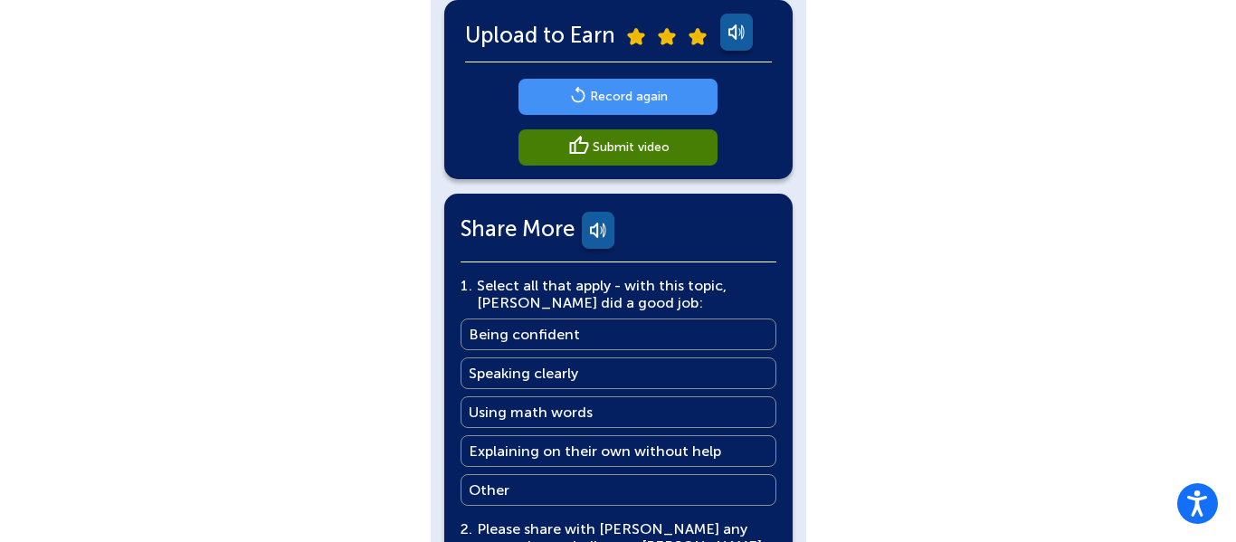
click at [637, 148] on main "Submit video" at bounding box center [631, 146] width 77 height 17
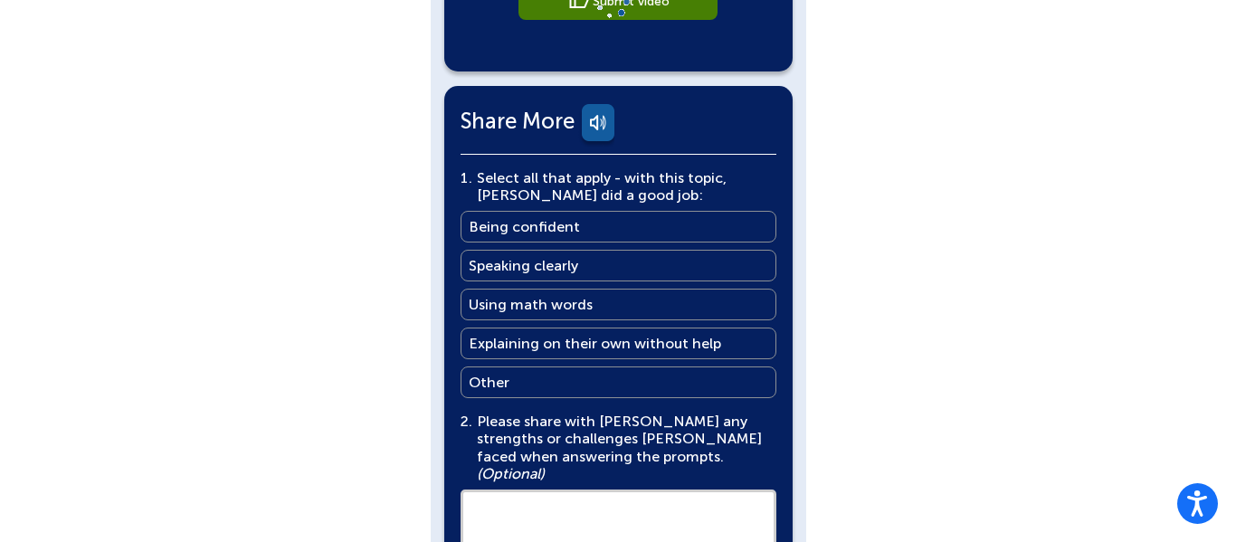
scroll to position [590, 0]
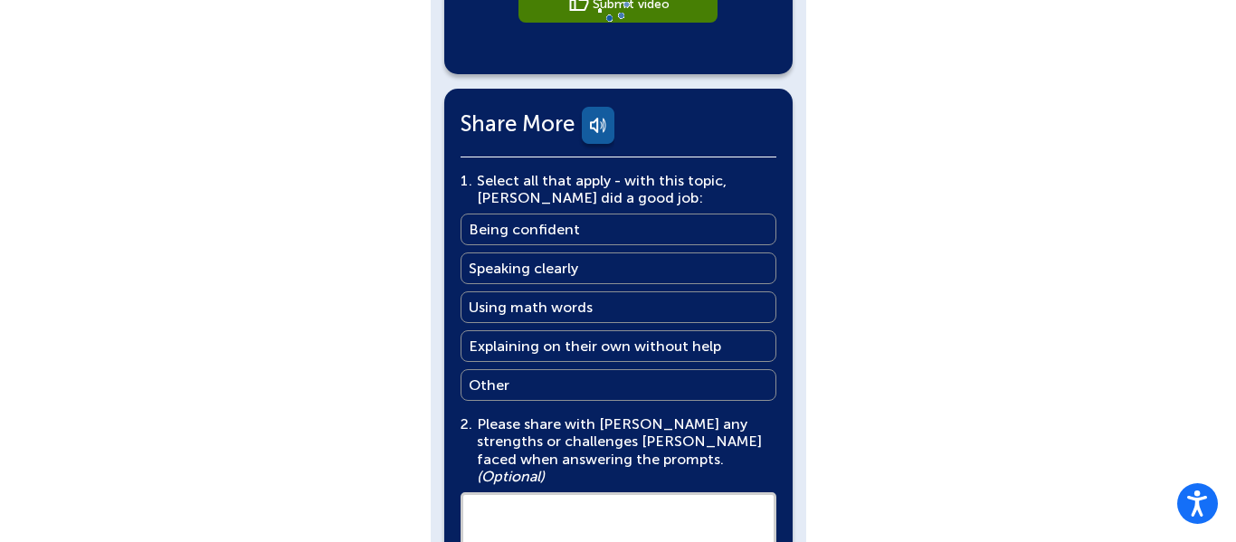
click at [604, 384] on link "Other Other" at bounding box center [619, 385] width 316 height 32
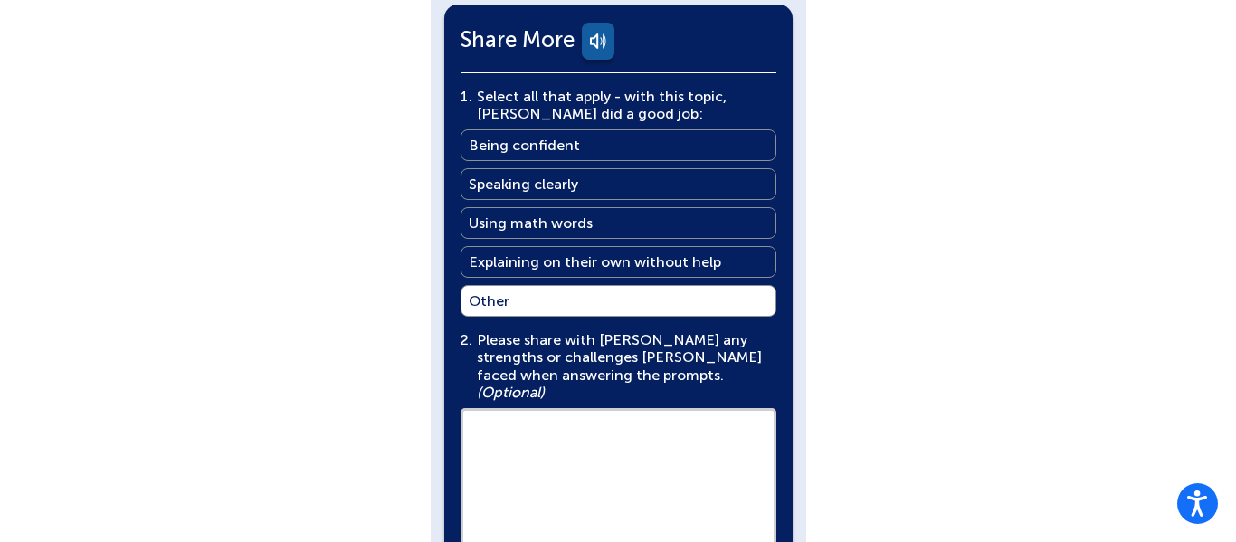
scroll to position [699, 0]
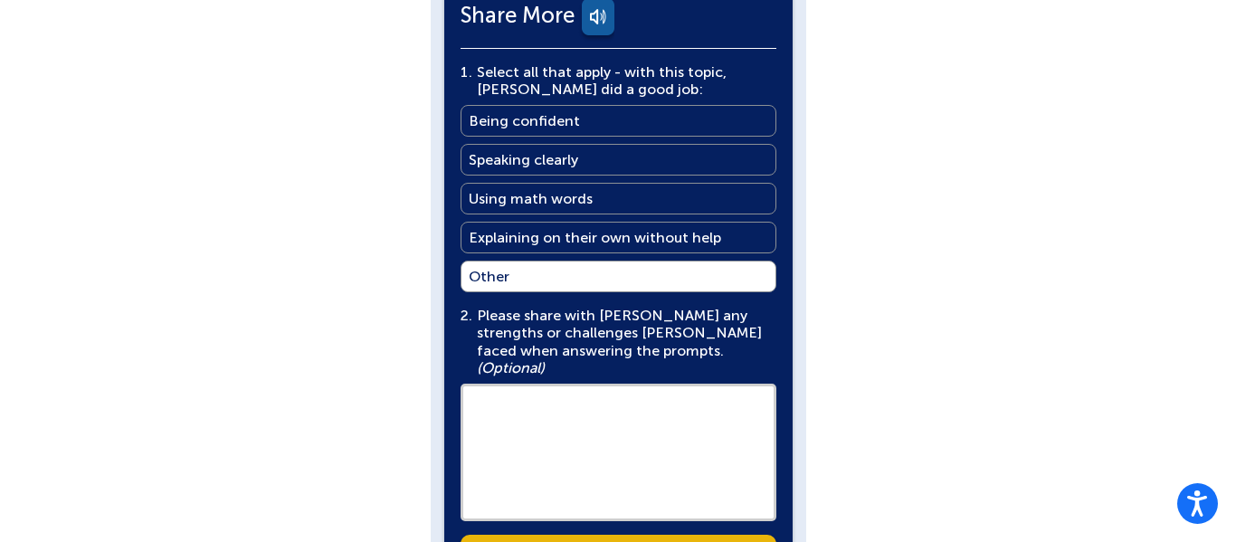
click at [555, 448] on textarea at bounding box center [619, 453] width 316 height 138
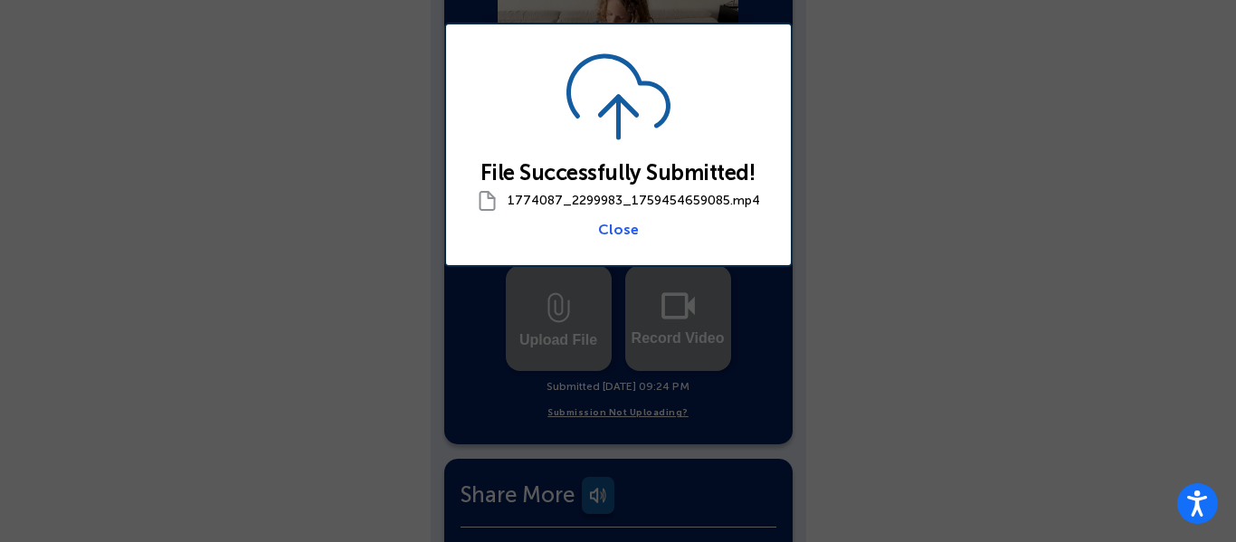
scroll to position [1160, 0]
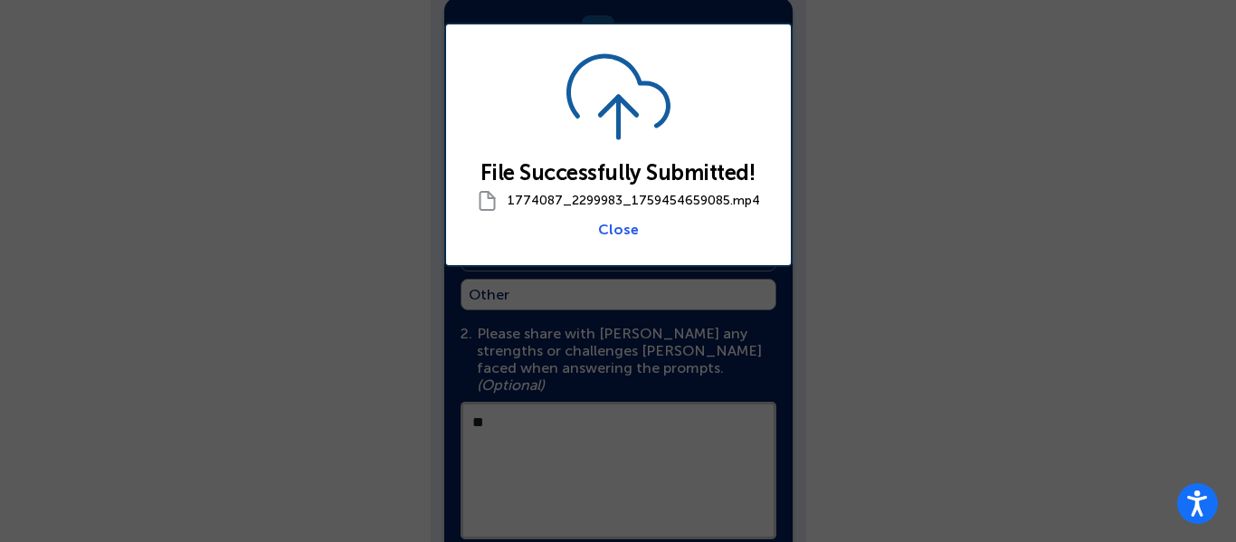
click at [638, 225] on div "Close" at bounding box center [618, 229] width 309 height 17
click at [630, 228] on link "Close" at bounding box center [618, 229] width 41 height 17
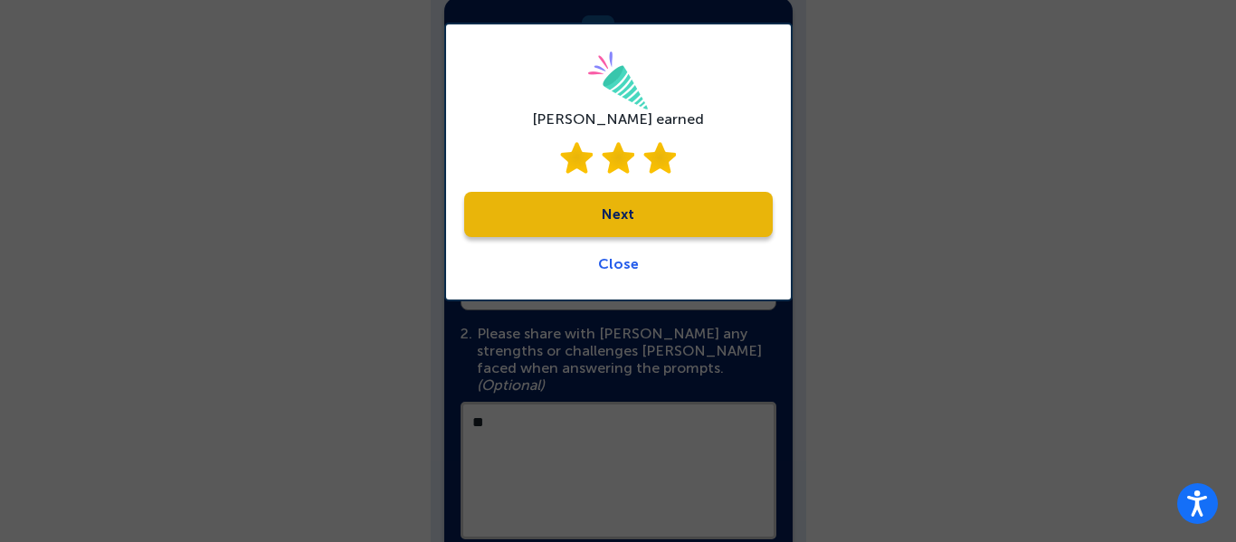
click at [624, 226] on link "Next" at bounding box center [618, 214] width 309 height 45
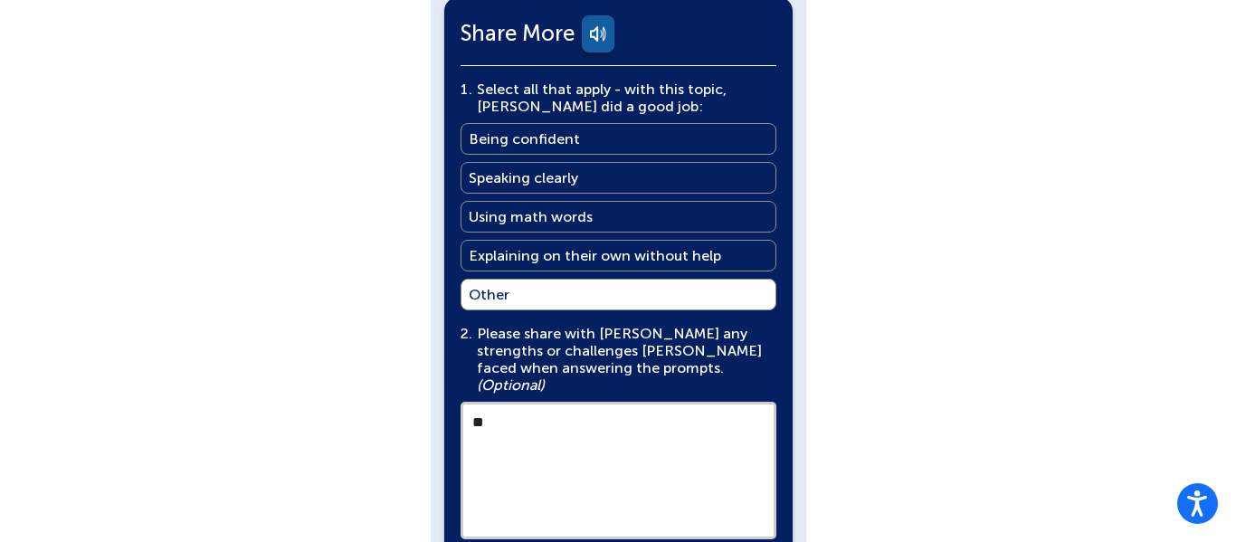
click at [562, 441] on textarea "**" at bounding box center [619, 471] width 316 height 138
click at [563, 442] on textarea "******" at bounding box center [619, 471] width 316 height 138
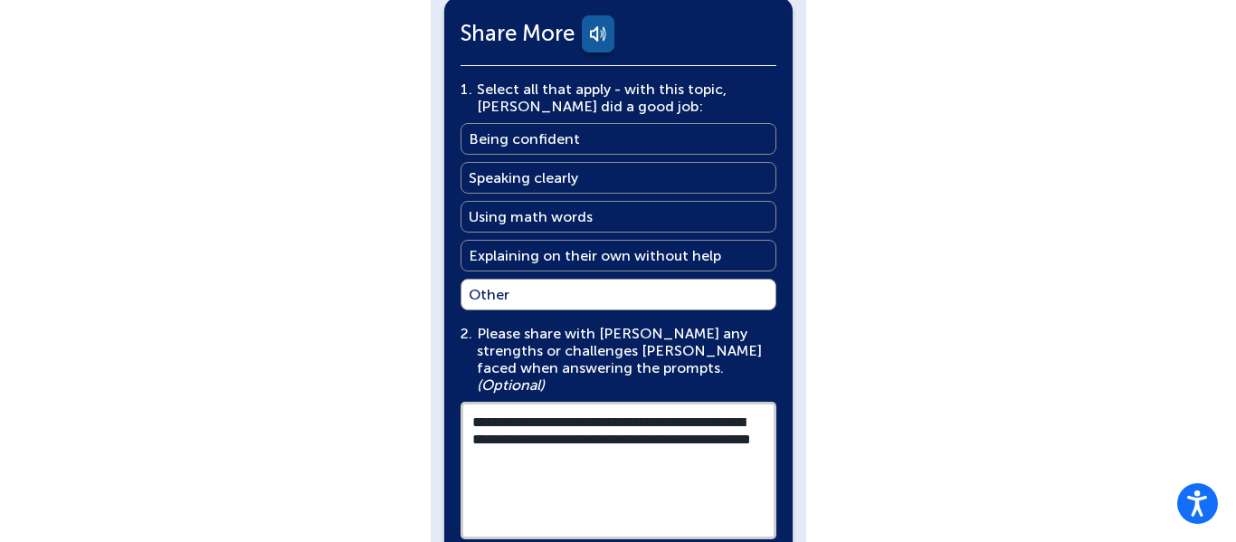
type textarea "**********"
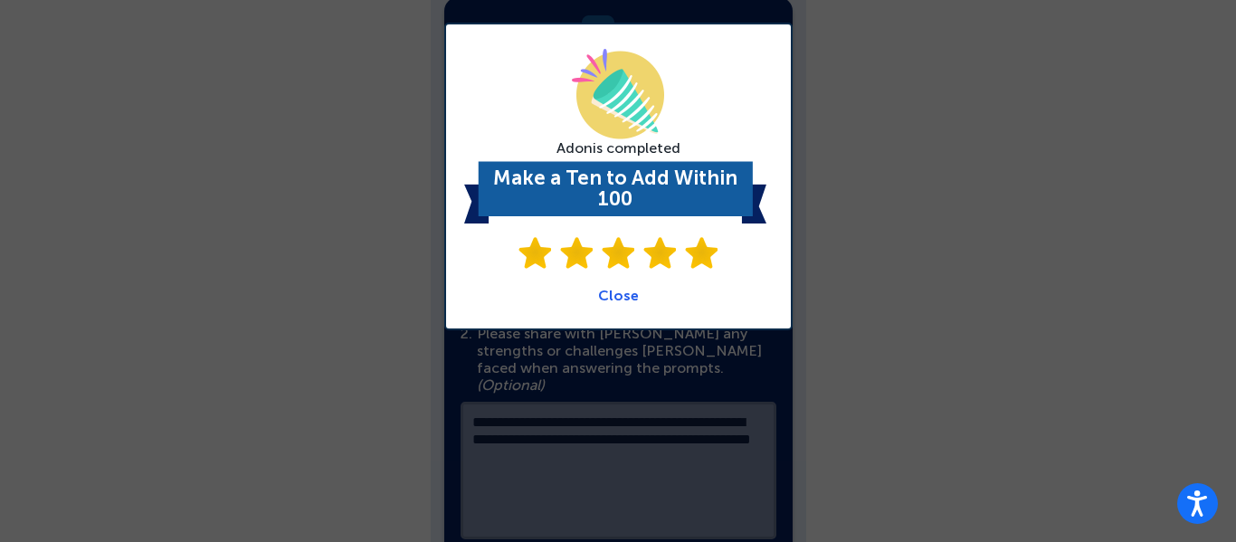
click at [640, 302] on div "[PERSON_NAME] completed Make a Ten to Add Within 100 Close" at bounding box center [618, 176] width 309 height 255
click at [625, 299] on link "Close" at bounding box center [618, 295] width 41 height 17
